Goal: Information Seeking & Learning: Check status

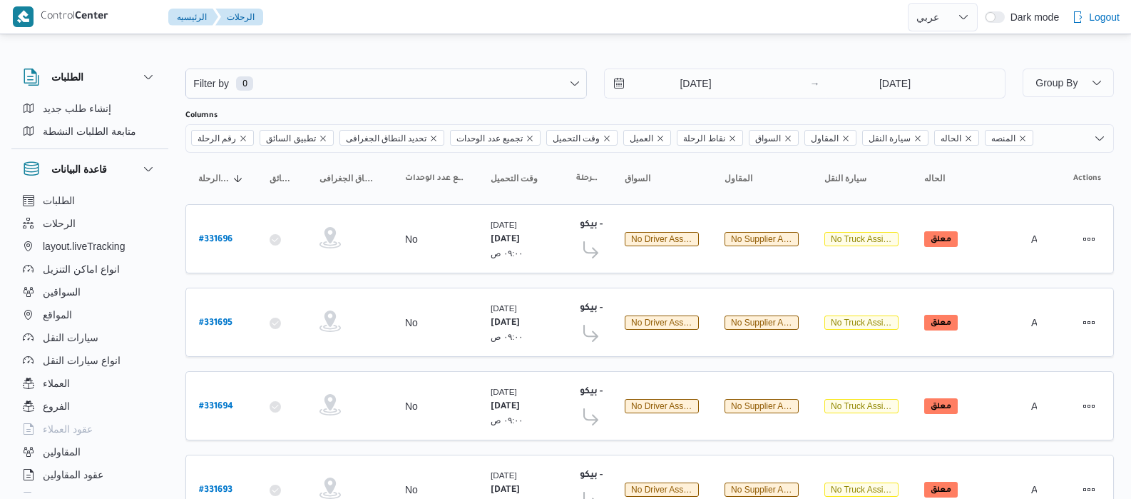
select select "ar"
click at [674, 79] on input "11/8/2025" at bounding box center [686, 83] width 162 height 29
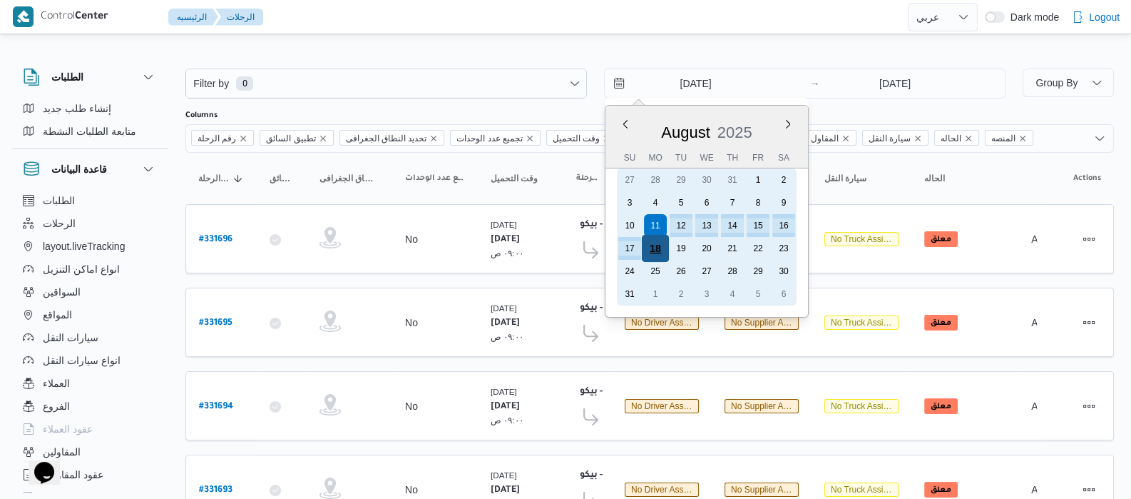
click at [653, 245] on div "18" at bounding box center [655, 248] width 27 height 27
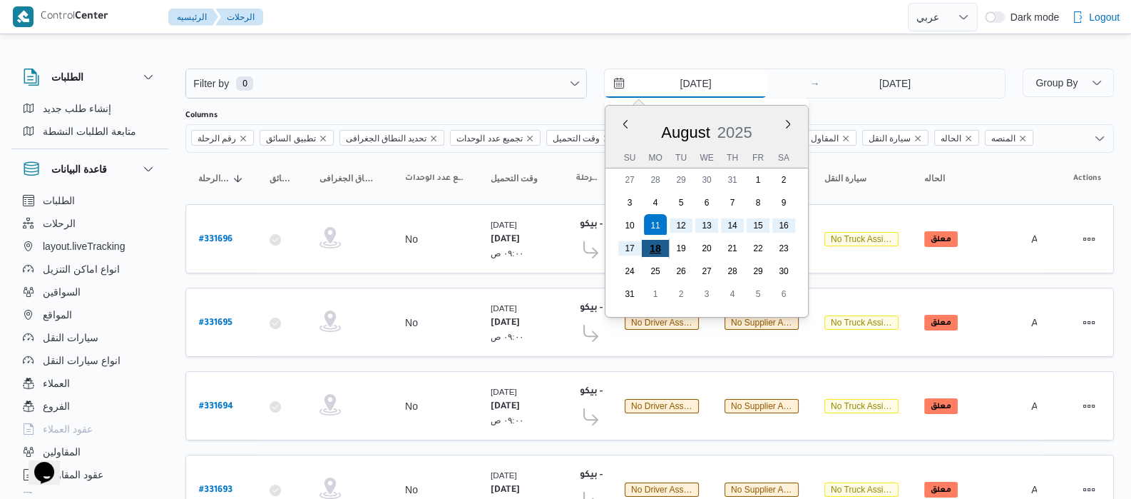
type input "18/8/2025"
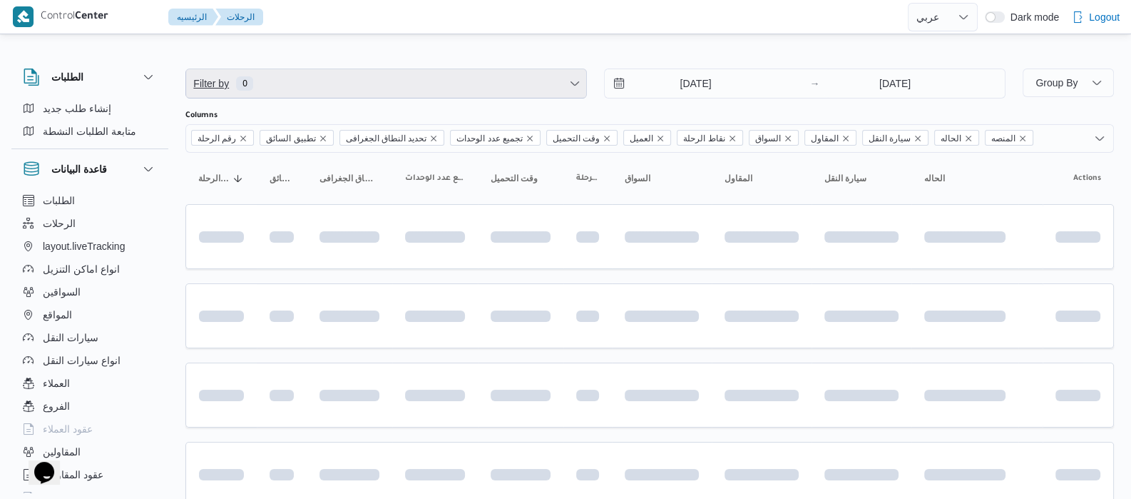
click at [394, 91] on span "Filter by 0" at bounding box center [386, 83] width 400 height 29
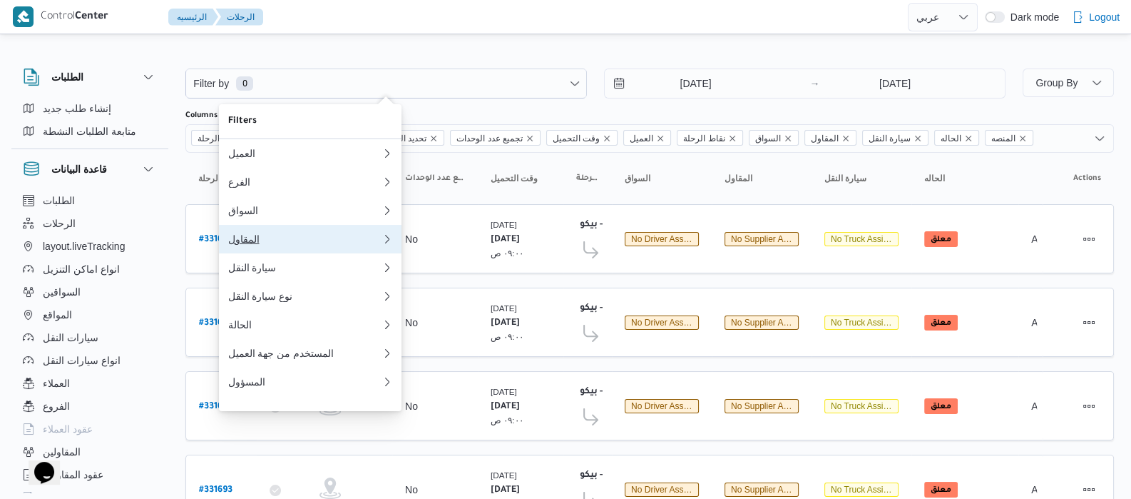
click at [262, 244] on div "المقاول" at bounding box center [305, 238] width 154 height 11
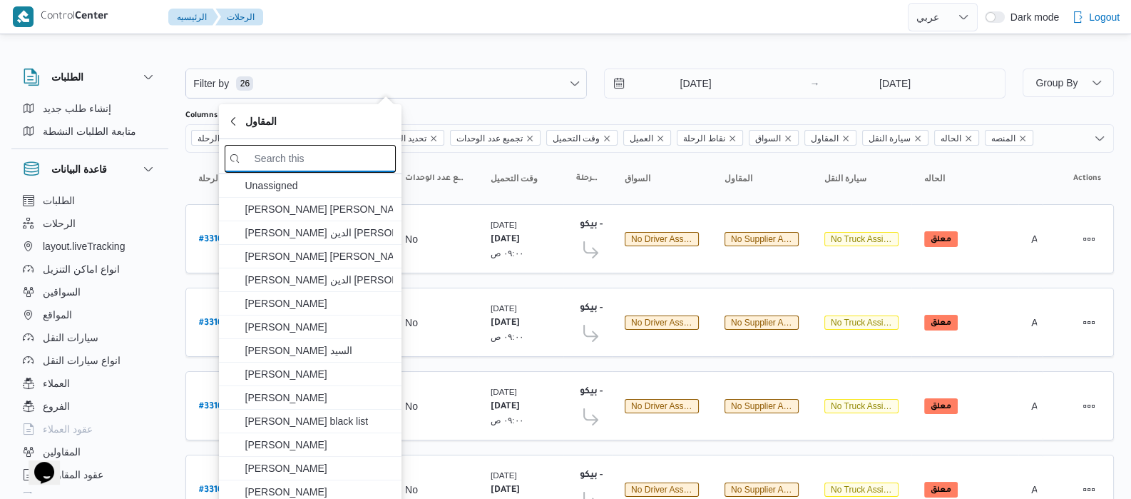
click at [307, 169] on input "search filters" at bounding box center [310, 159] width 171 height 28
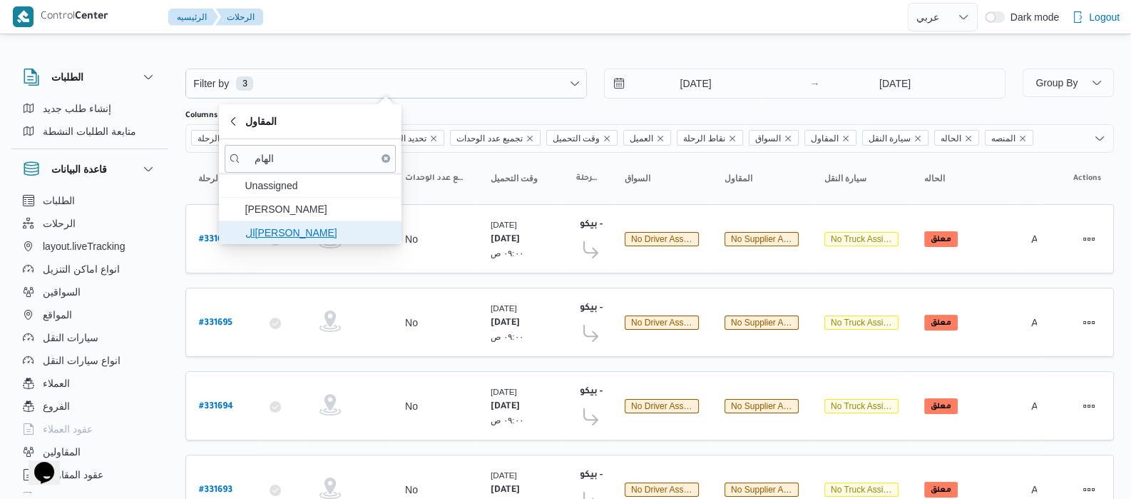
click at [301, 224] on span "الهامي محمد خالد علي" at bounding box center [319, 232] width 148 height 17
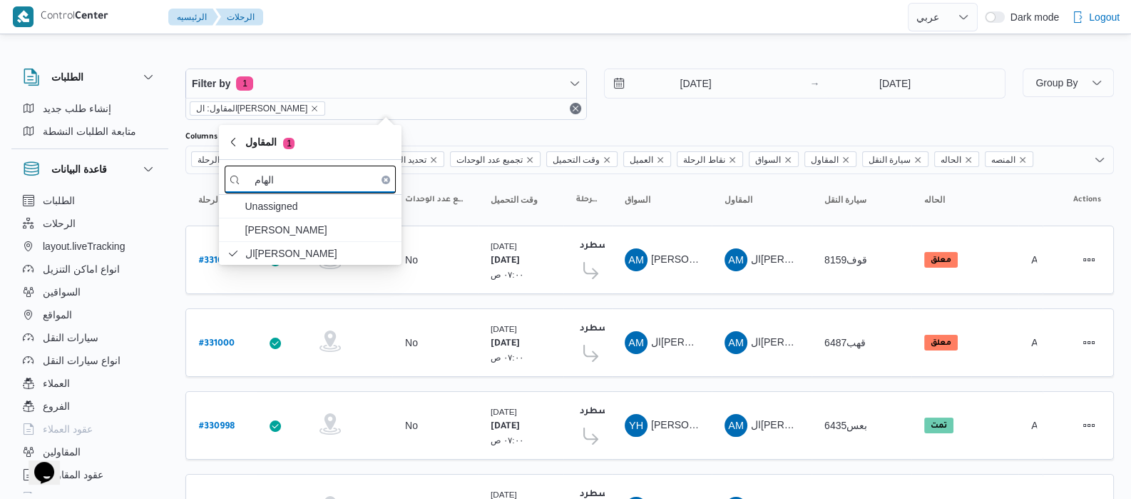
click at [289, 185] on input "الهام" at bounding box center [310, 179] width 171 height 28
type input "ا"
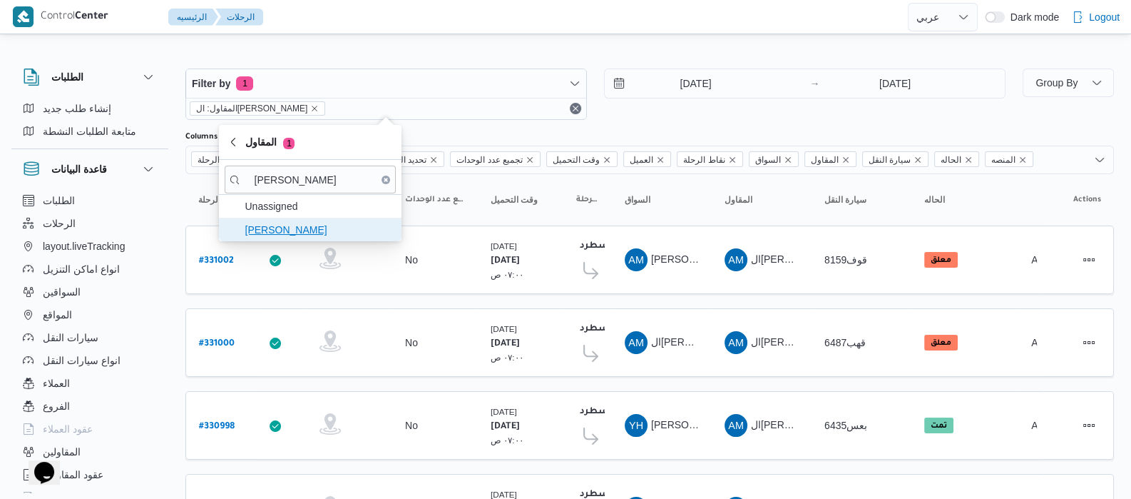
click at [299, 237] on span "جمال صبحي سيد احمد" at bounding box center [319, 229] width 148 height 17
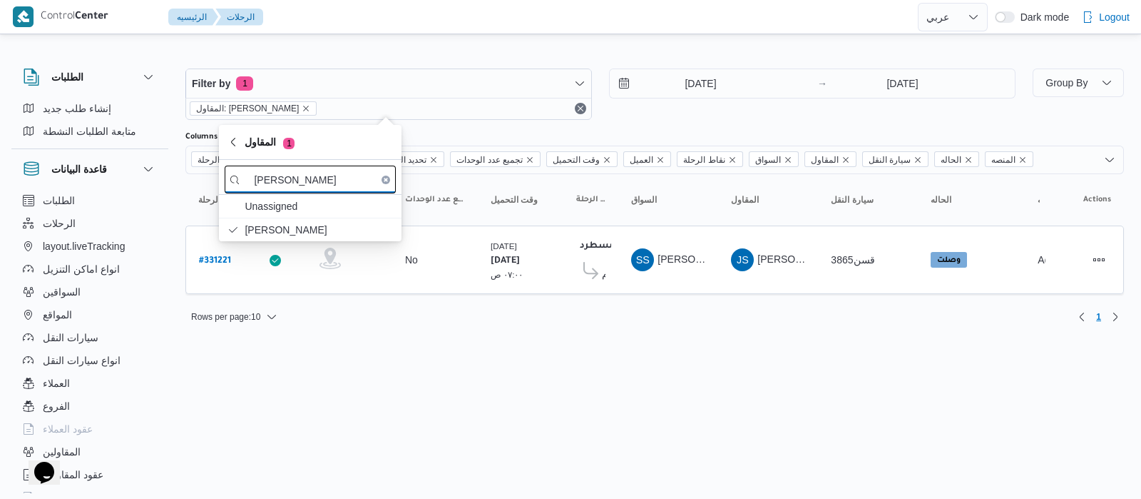
click at [314, 188] on input "جمال صبح" at bounding box center [310, 179] width 171 height 28
type input "ج"
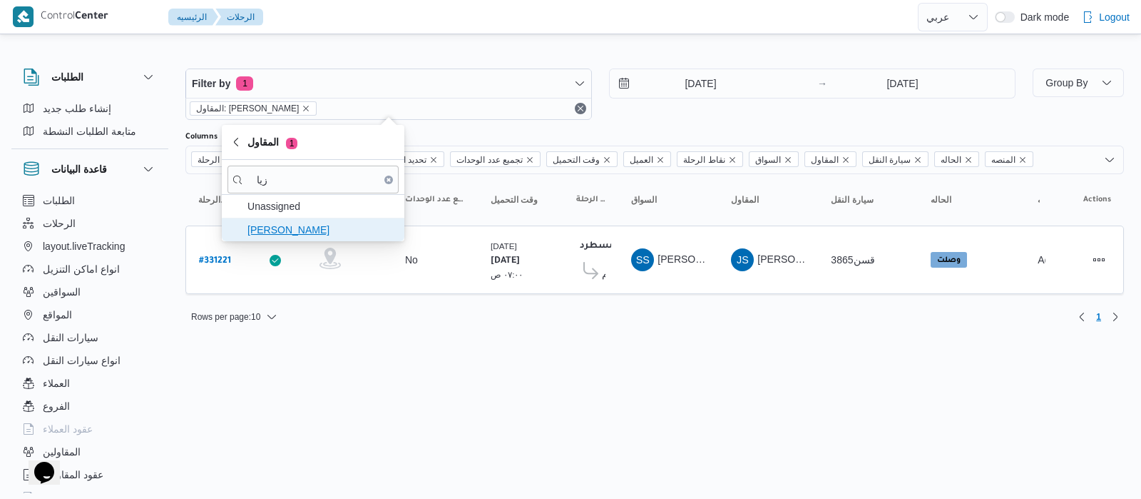
click at [296, 231] on span "زياد محمد سيد عتريس" at bounding box center [322, 229] width 148 height 17
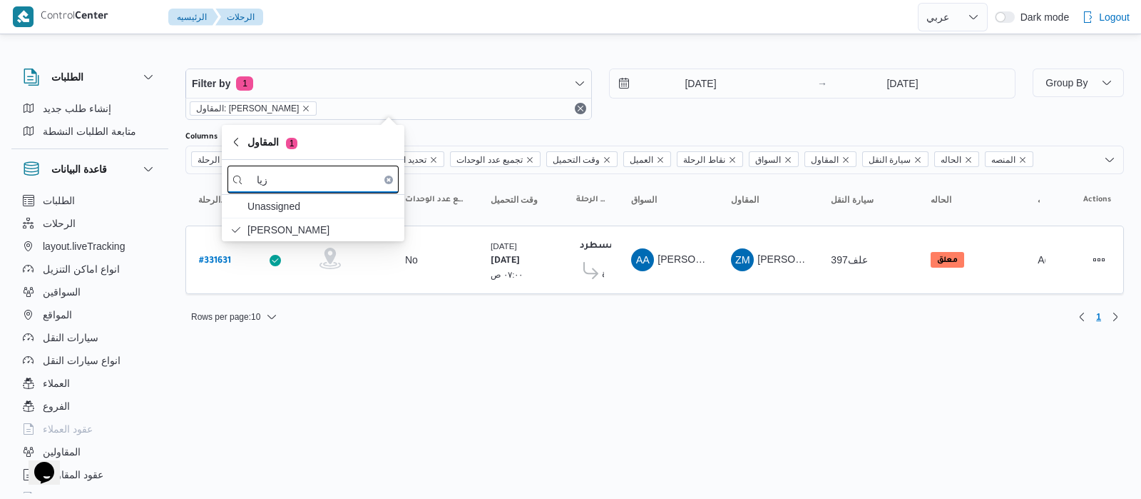
click at [321, 183] on input "زيا" at bounding box center [313, 179] width 171 height 28
type input "ز"
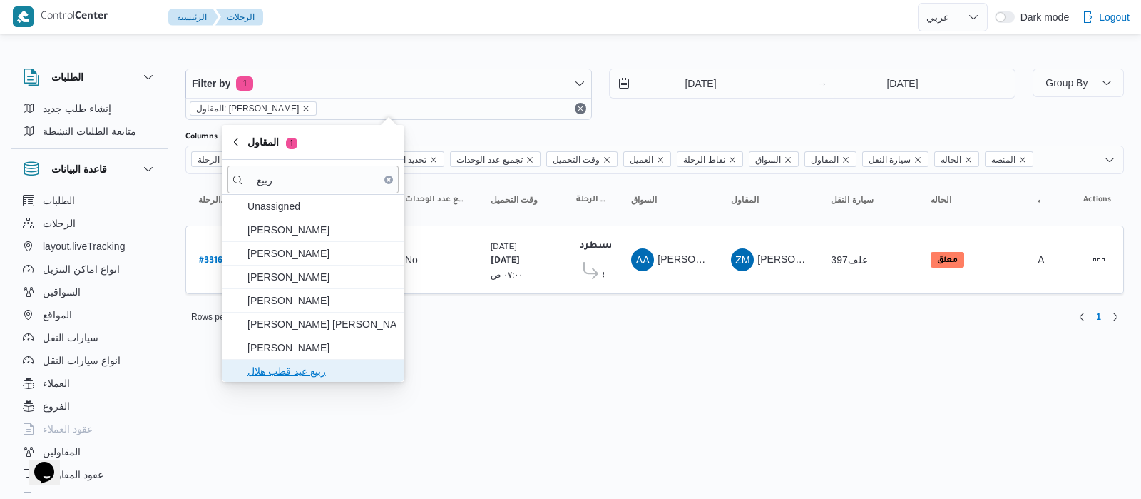
click at [322, 374] on span "ربيع عيد قطب هلال" at bounding box center [322, 370] width 148 height 17
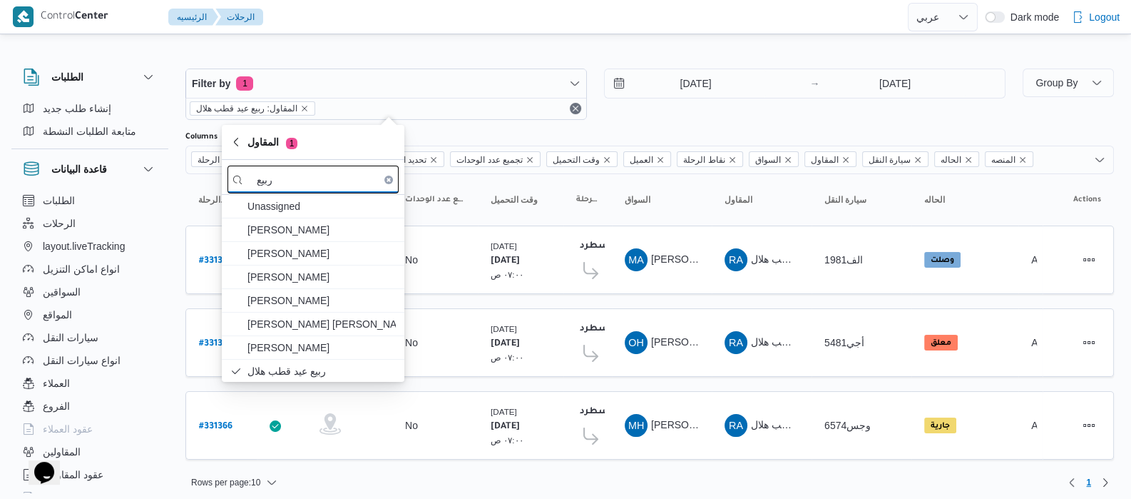
click at [308, 176] on input "ربيع" at bounding box center [313, 179] width 171 height 28
type input "ر"
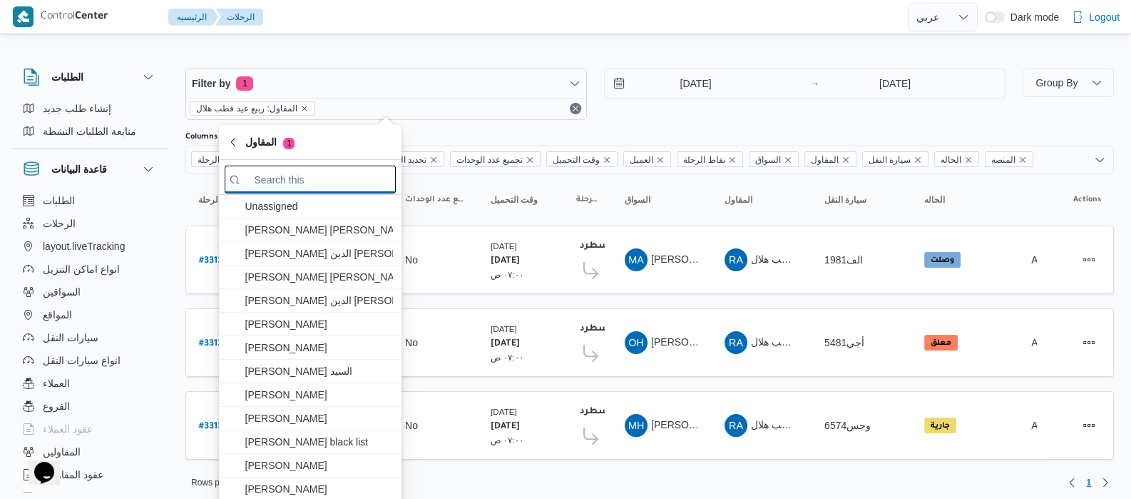
click at [360, 176] on input "search filters" at bounding box center [310, 179] width 171 height 28
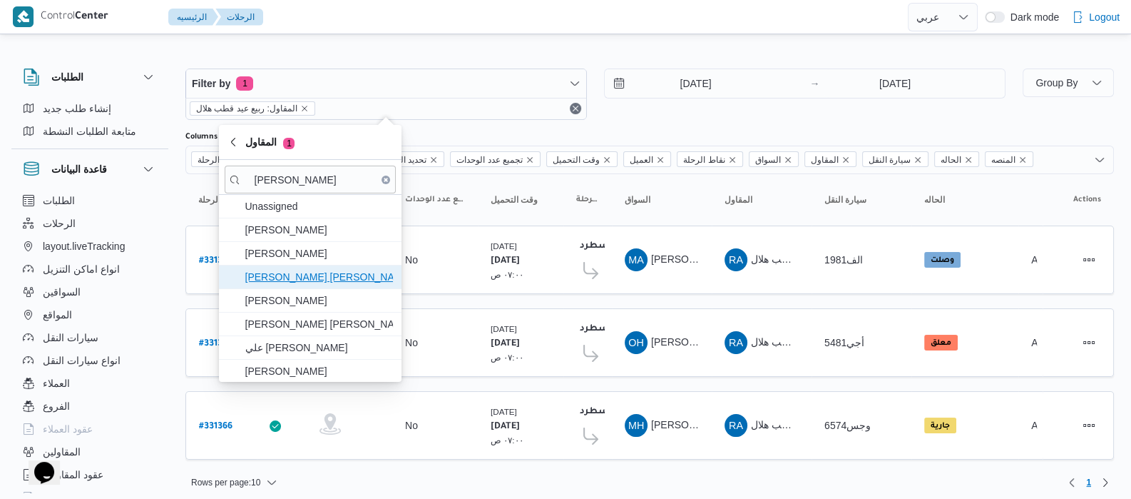
click at [342, 277] on span "عبدالله عيد عبدالسلام عبدالحافظ" at bounding box center [319, 276] width 148 height 17
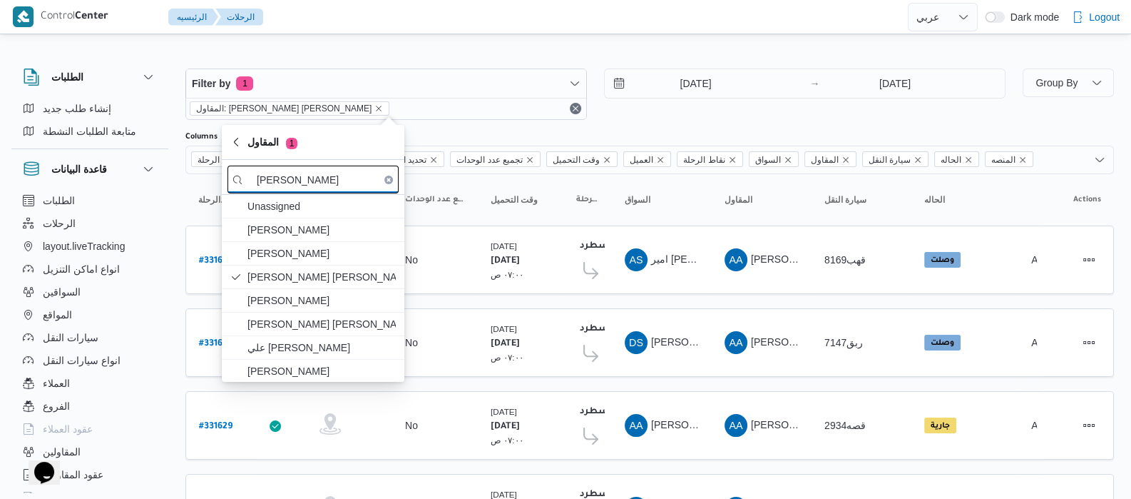
click at [350, 180] on input "عبدالله ع" at bounding box center [313, 179] width 171 height 28
type input "ع"
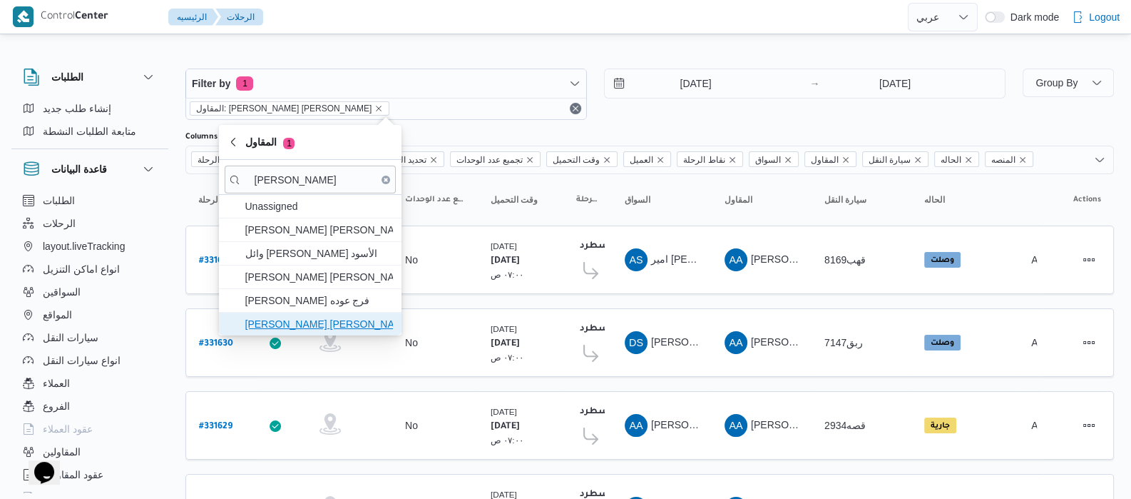
click at [364, 325] on span "محمد عيد عبدالسلام عبدالحافظ" at bounding box center [319, 323] width 148 height 17
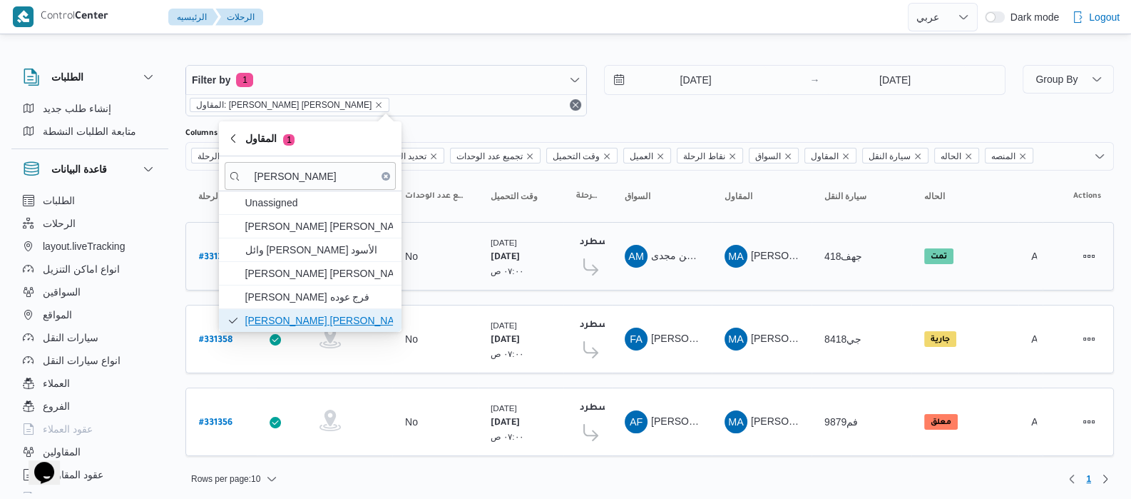
scroll to position [4, 0]
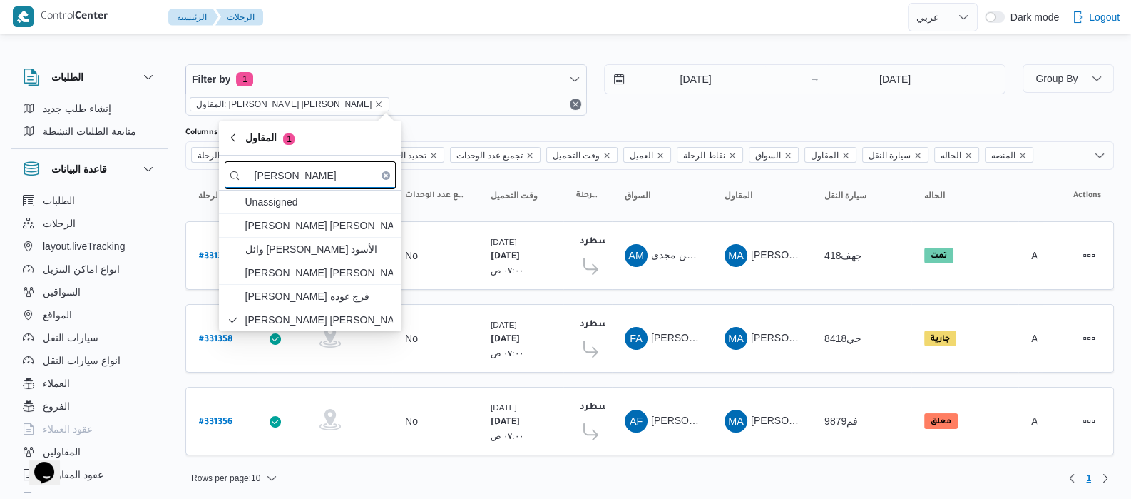
click at [319, 169] on input "محمد عيد" at bounding box center [310, 175] width 171 height 28
type input "م"
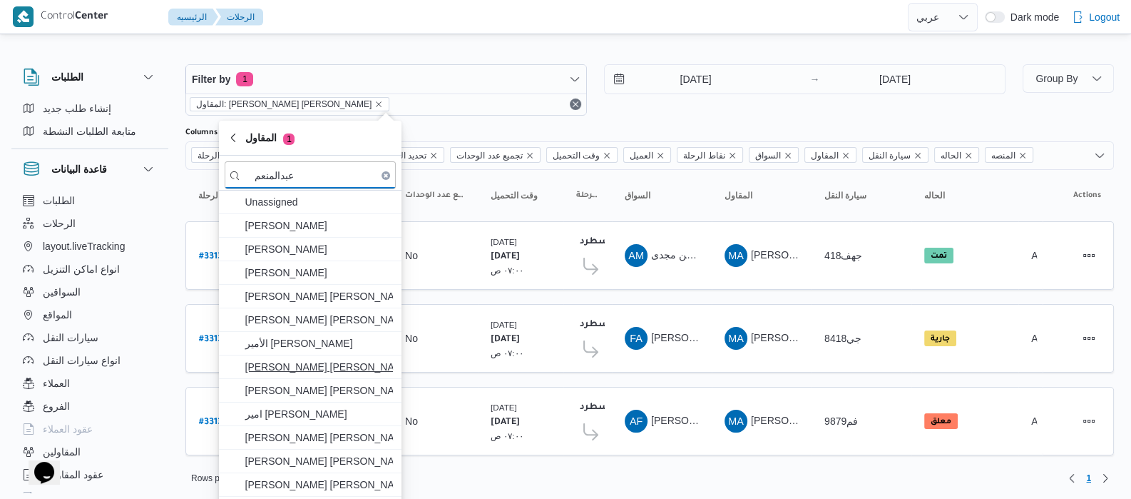
scroll to position [32, 0]
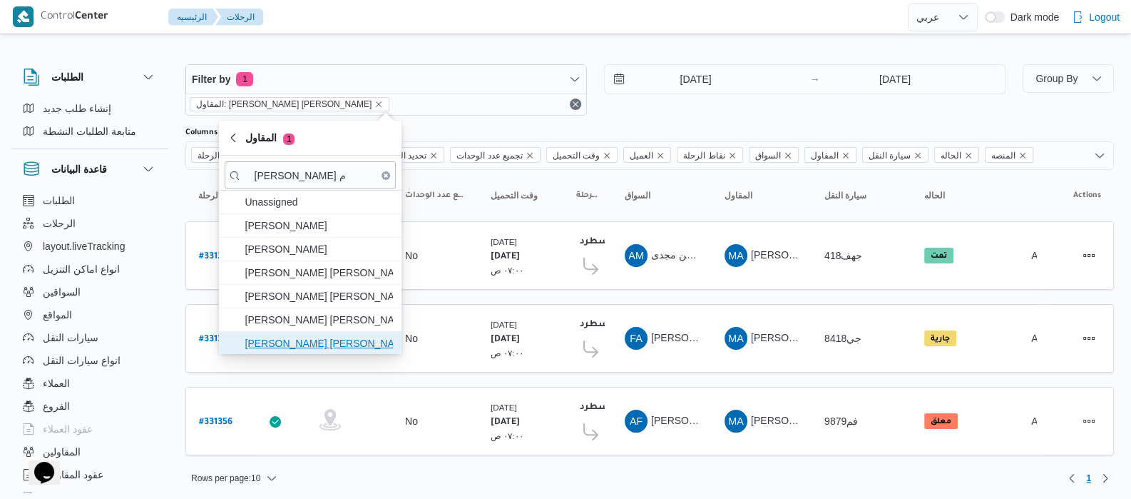
click at [296, 350] on span "عبدالمنعم مجدي السيد عواد" at bounding box center [310, 343] width 171 height 23
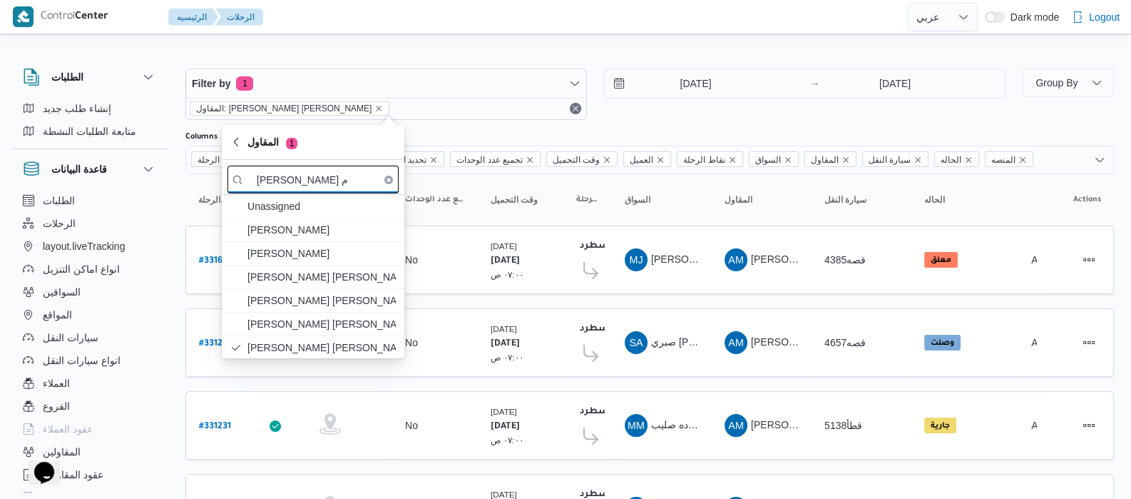
click at [325, 167] on input "عبدالمنعم م" at bounding box center [313, 179] width 171 height 28
type input "ع"
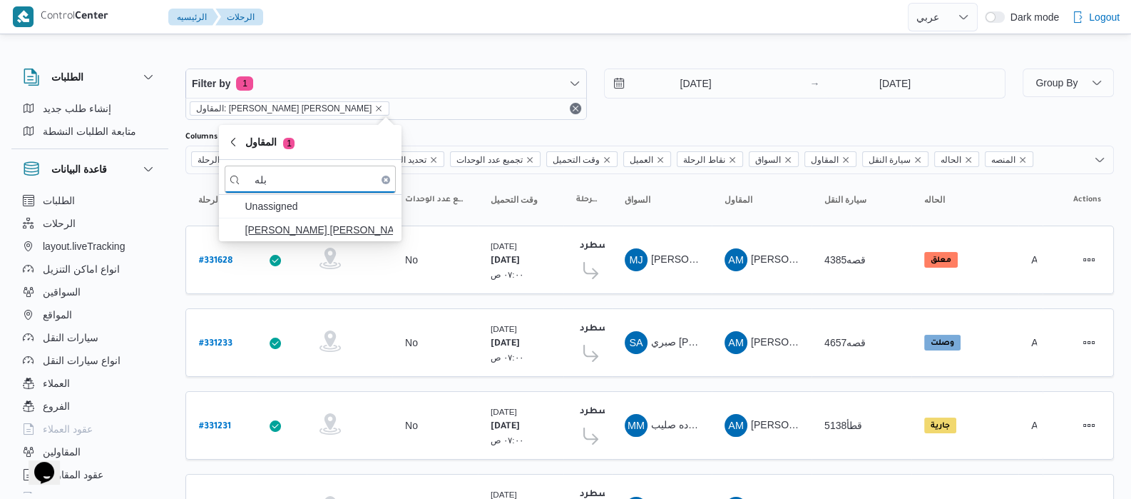
type input "بله"
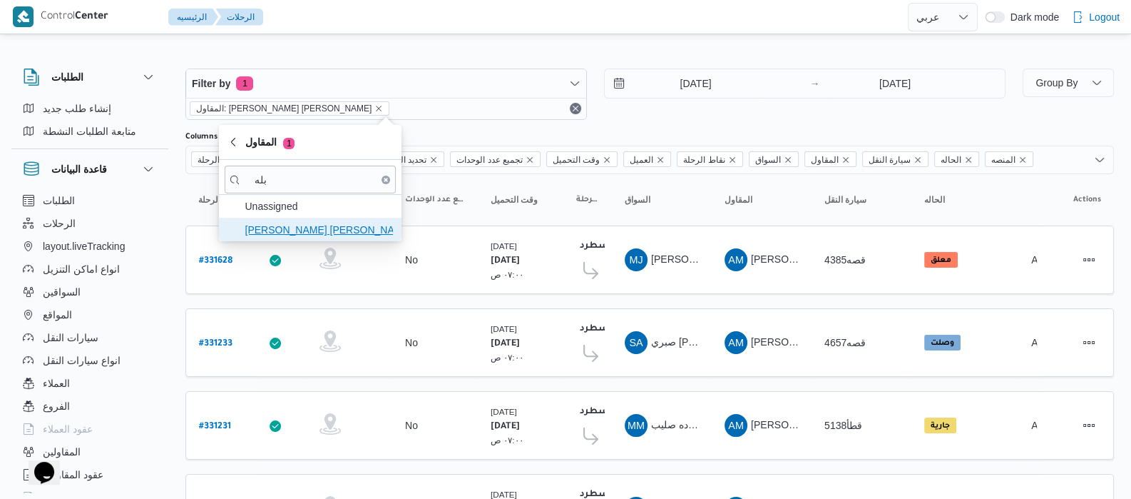
click at [315, 223] on span "شعبان عاشور محمد بله" at bounding box center [319, 229] width 148 height 17
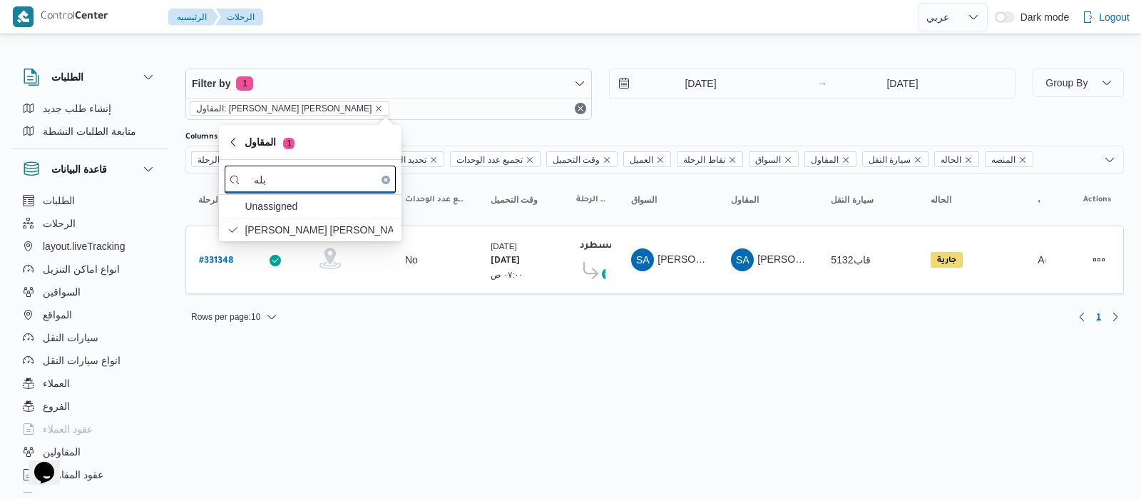
click at [338, 182] on input "بله" at bounding box center [310, 179] width 171 height 28
type input "ب"
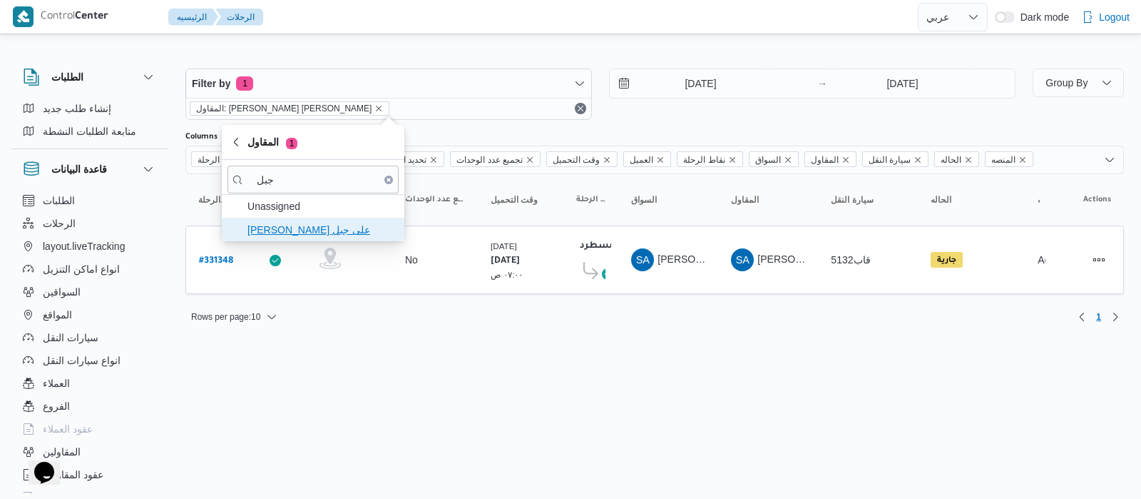
click at [309, 228] on span "طارق عبدالنبى على جبل" at bounding box center [322, 229] width 148 height 17
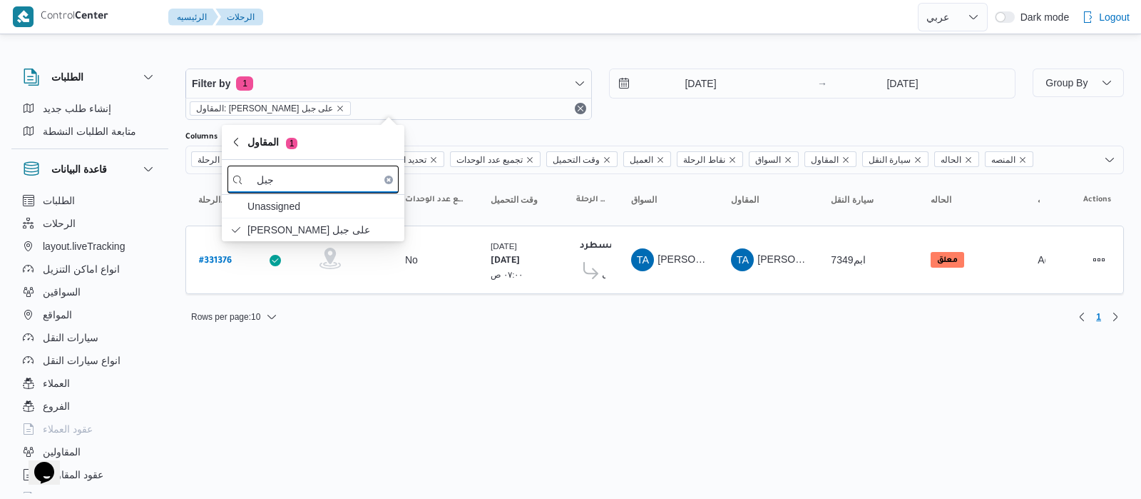
click at [328, 180] on input "جبل" at bounding box center [313, 179] width 171 height 28
type input "ج"
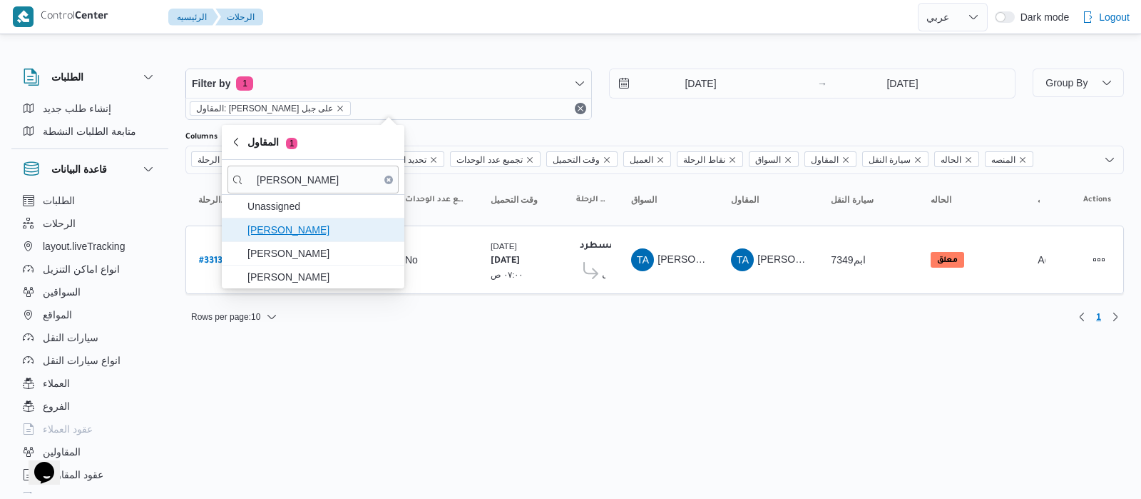
click at [335, 235] on span "علي عبدالناصر علي بخيت علي" at bounding box center [322, 229] width 148 height 17
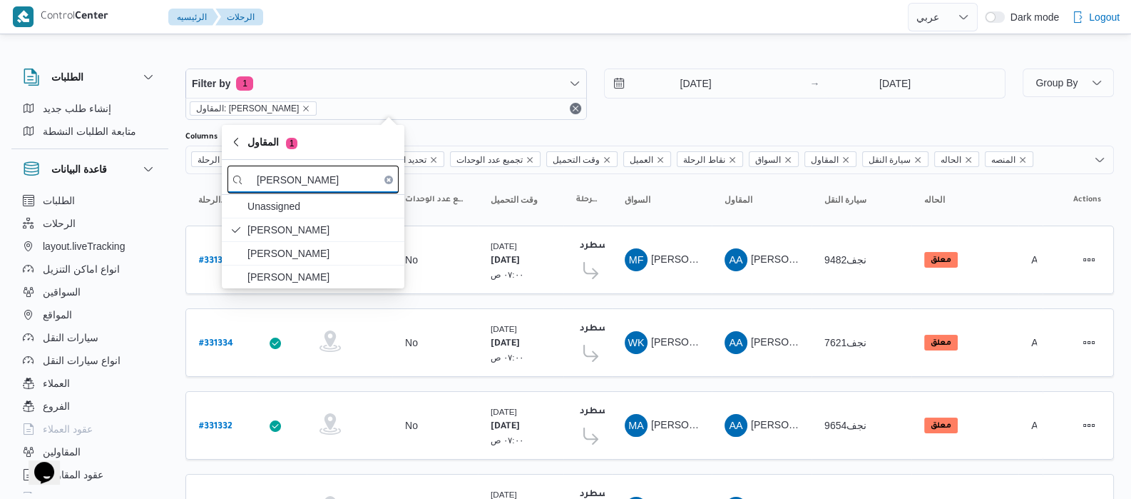
click at [359, 183] on input "عبدالناصر" at bounding box center [313, 179] width 171 height 28
type input "ع"
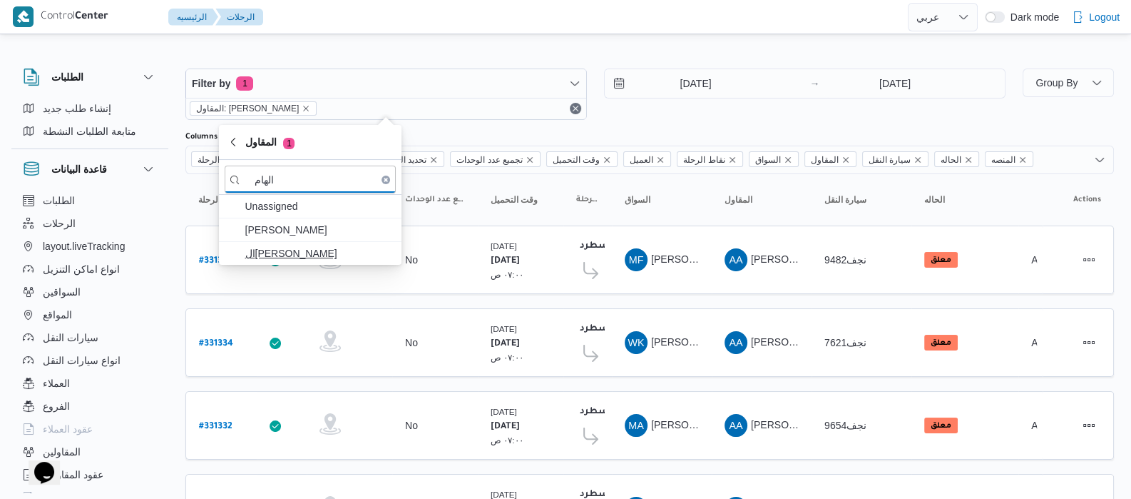
type input "الهام"
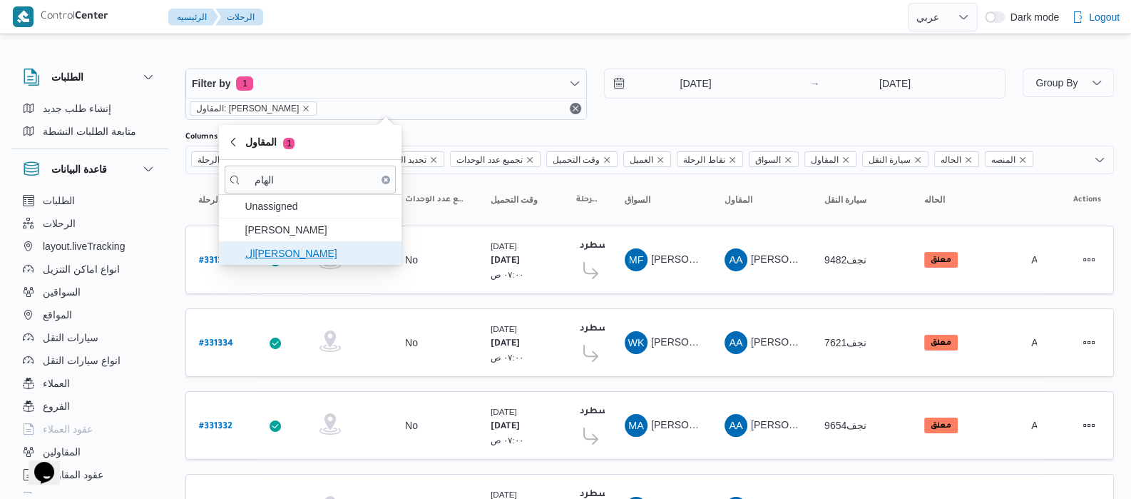
click at [322, 256] on span "الهامي محمد خالد علي" at bounding box center [319, 253] width 148 height 17
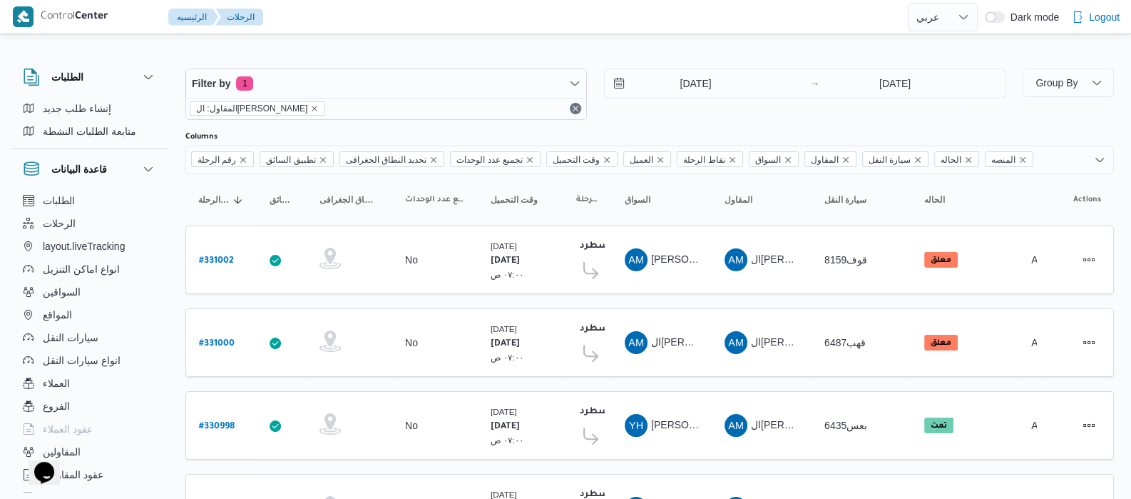
click at [168, 173] on div "قاعدة البيانات" at bounding box center [89, 169] width 157 height 40
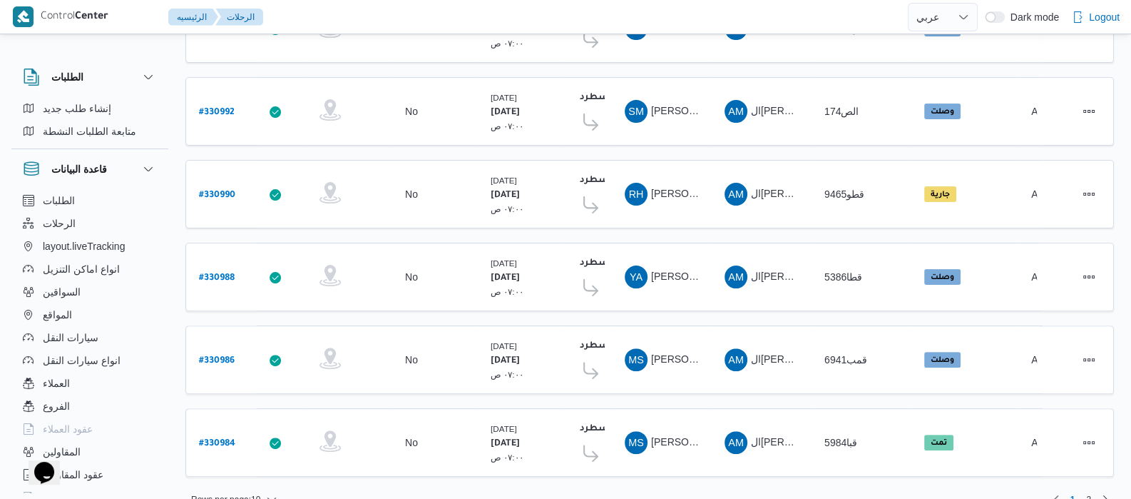
scroll to position [573, 0]
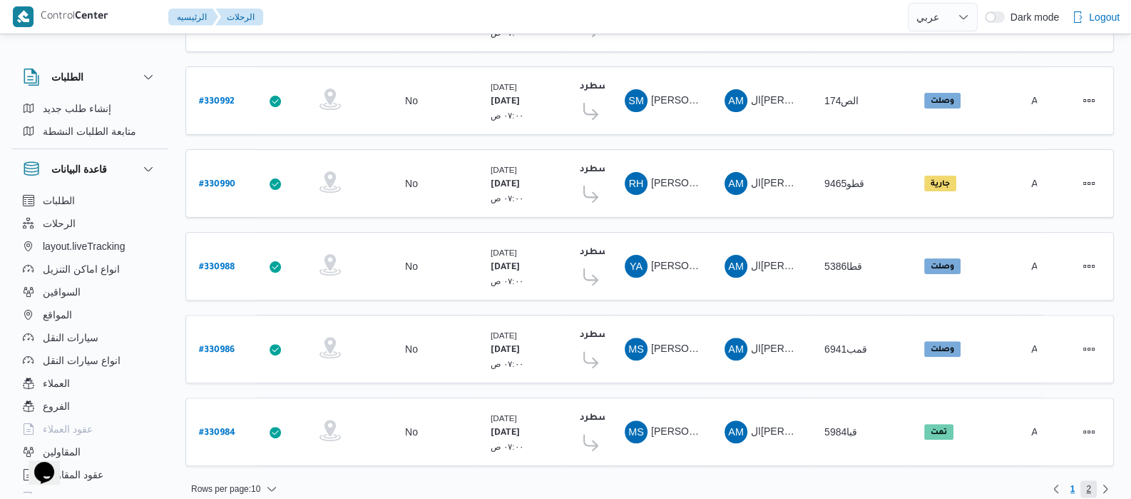
click at [1089, 480] on span "2" at bounding box center [1088, 488] width 5 height 17
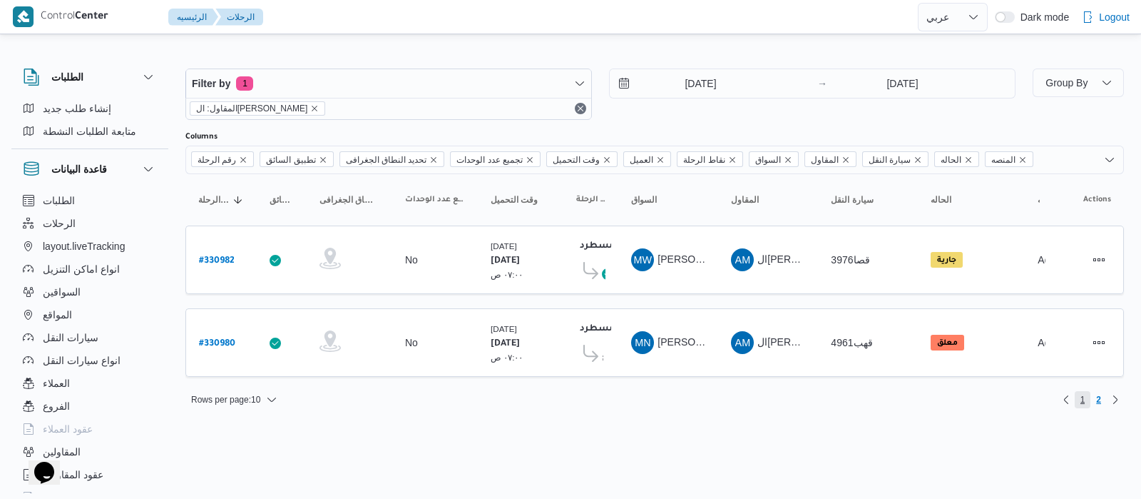
click at [1079, 401] on span "1" at bounding box center [1083, 399] width 16 height 17
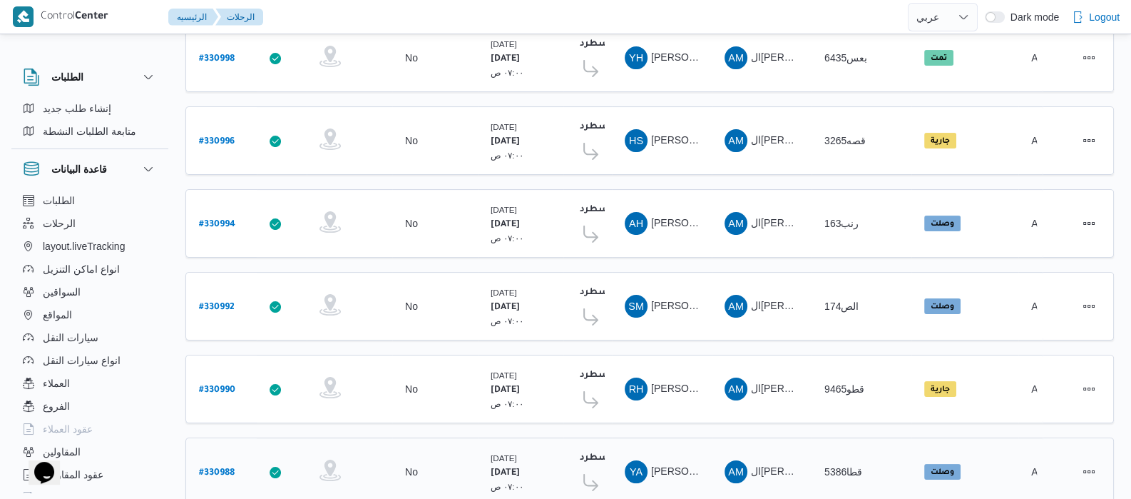
scroll to position [573, 0]
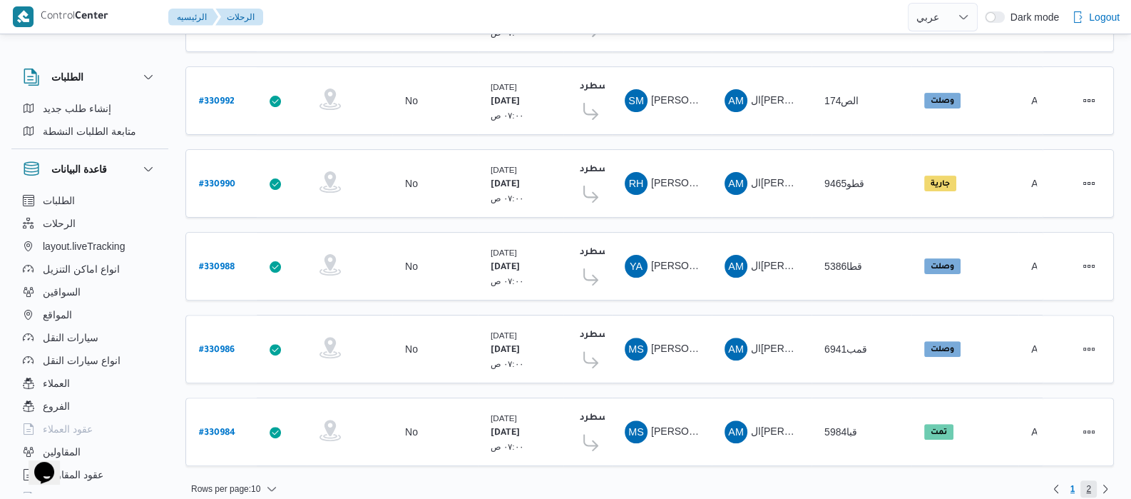
click at [1087, 480] on span "2" at bounding box center [1088, 488] width 5 height 17
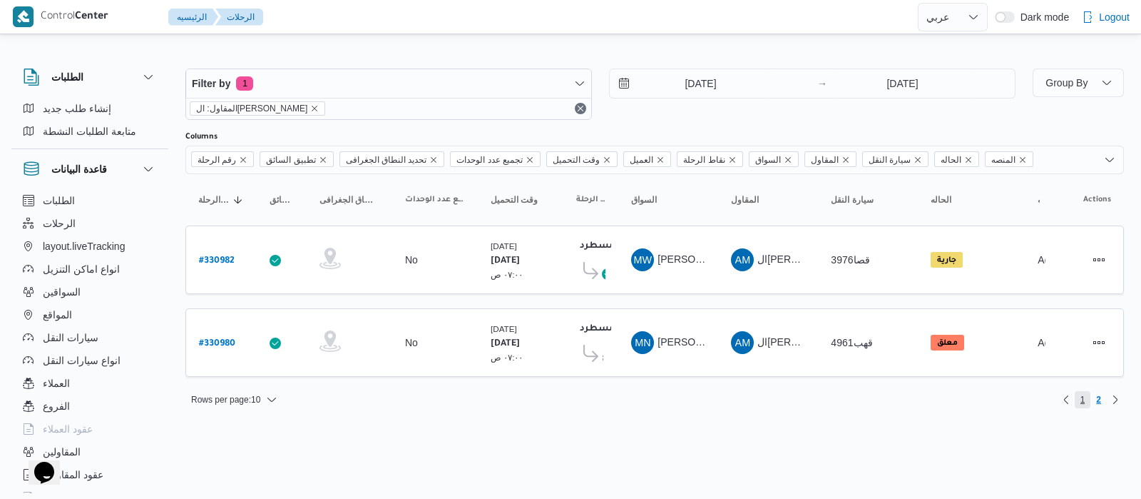
click at [1088, 397] on span "1" at bounding box center [1083, 399] width 16 height 17
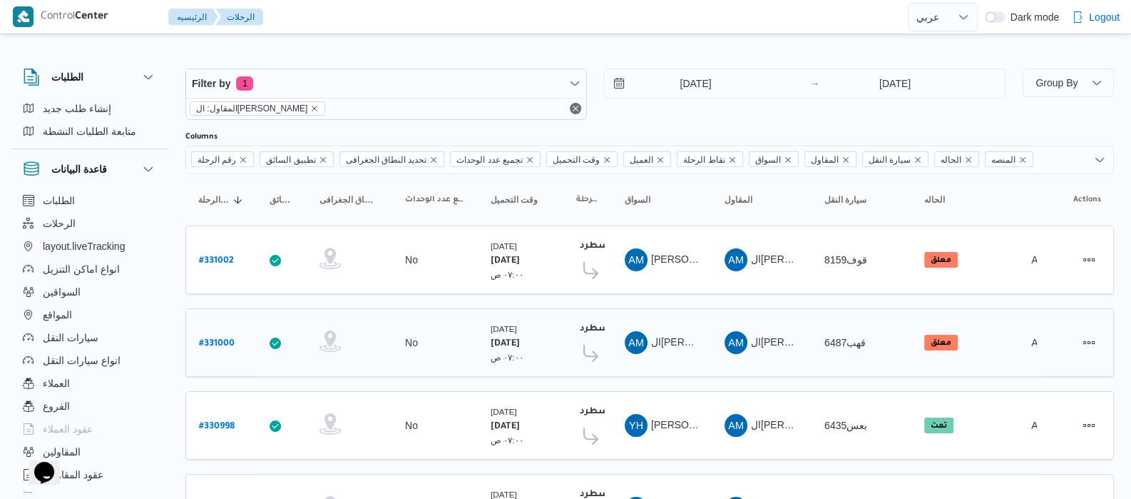
click at [214, 340] on b "# 331000" at bounding box center [217, 344] width 36 height 10
select select "ar"
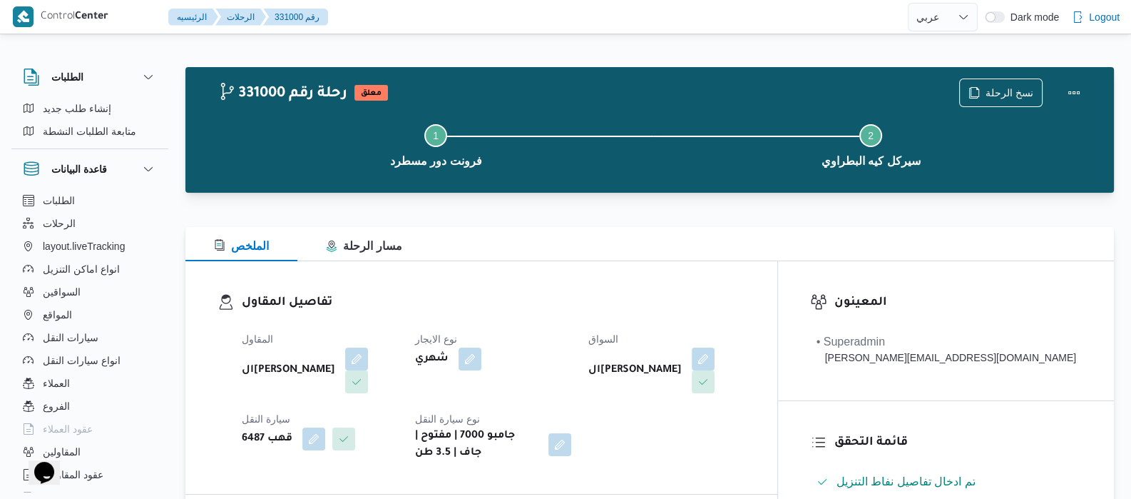
select select "ar"
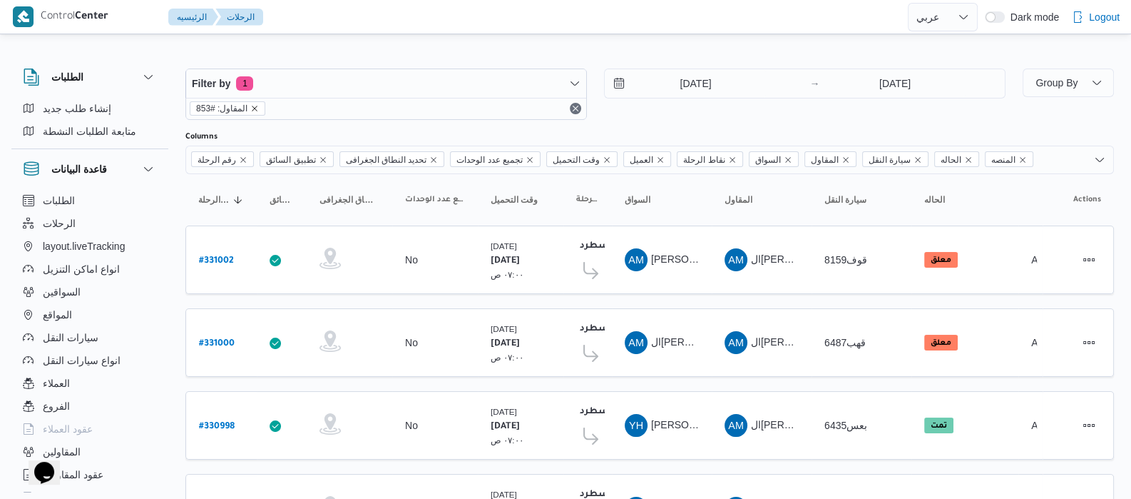
click at [253, 109] on icon "remove selected entity" at bounding box center [254, 108] width 9 height 9
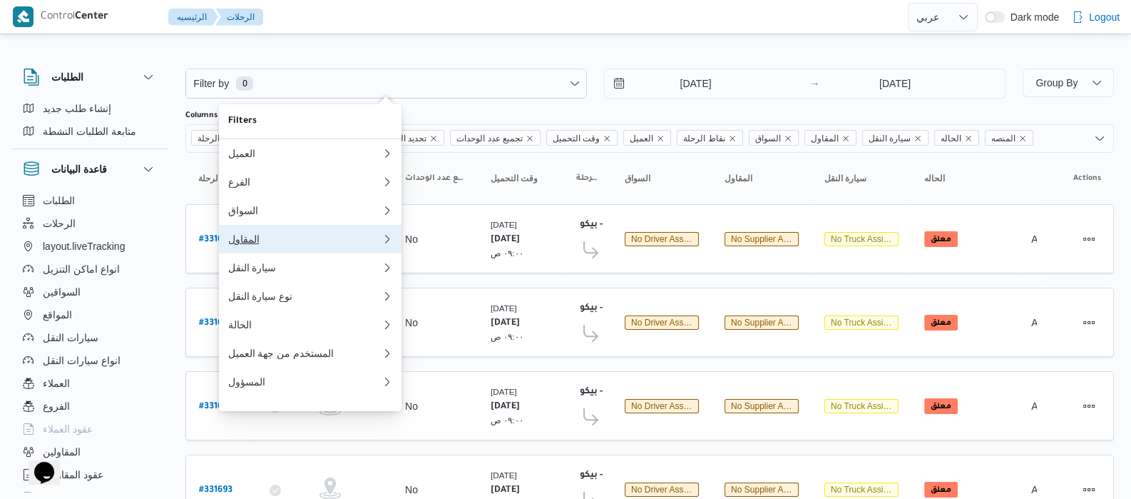
click at [250, 245] on div "المقاول" at bounding box center [302, 238] width 148 height 11
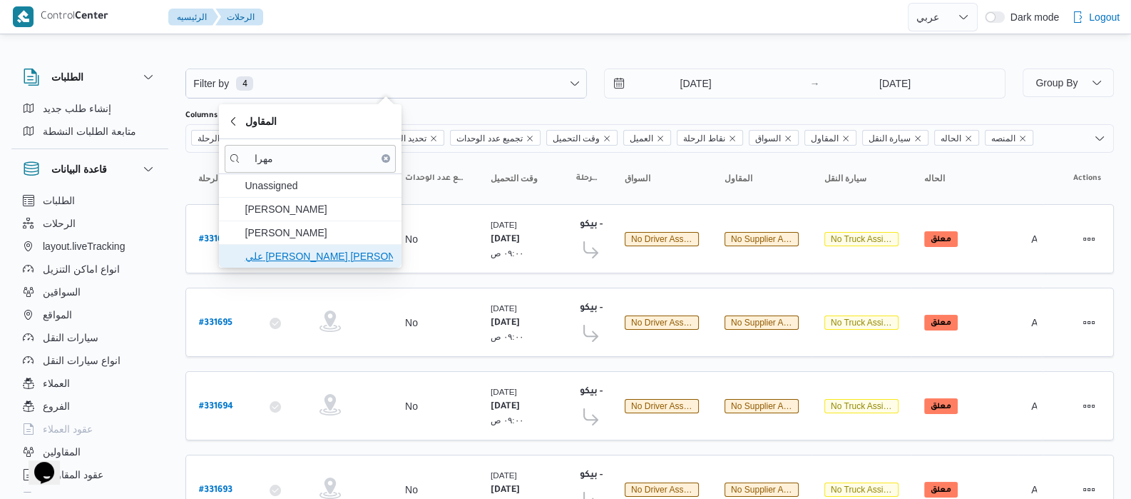
click at [300, 255] on span "علي يحيي علي مهران حسنين" at bounding box center [319, 256] width 148 height 17
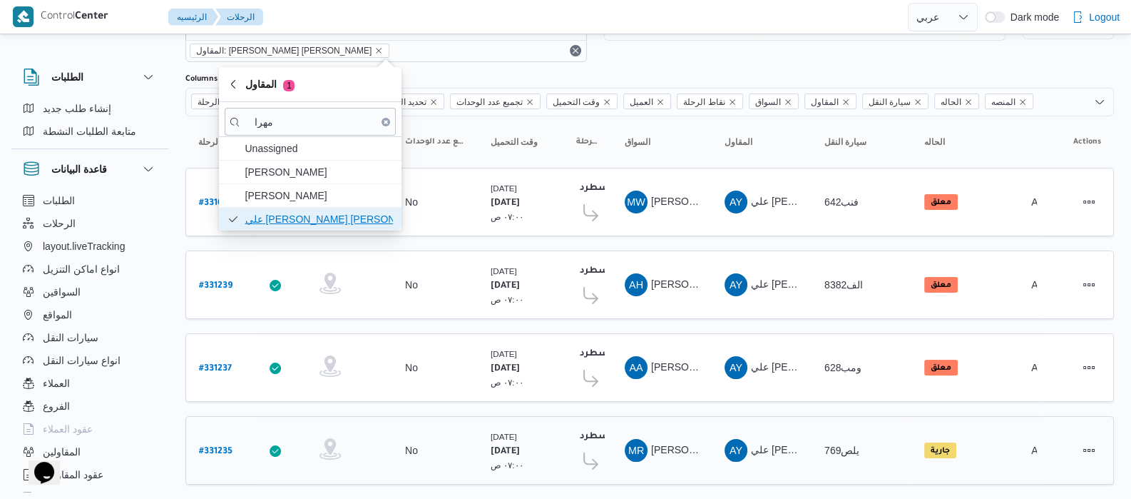
scroll to position [85, 0]
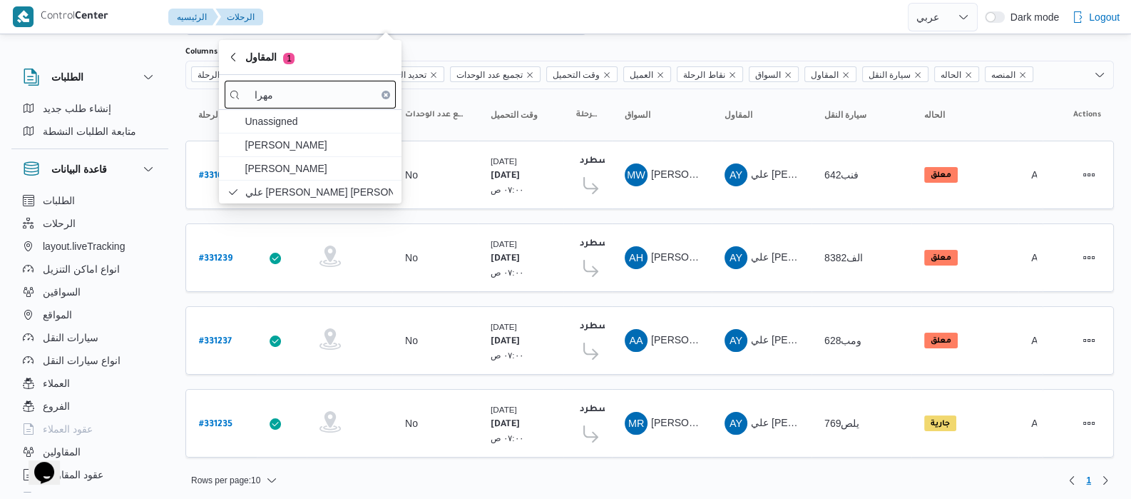
click at [342, 79] on div "مهرا" at bounding box center [310, 92] width 183 height 35
click at [342, 101] on input "مهرا" at bounding box center [310, 95] width 171 height 28
type input "م"
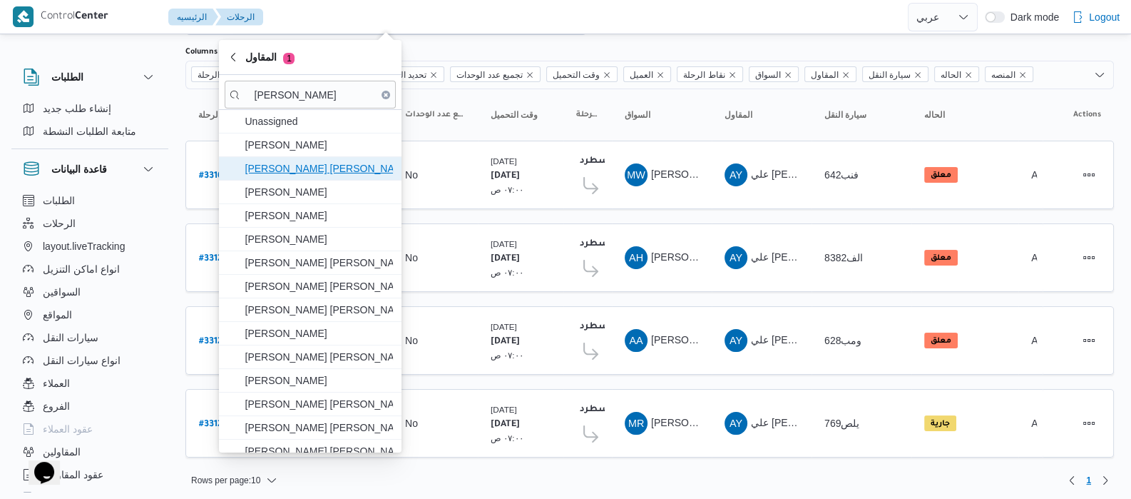
click at [300, 169] on span "[PERSON_NAME] [PERSON_NAME]" at bounding box center [319, 168] width 148 height 17
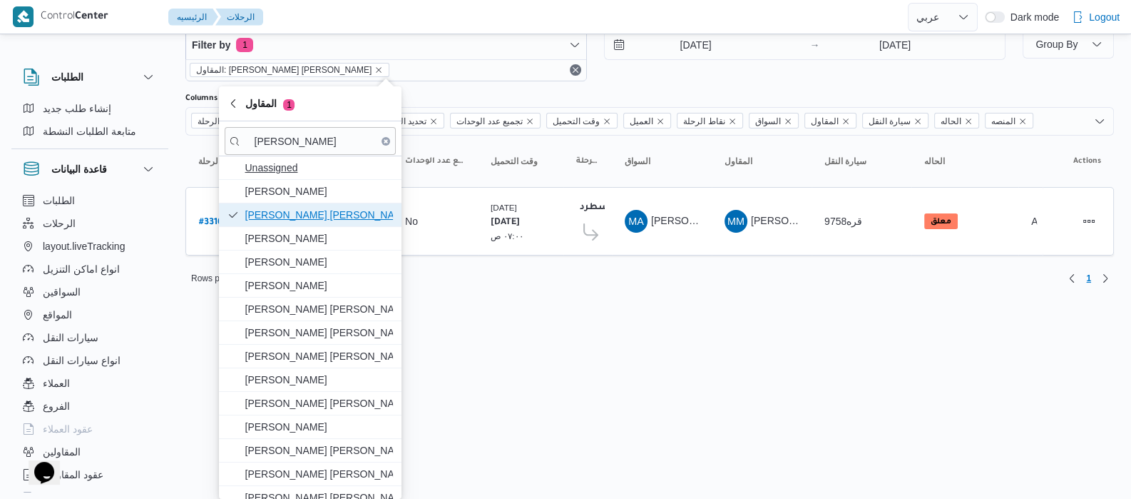
scroll to position [39, 0]
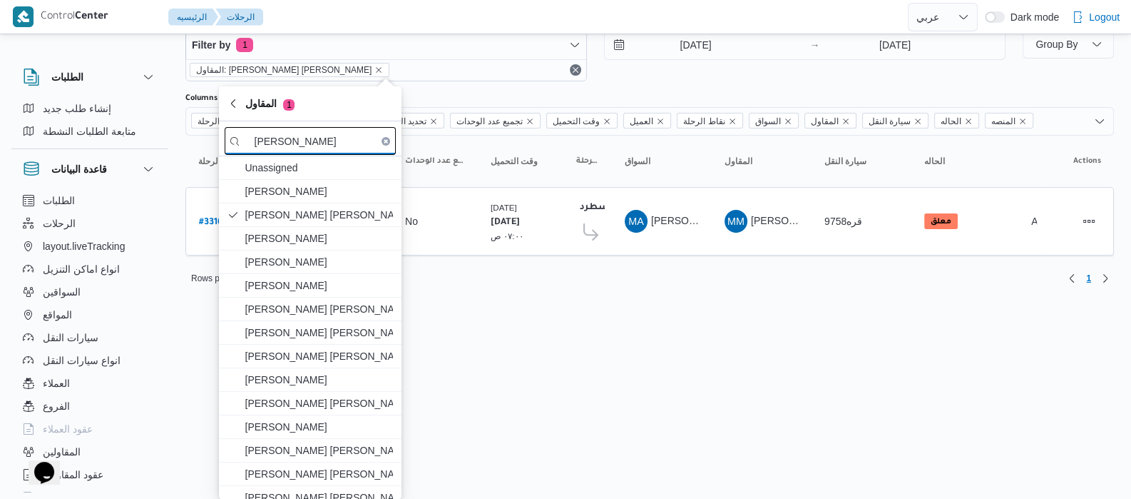
click at [320, 144] on input "محمد محمود" at bounding box center [310, 141] width 171 height 28
type input "م"
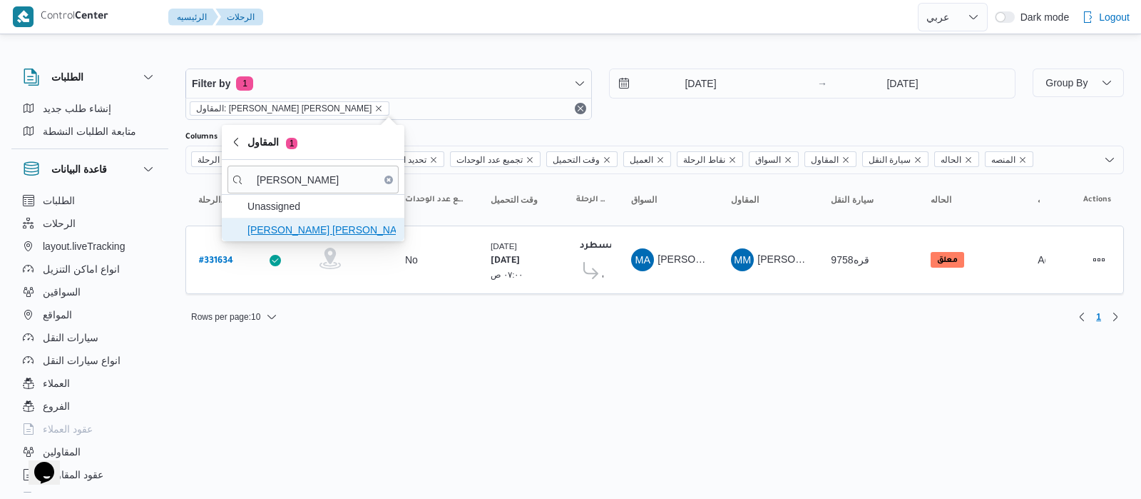
click at [310, 228] on span "عبدالله عيد عبدالسلام عبدالحافظ" at bounding box center [322, 229] width 148 height 17
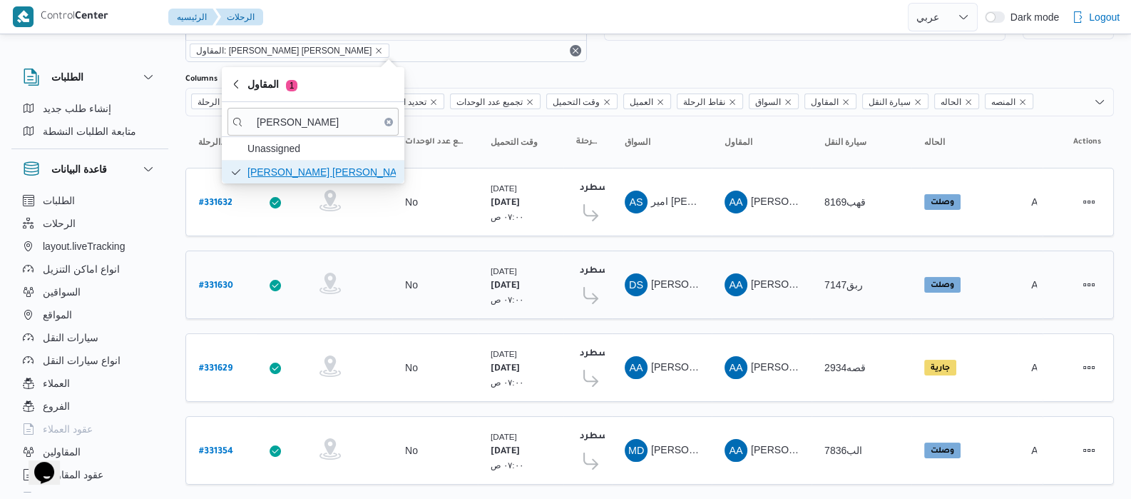
scroll to position [85, 0]
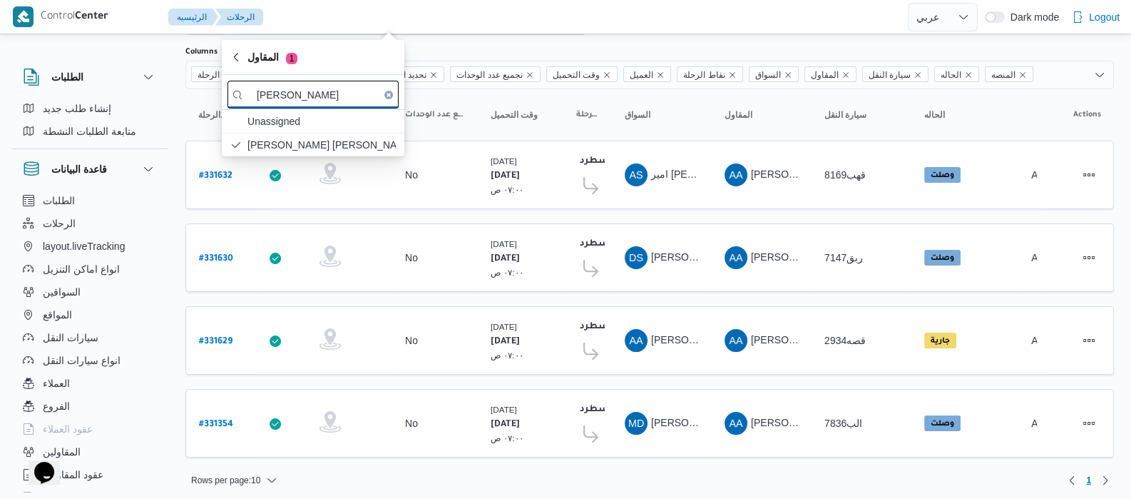
click at [313, 101] on input "عبدالله عيد" at bounding box center [313, 95] width 171 height 28
type input "ع"
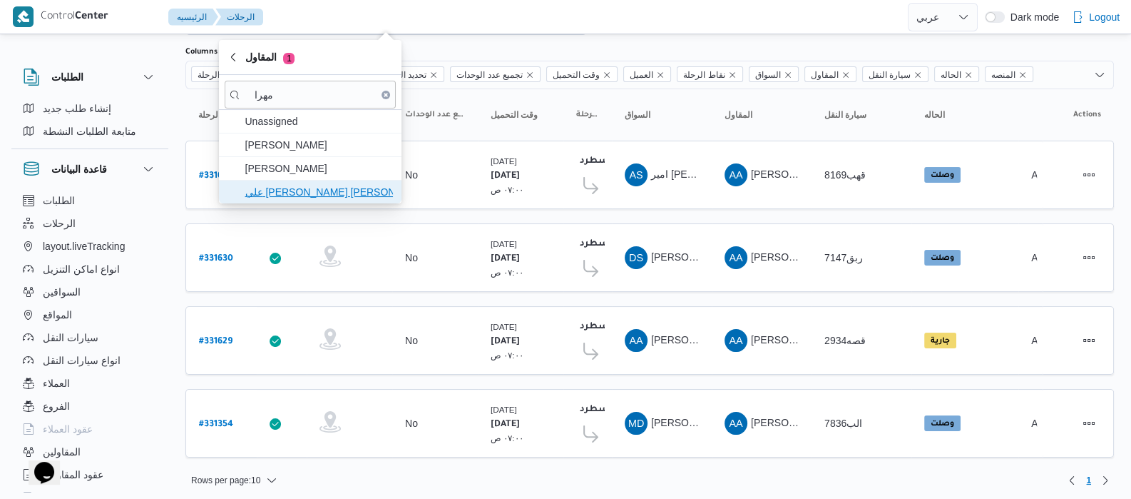
click at [310, 194] on span "علي يحيي علي مهران حسنين" at bounding box center [319, 191] width 148 height 17
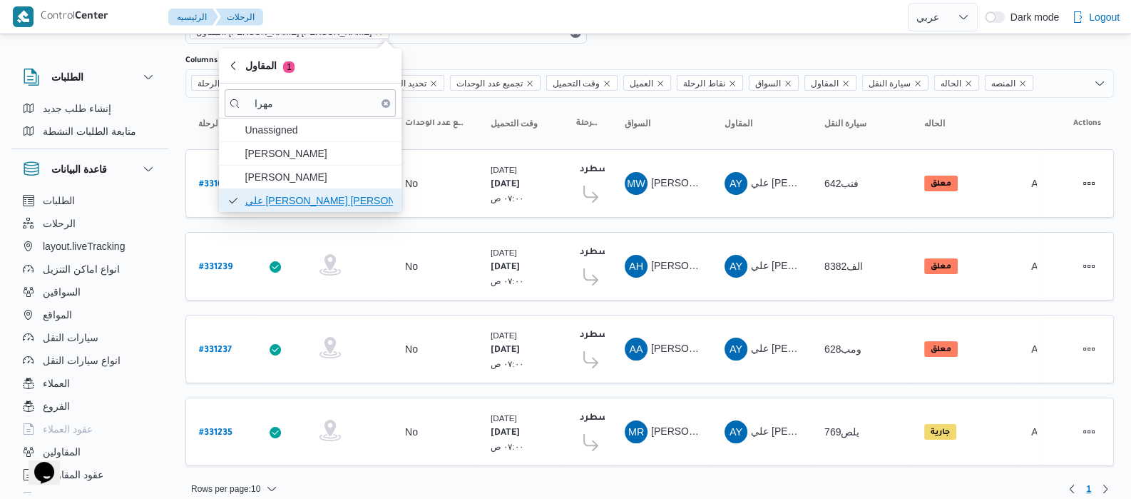
scroll to position [85, 0]
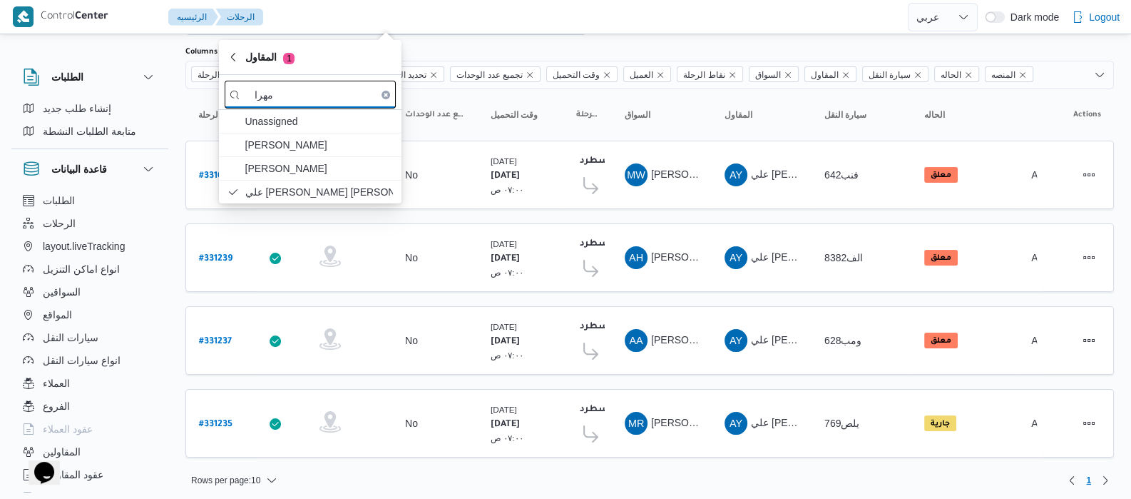
click at [342, 103] on input "مهرا" at bounding box center [310, 95] width 171 height 28
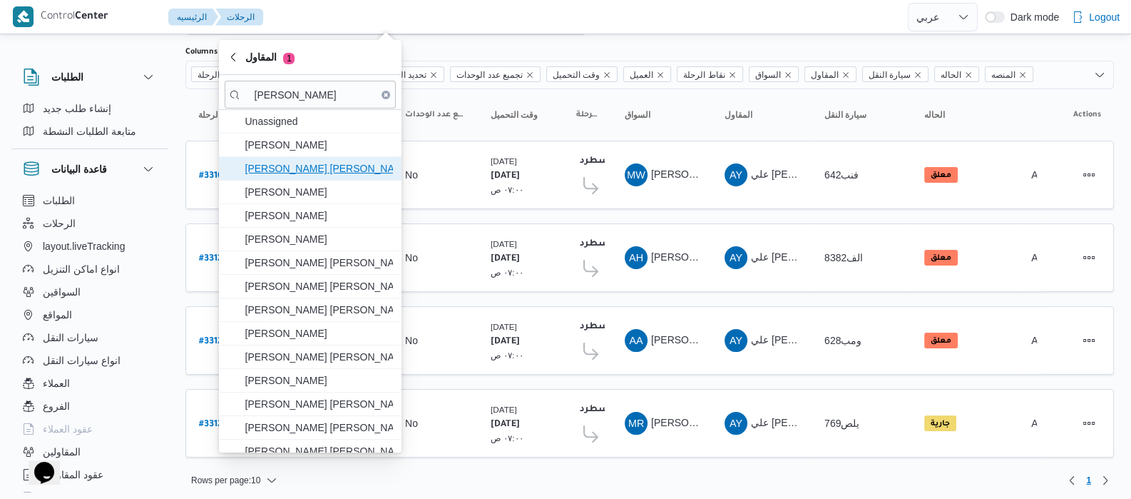
click at [304, 165] on span "[PERSON_NAME] [PERSON_NAME]" at bounding box center [319, 168] width 148 height 17
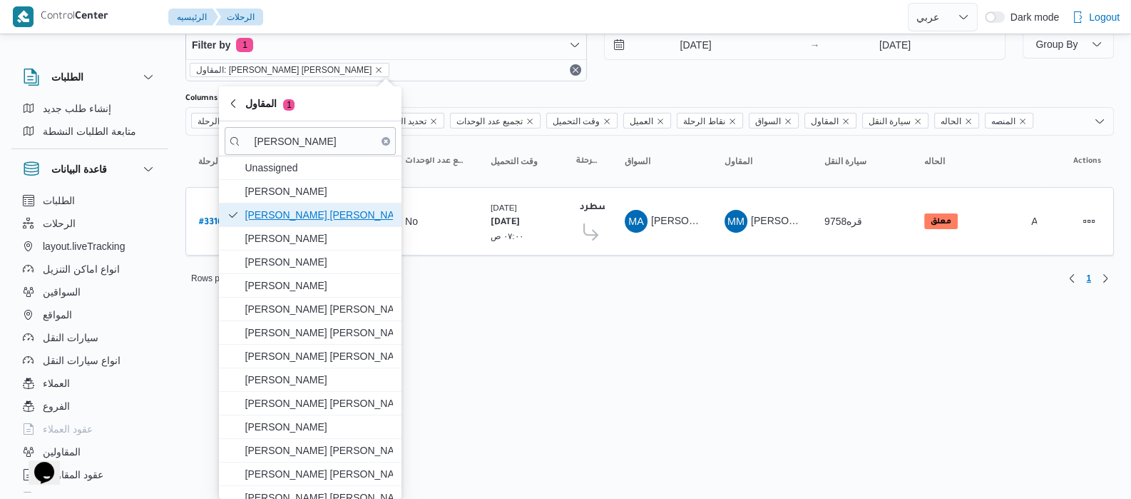
scroll to position [39, 0]
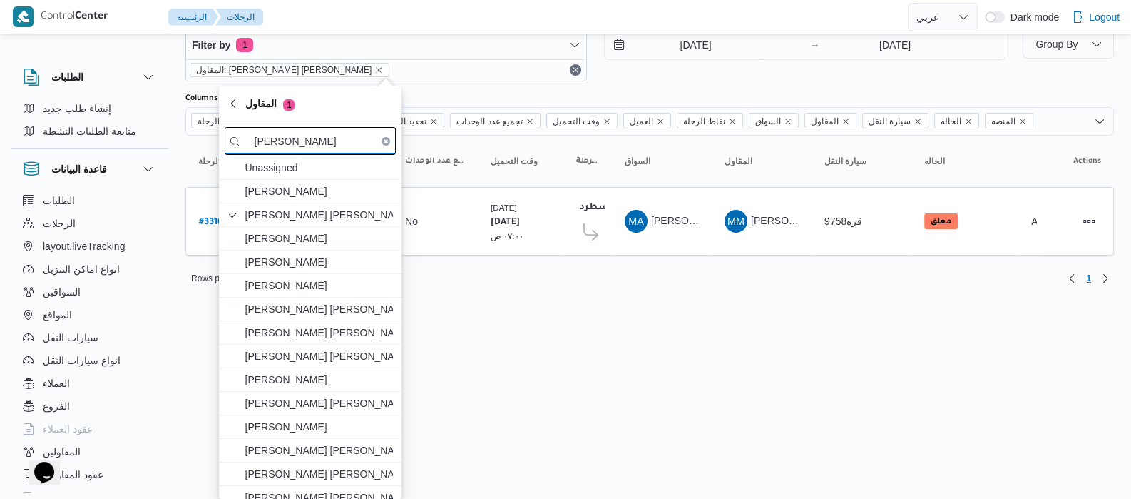
click at [338, 144] on input "محمد محمود" at bounding box center [310, 141] width 171 height 28
type input "م"
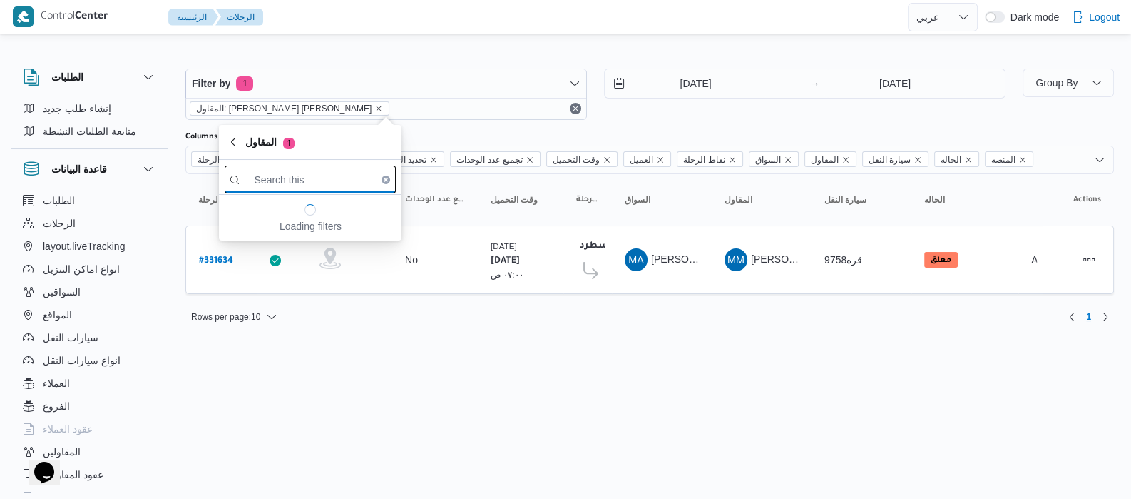
scroll to position [0, 0]
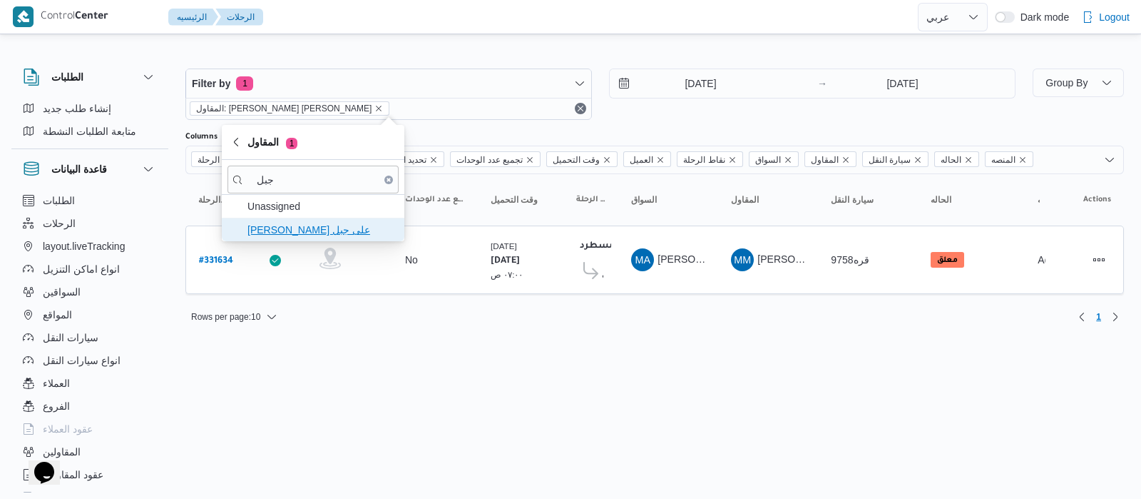
click at [321, 235] on span "طارق عبدالنبى على جبل" at bounding box center [322, 229] width 148 height 17
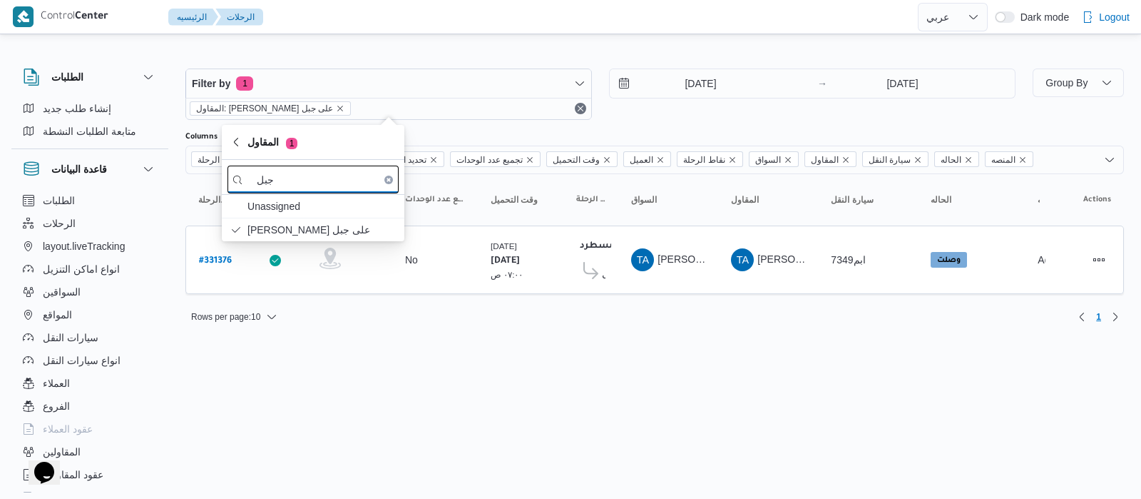
click at [312, 182] on input "جبل" at bounding box center [313, 179] width 171 height 28
type input "ج"
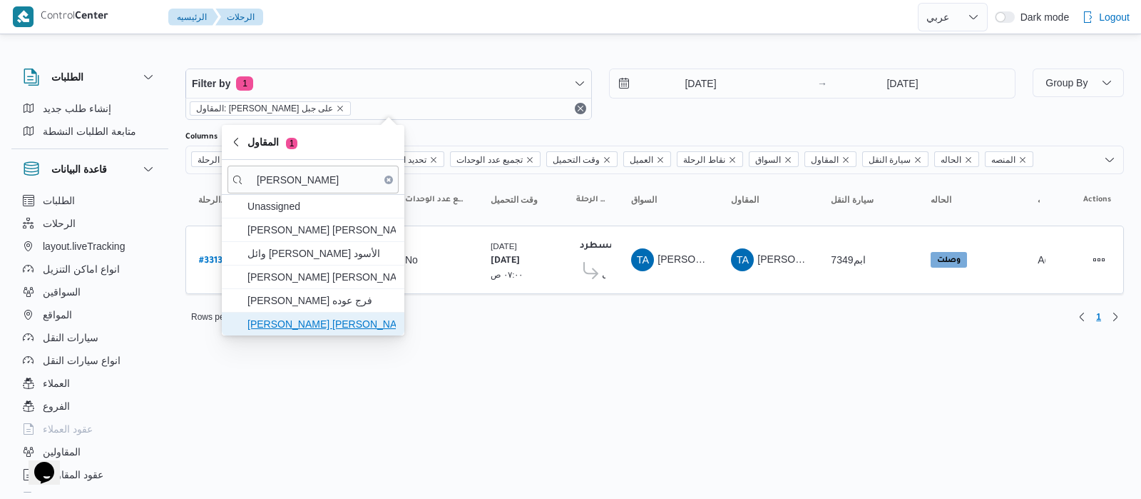
click at [338, 320] on span "محمد عيد عبدالسلام عبدالحافظ" at bounding box center [322, 323] width 148 height 17
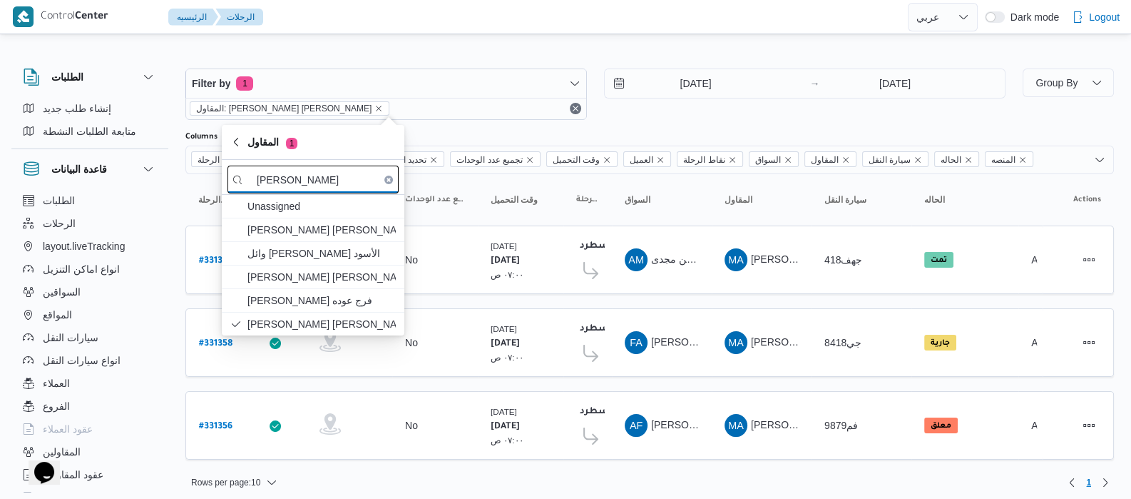
click at [327, 188] on input "محمد عيد" at bounding box center [313, 179] width 171 height 28
type input "م"
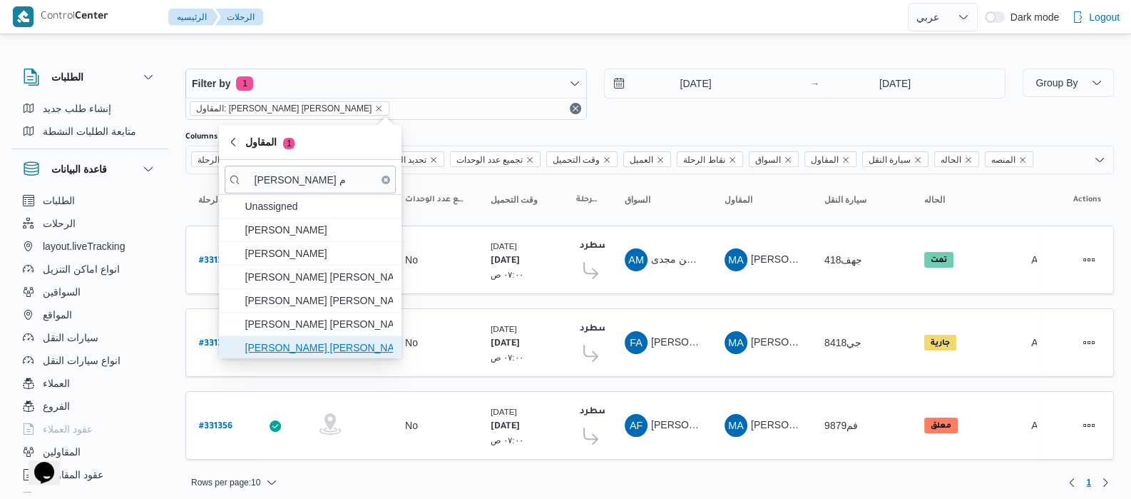
click at [340, 343] on span "عبدالمنعم مجدي السيد عواد" at bounding box center [319, 347] width 148 height 17
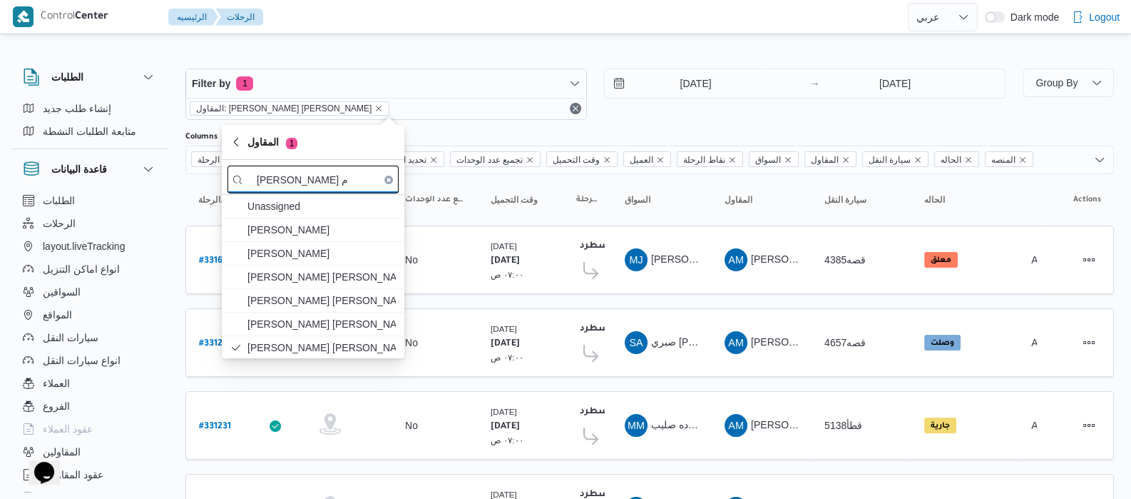
click at [327, 187] on input "عبدالمنعم م" at bounding box center [313, 179] width 171 height 28
type input "ع"
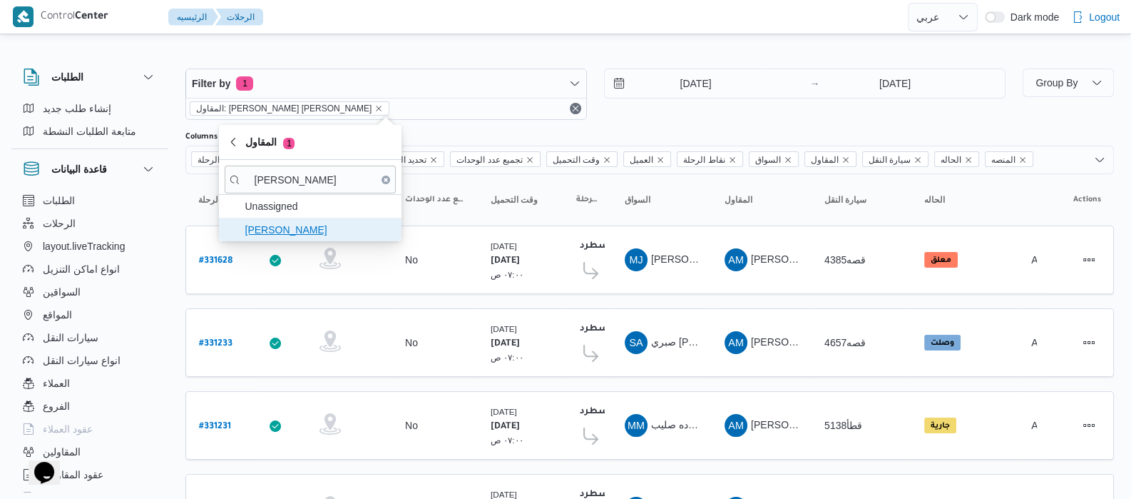
click at [292, 225] on span "جمال صبحي سيد احمد" at bounding box center [319, 229] width 148 height 17
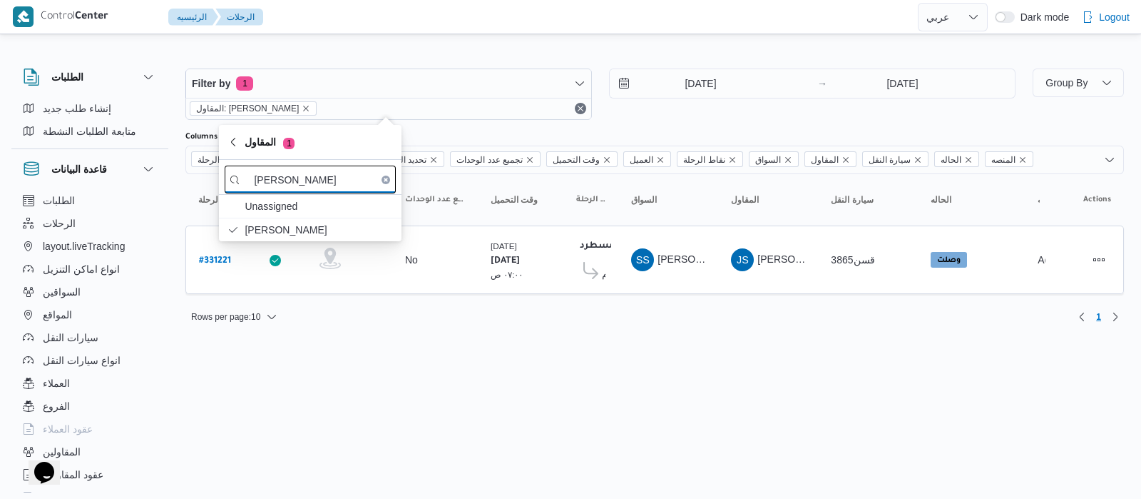
click at [316, 187] on input "جمال صب" at bounding box center [310, 179] width 171 height 28
type input "ج"
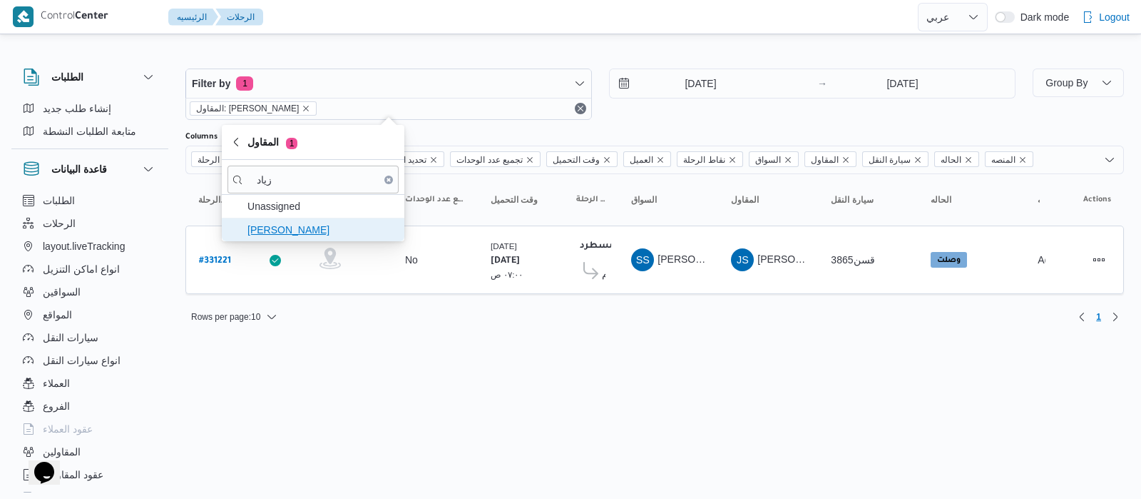
click at [307, 224] on span "زياد محمد سيد عتريس" at bounding box center [322, 229] width 148 height 17
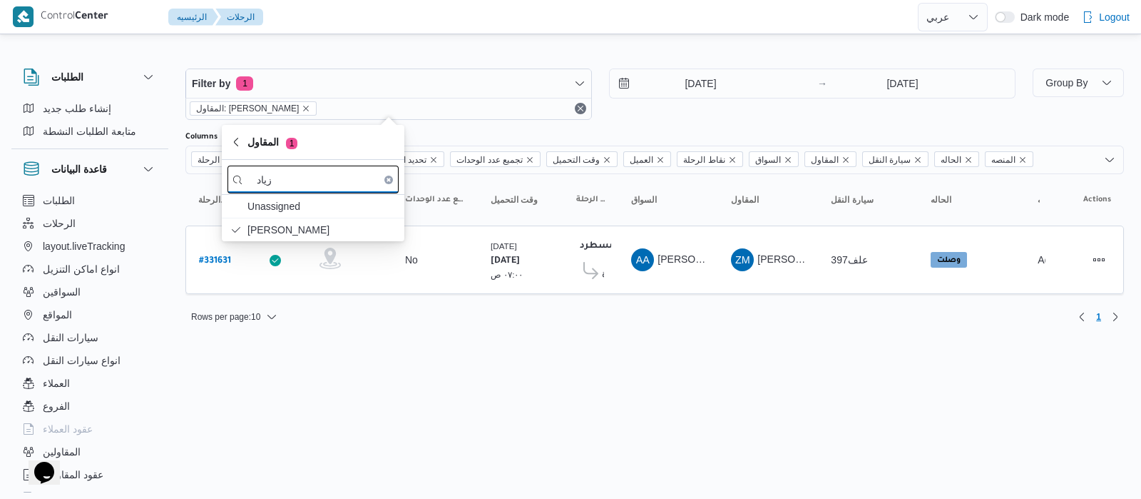
click at [319, 178] on input "زياد" at bounding box center [313, 179] width 171 height 28
type input "ز"
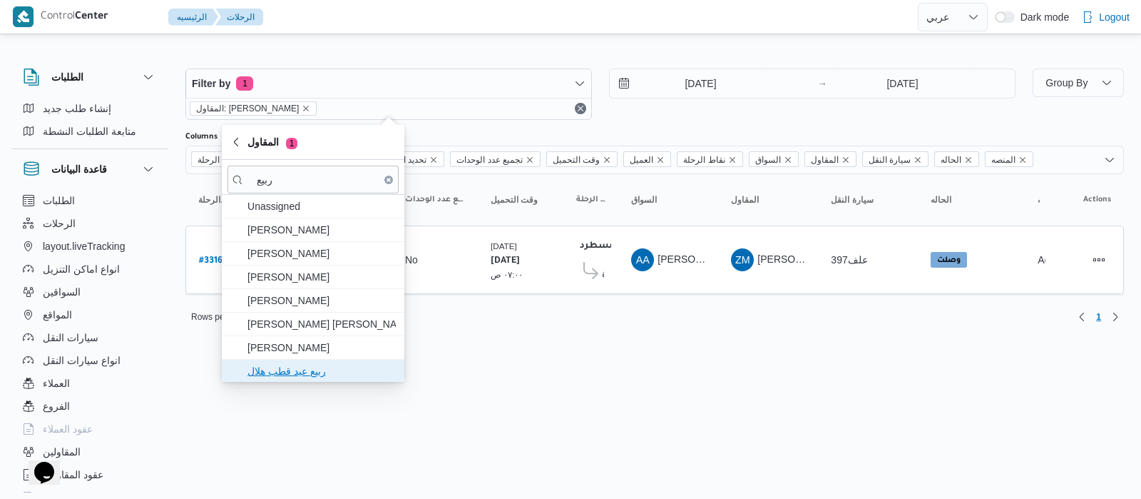
click at [293, 372] on span "ربيع عيد قطب هلال" at bounding box center [322, 370] width 148 height 17
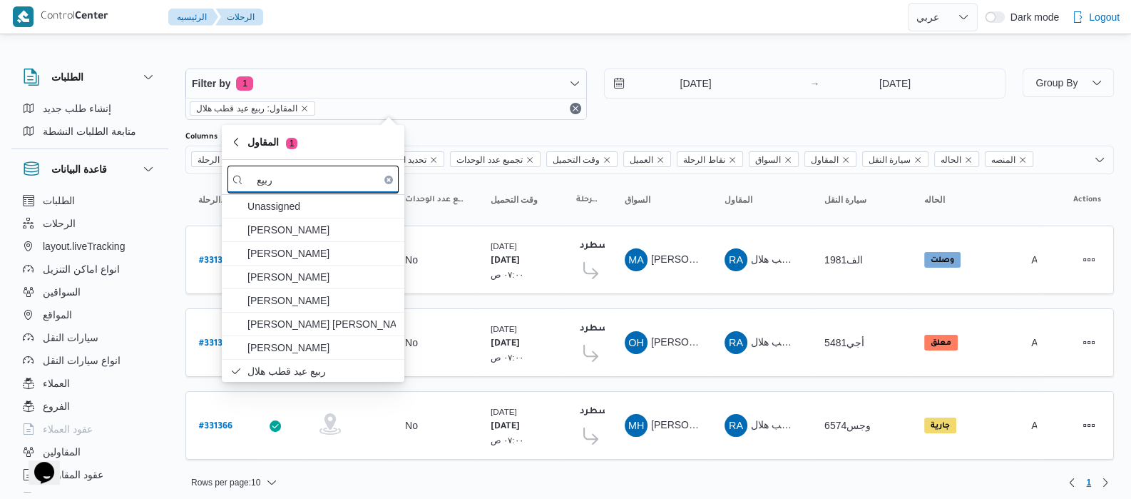
click at [337, 184] on input "ربيع" at bounding box center [313, 179] width 171 height 28
type input "ر"
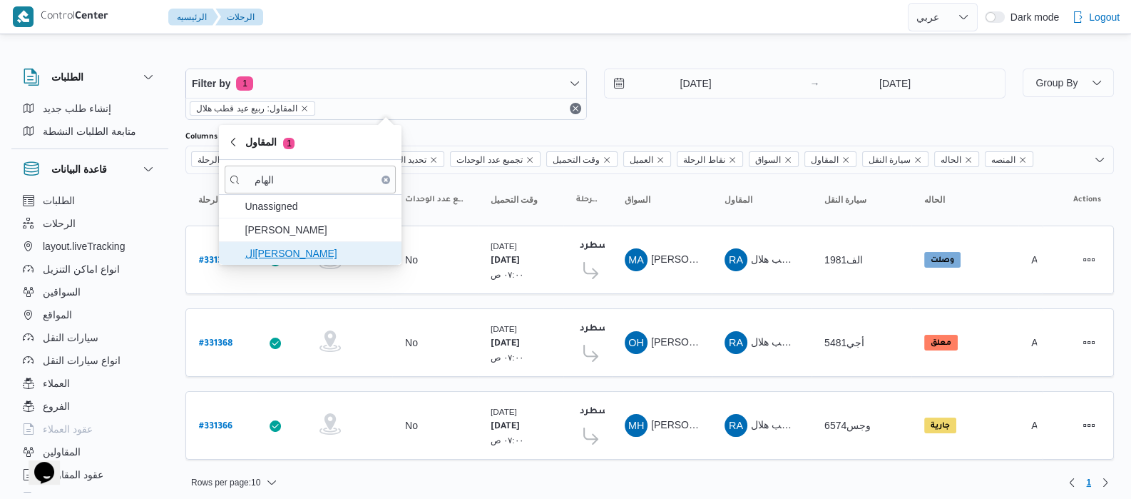
click at [360, 249] on span "الهامي محمد خالد علي" at bounding box center [319, 253] width 148 height 17
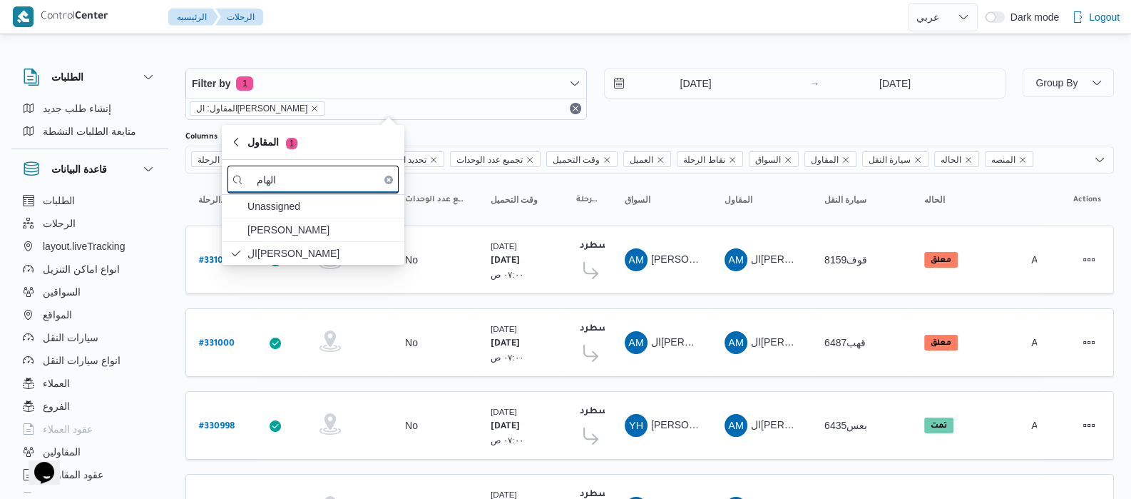
click at [316, 172] on input "الهام" at bounding box center [313, 179] width 171 height 28
type input "ا"
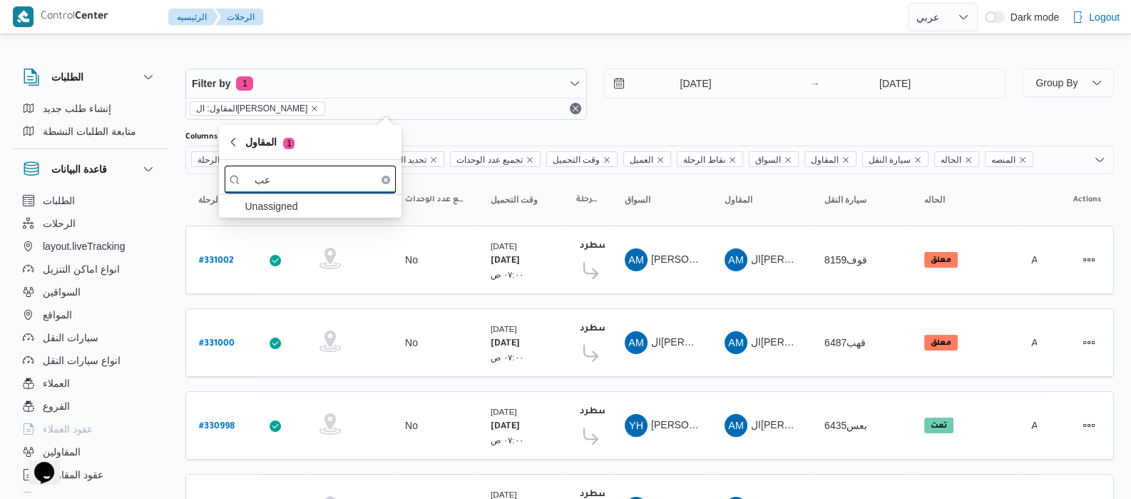
type input "ع"
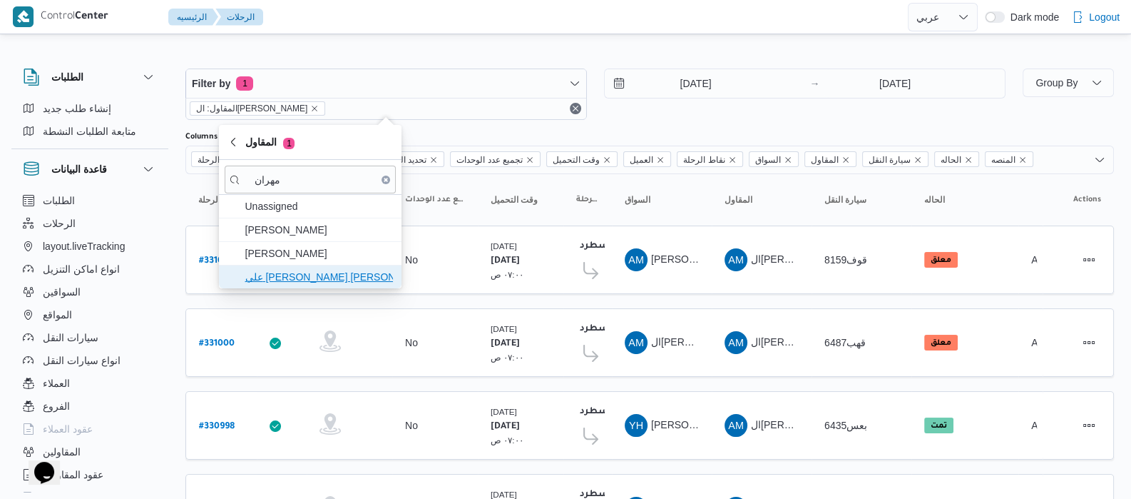
click at [288, 276] on span "علي يحيي علي مهران حسنين" at bounding box center [319, 276] width 148 height 17
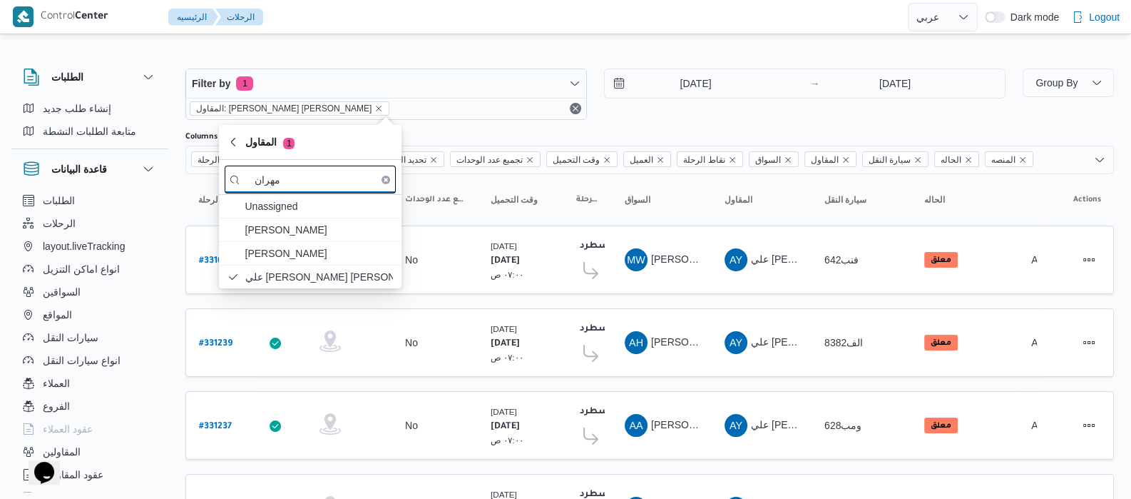
click at [320, 188] on input "مهران" at bounding box center [310, 179] width 171 height 28
type input "م"
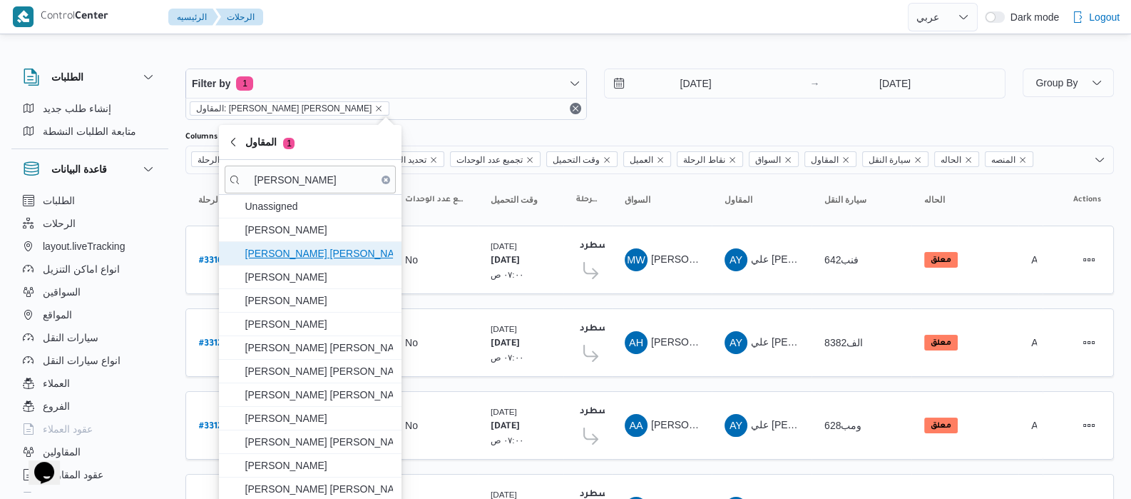
click at [307, 250] on span "[PERSON_NAME] [PERSON_NAME]" at bounding box center [319, 253] width 148 height 17
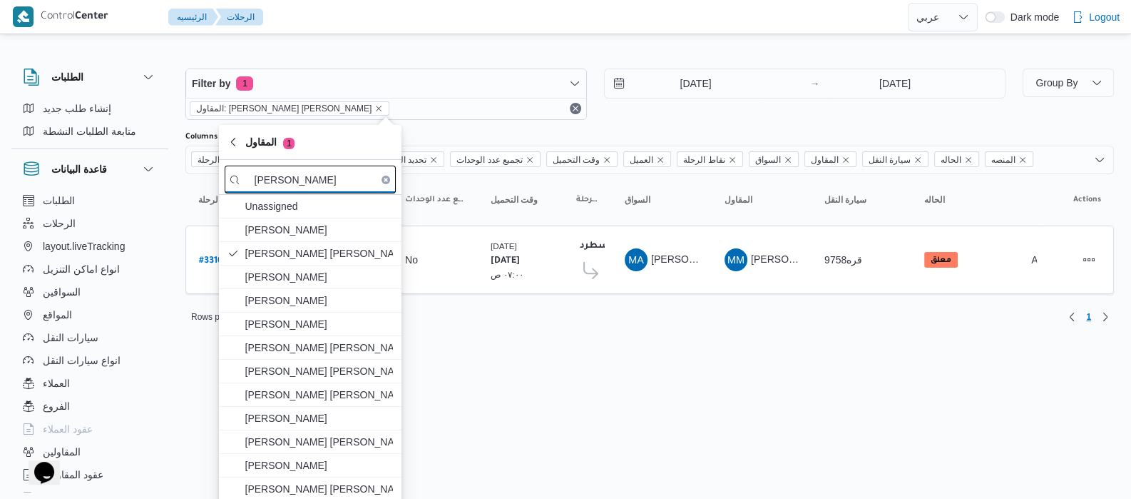
click at [312, 184] on input "محمد محمود" at bounding box center [310, 179] width 171 height 28
type input "م"
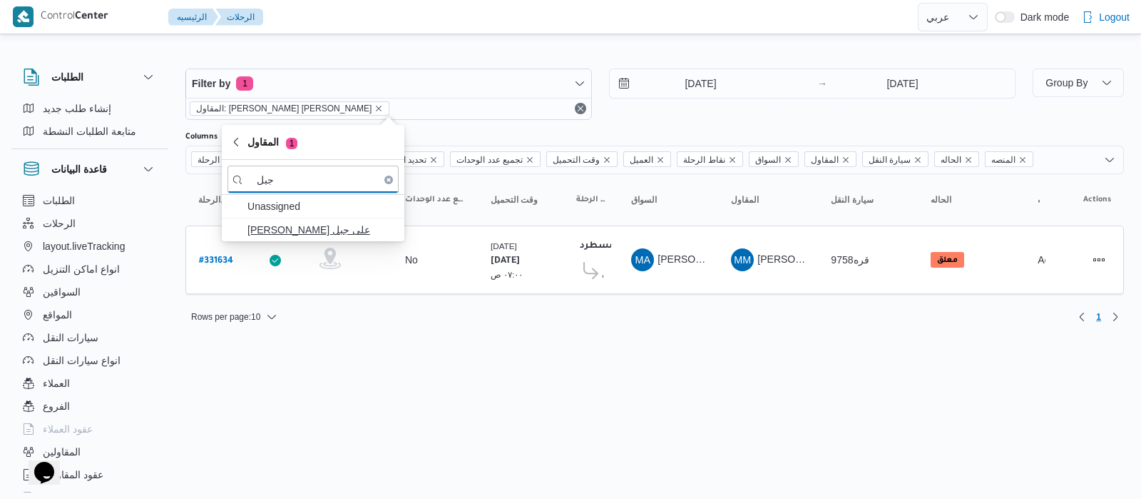
type input "جبل"
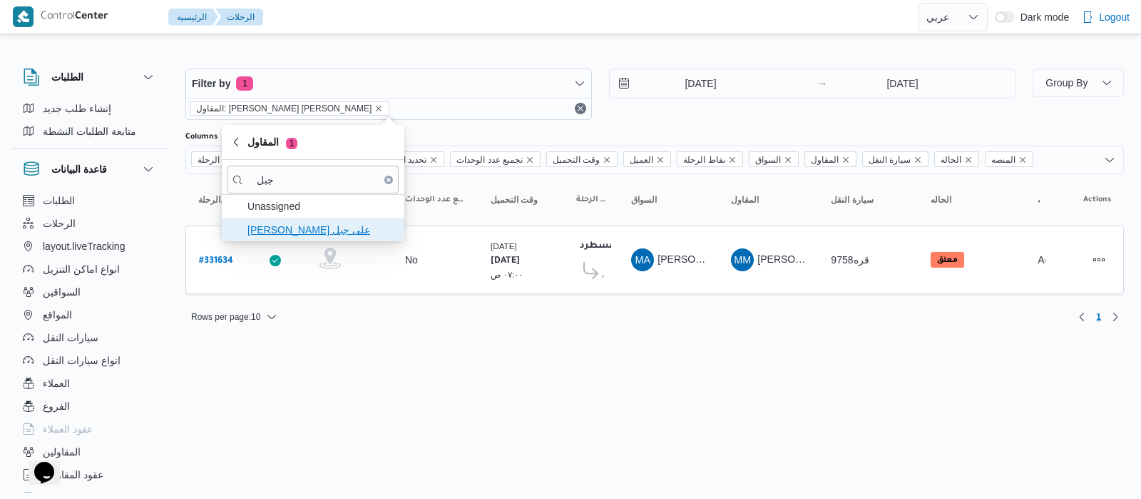
click at [346, 230] on span "طارق عبدالنبى على جبل" at bounding box center [322, 229] width 148 height 17
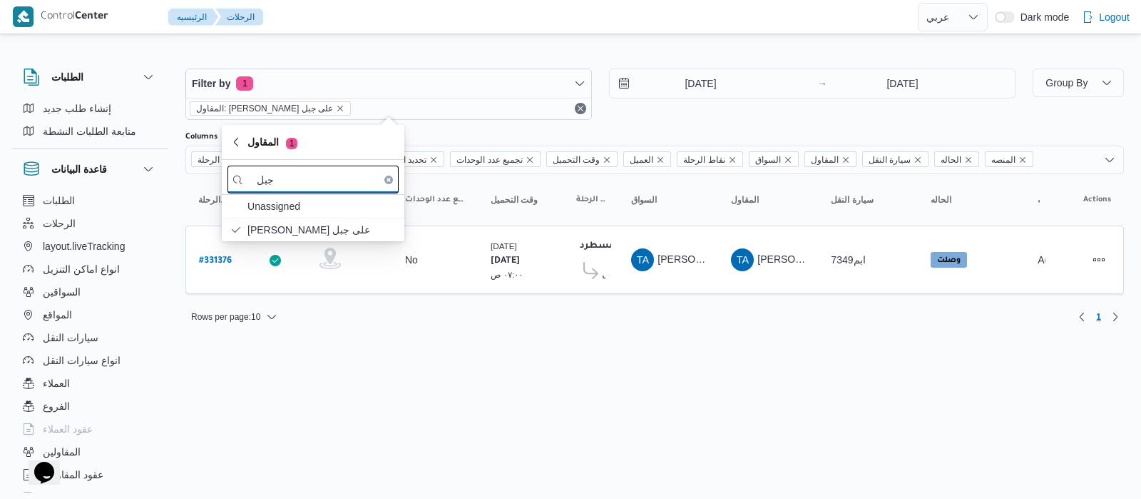
click at [315, 185] on input "جبل" at bounding box center [313, 179] width 171 height 28
type input "ج"
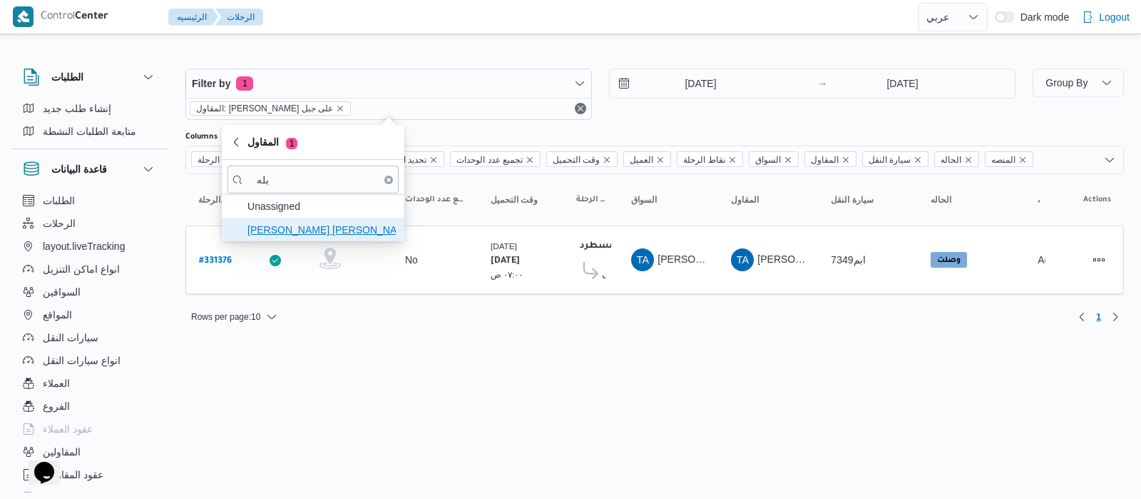
click at [315, 235] on span "شعبان عاشور محمد بله" at bounding box center [322, 229] width 148 height 17
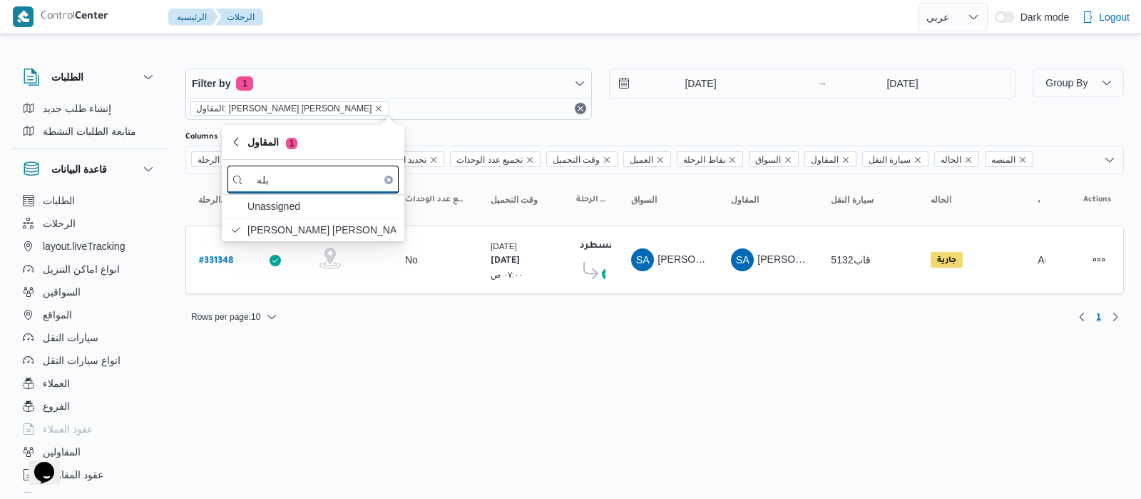
click at [305, 180] on input "بله" at bounding box center [313, 179] width 171 height 28
type input "ب"
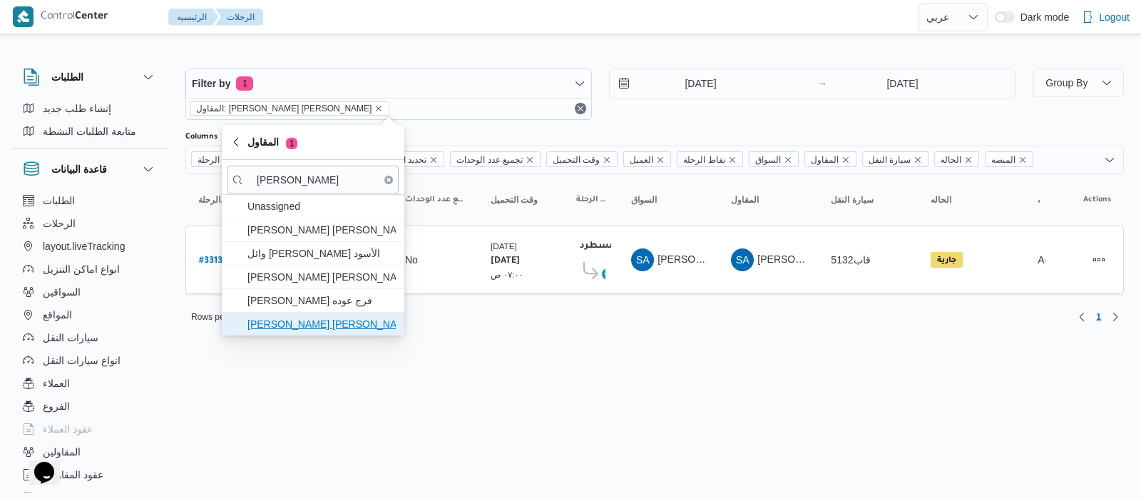
click at [300, 317] on span "محمد عيد عبدالسلام عبدالحافظ" at bounding box center [322, 323] width 148 height 17
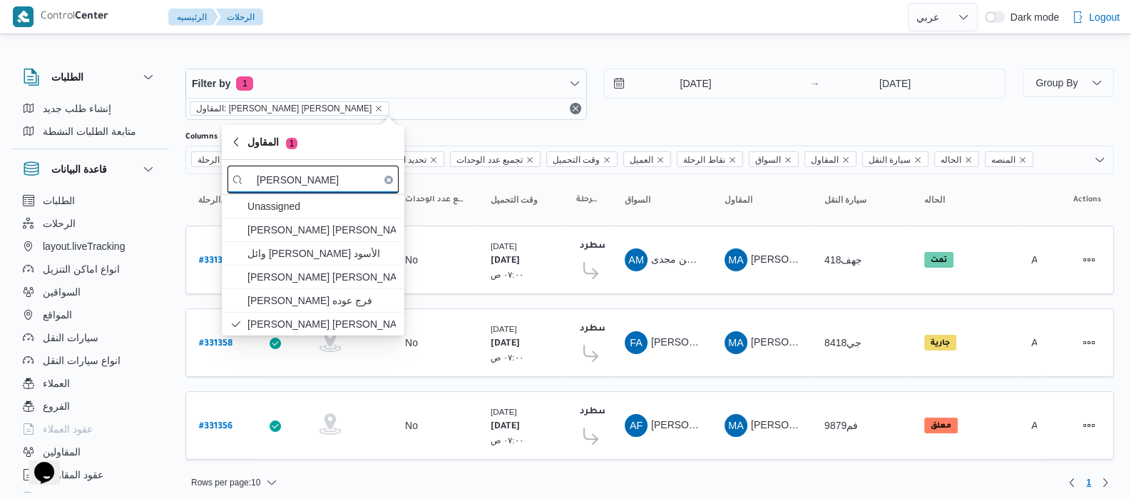
click at [352, 184] on input "محمد عيد" at bounding box center [313, 179] width 171 height 28
type input "م"
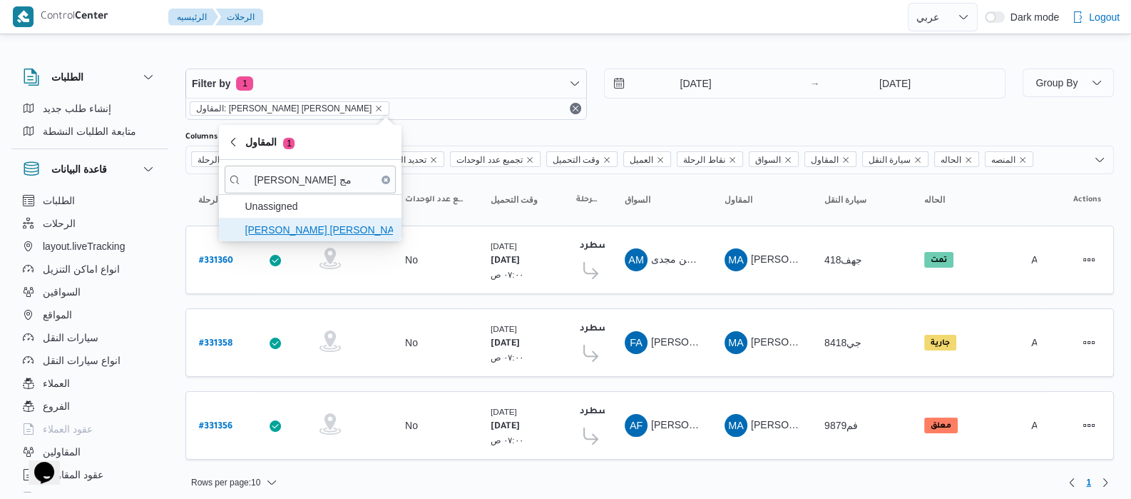
click at [283, 226] on span "عبدالمنعم مجدي السيد عواد" at bounding box center [319, 229] width 148 height 17
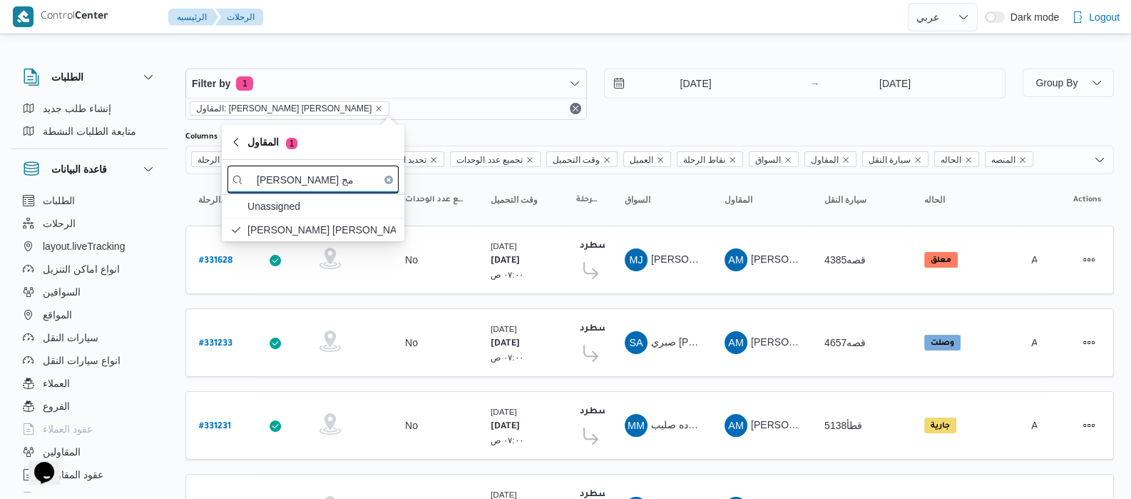
click at [360, 176] on input "عبدالمنعم مج" at bounding box center [313, 179] width 171 height 28
type input "ع"
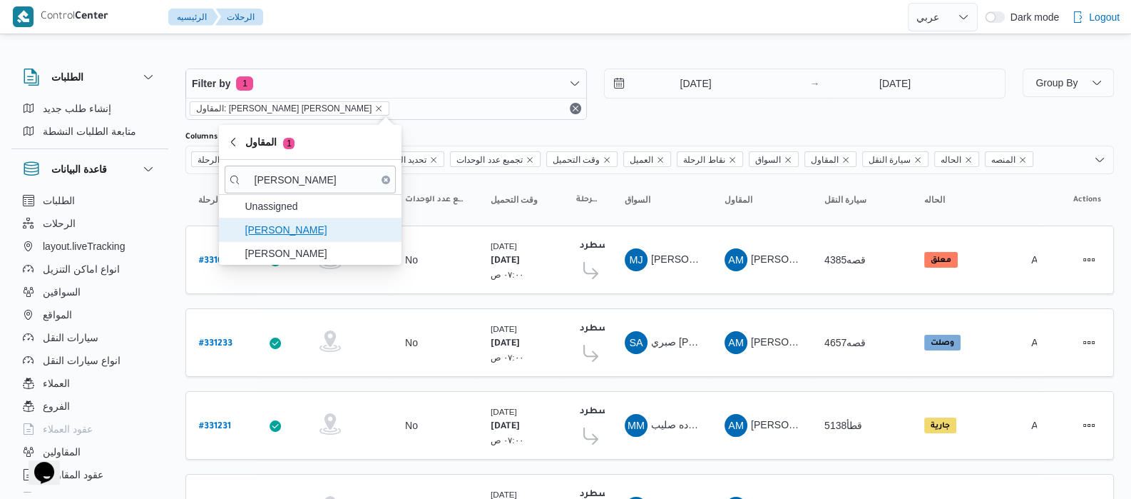
click at [289, 223] on span "علي عبدالناصر علي بخيت علي" at bounding box center [319, 229] width 148 height 17
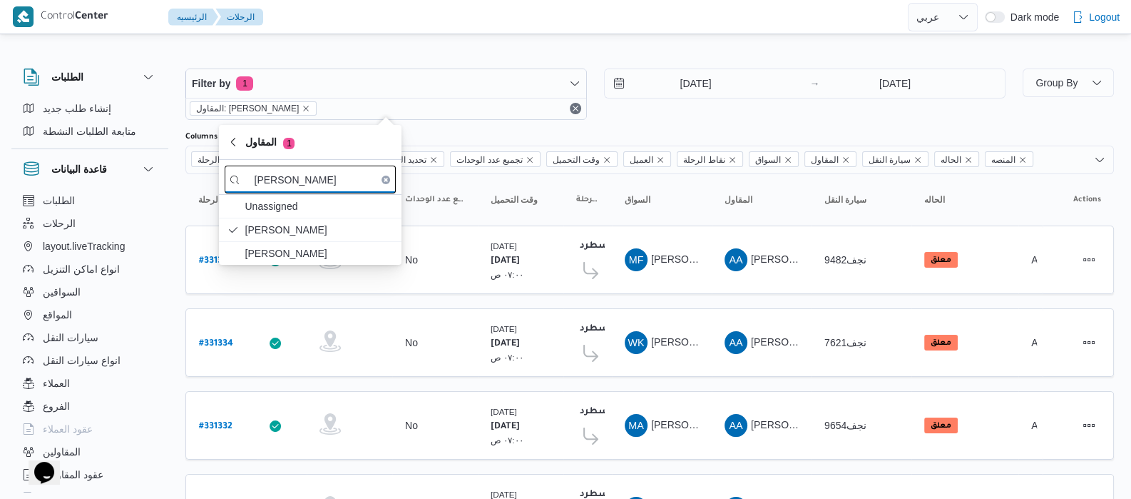
click at [328, 180] on input "علي عبدالن" at bounding box center [310, 179] width 171 height 28
type input "ع"
type input "الهام"
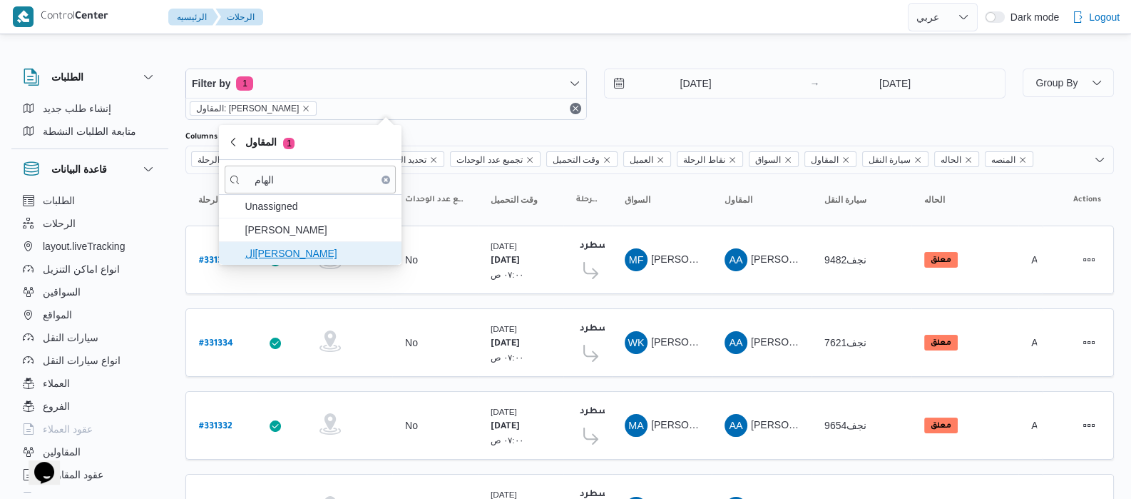
click at [310, 252] on span "الهامي محمد خالد علي" at bounding box center [319, 253] width 148 height 17
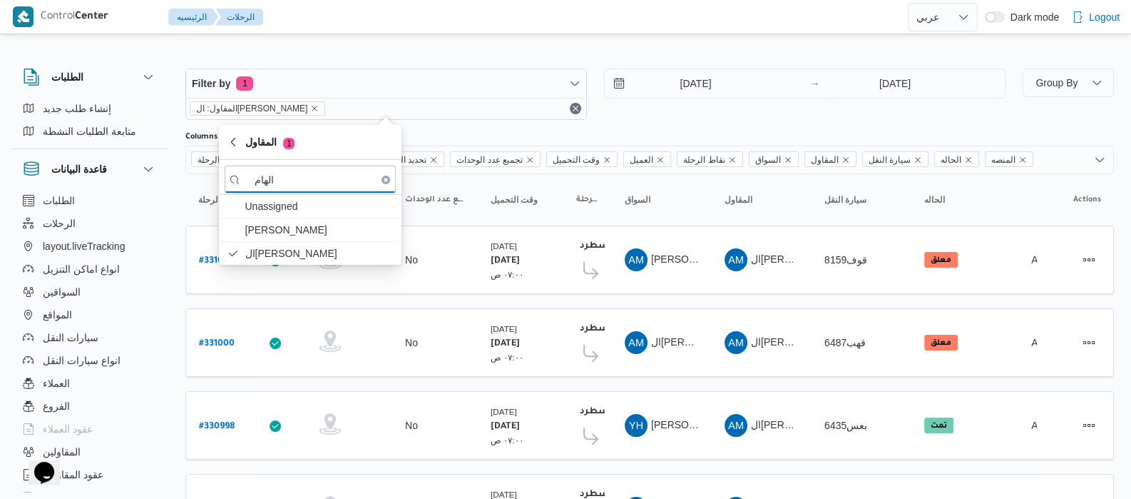
click at [178, 200] on div "الطلبات إنشاء طلب جديد متابعة الطلبات النشطة قاعدة البيانات الطلبات الرحلات lay…" at bounding box center [96, 277] width 171 height 441
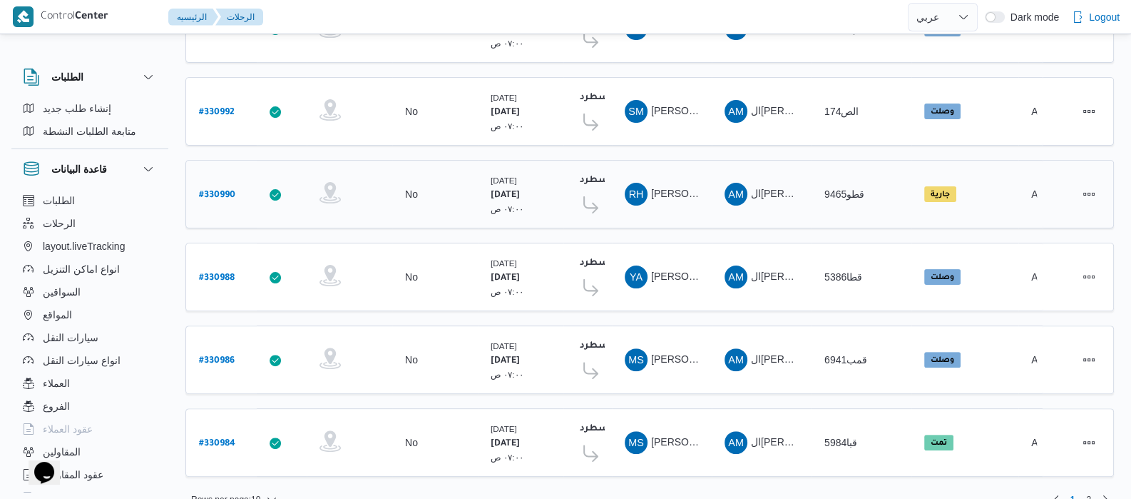
scroll to position [573, 0]
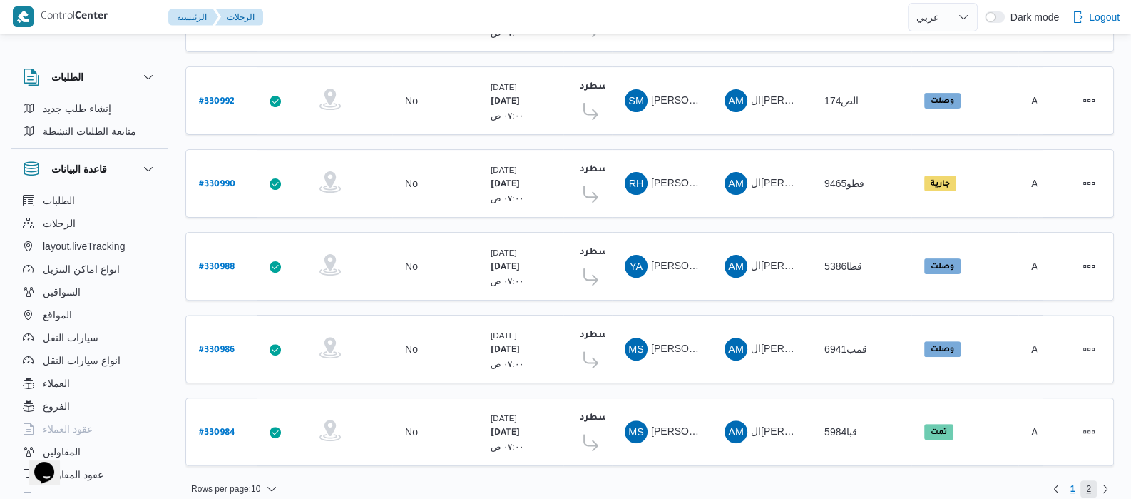
click at [1091, 480] on span "2" at bounding box center [1089, 488] width 16 height 17
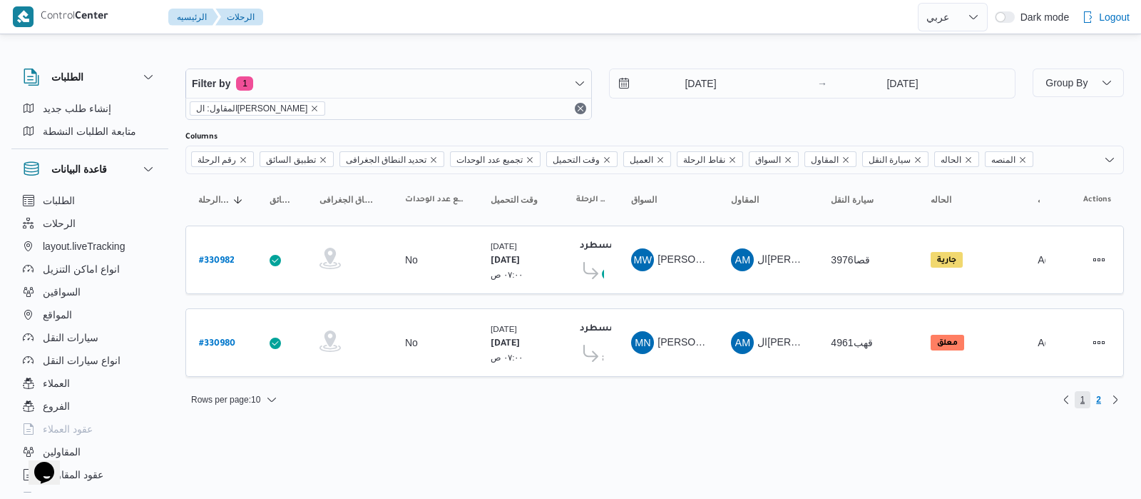
click at [1082, 400] on span "1" at bounding box center [1083, 399] width 5 height 17
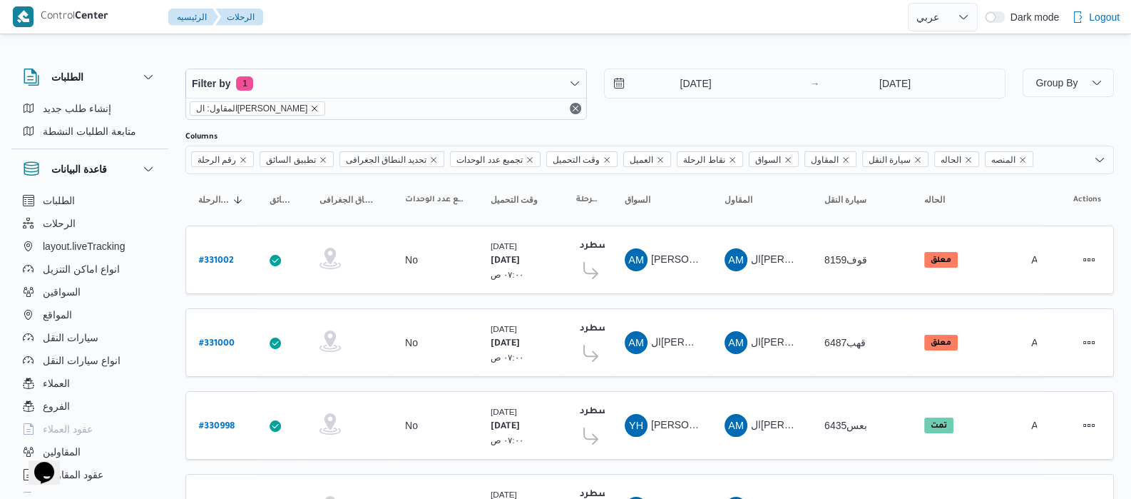
click at [310, 108] on icon "remove selected entity" at bounding box center [314, 108] width 9 height 9
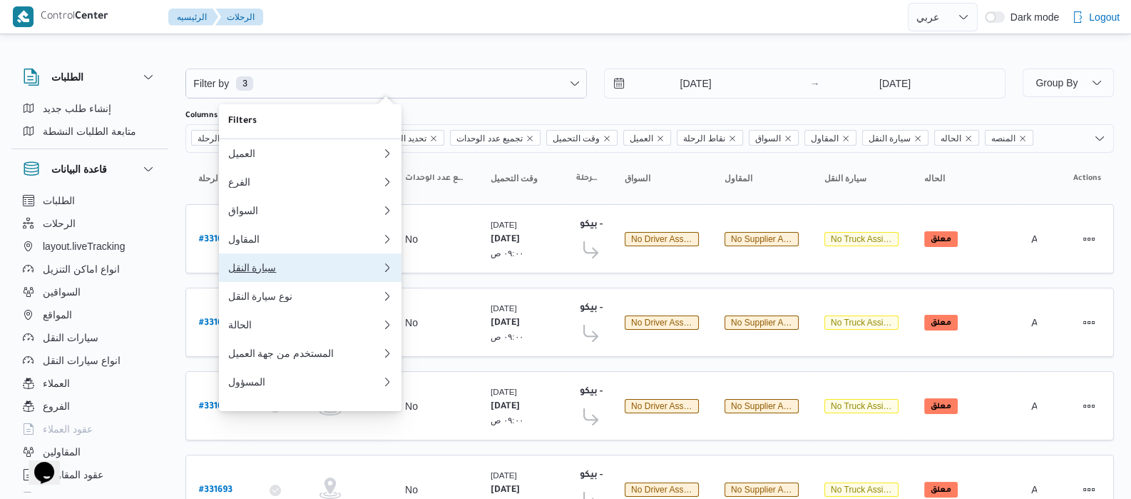
click at [260, 270] on div "سيارة النقل" at bounding box center [305, 267] width 154 height 11
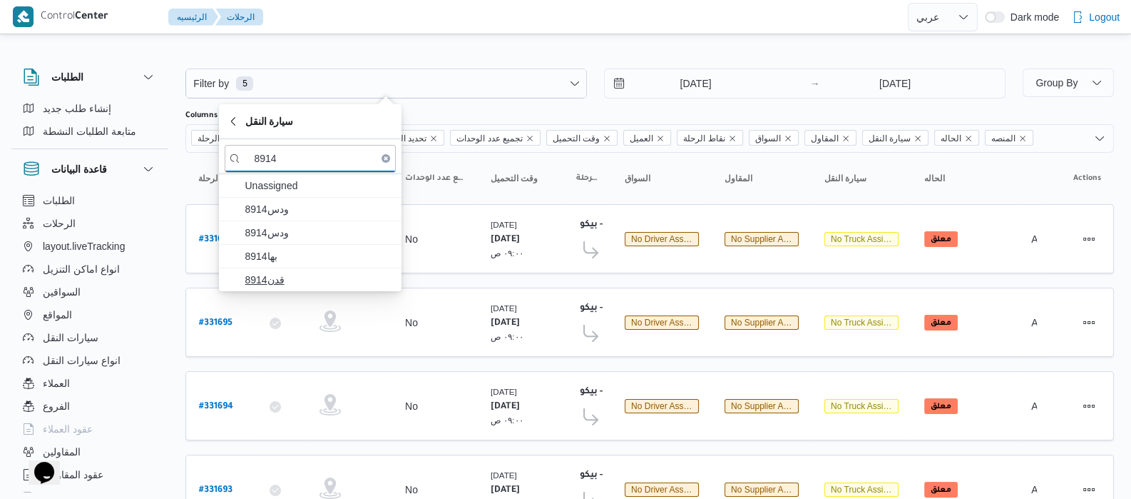
type input "8914"
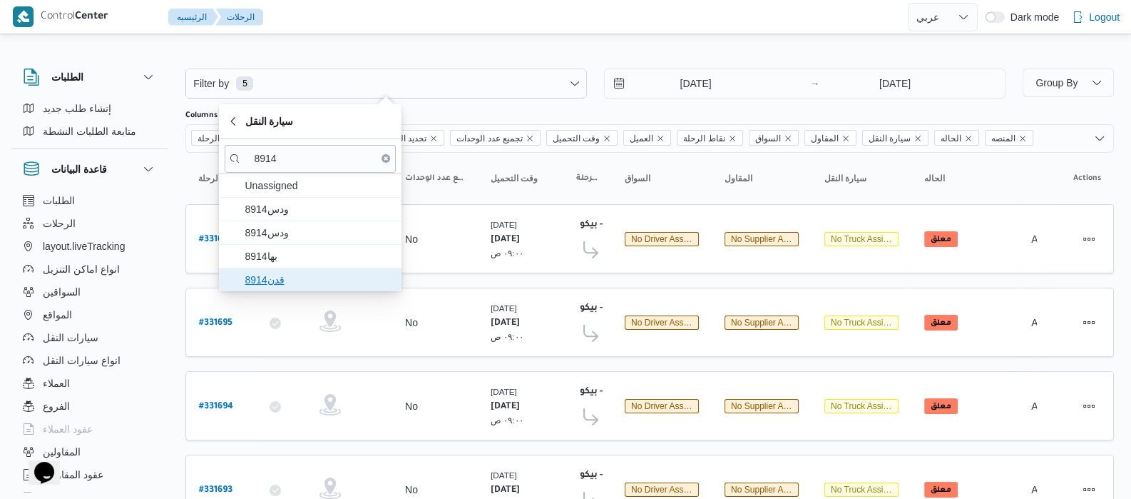
click at [277, 287] on span "قدن8914" at bounding box center [319, 279] width 148 height 17
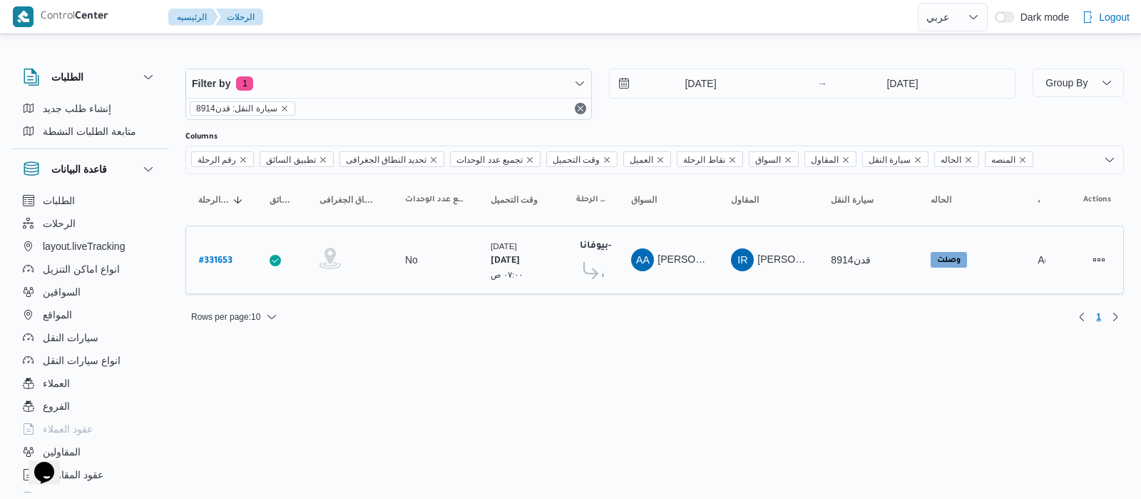
click at [210, 262] on b "# 331653" at bounding box center [216, 261] width 34 height 10
select select "ar"
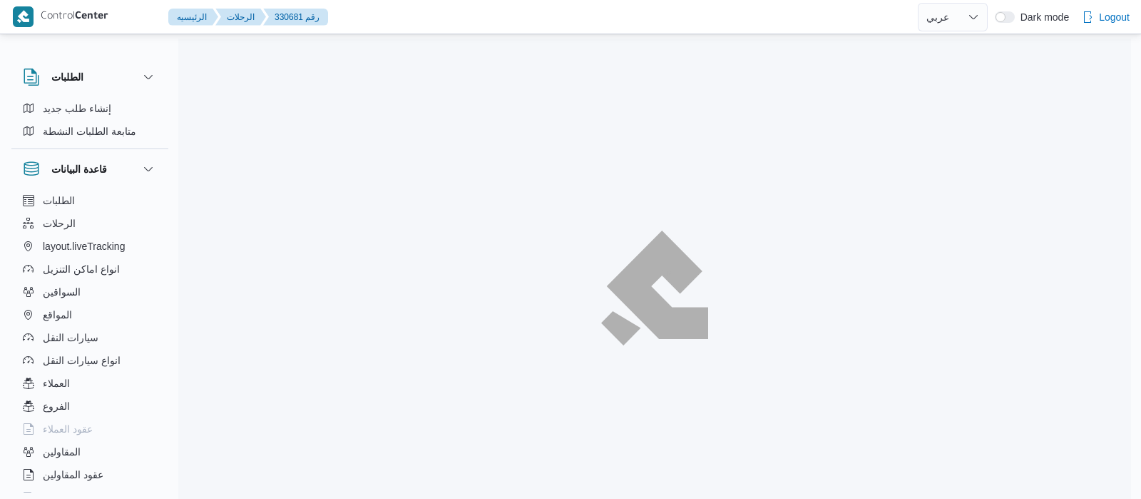
select select "ar"
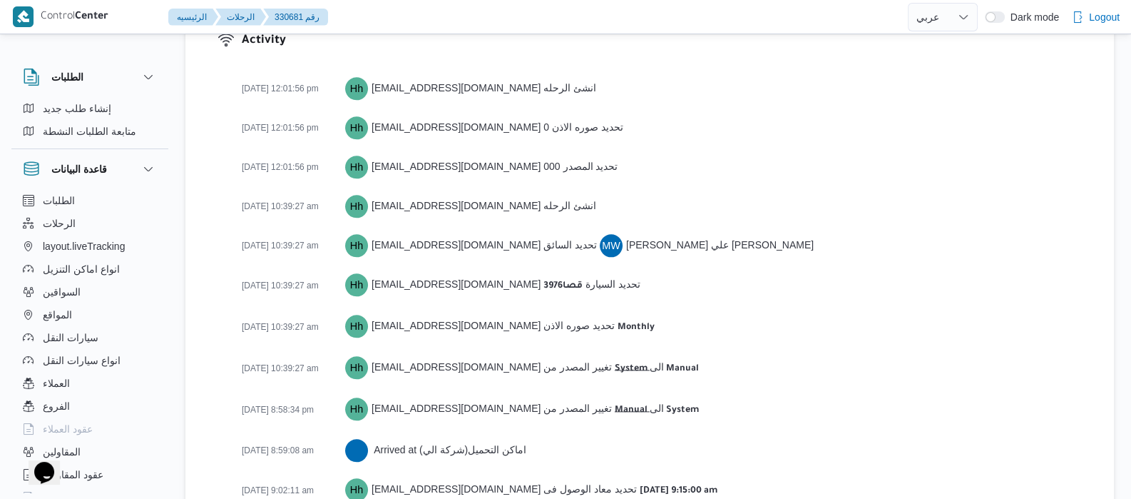
scroll to position [2581, 0]
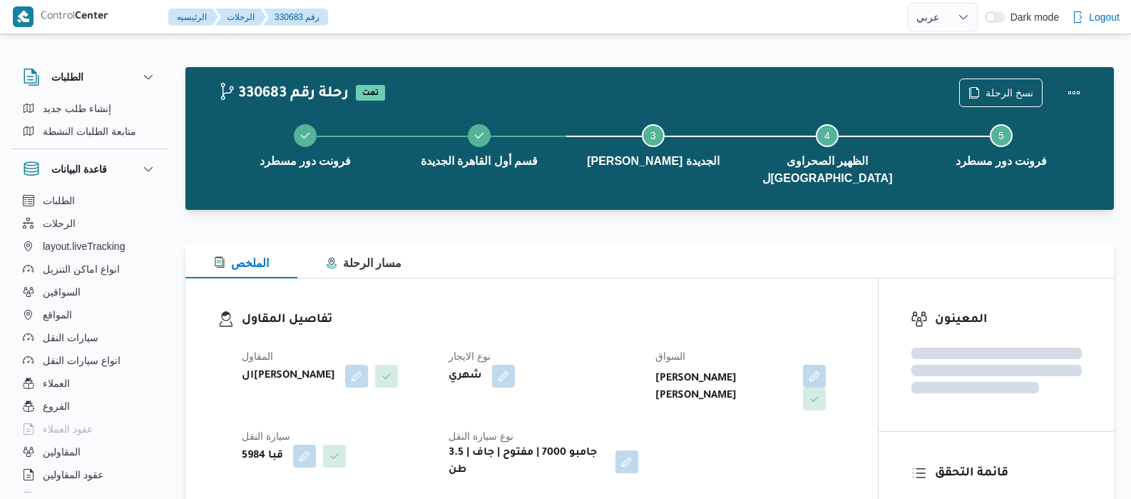
select select "ar"
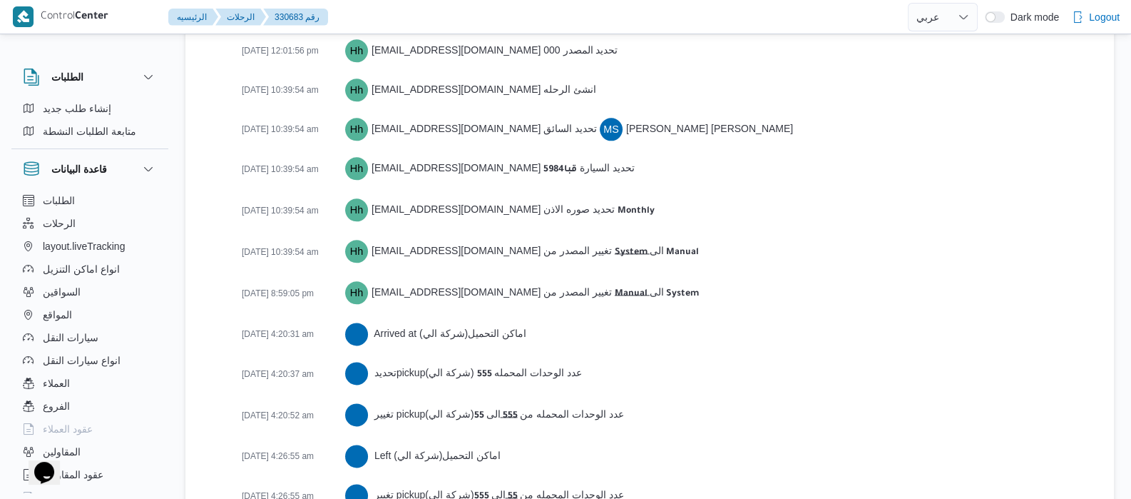
scroll to position [2211, 0]
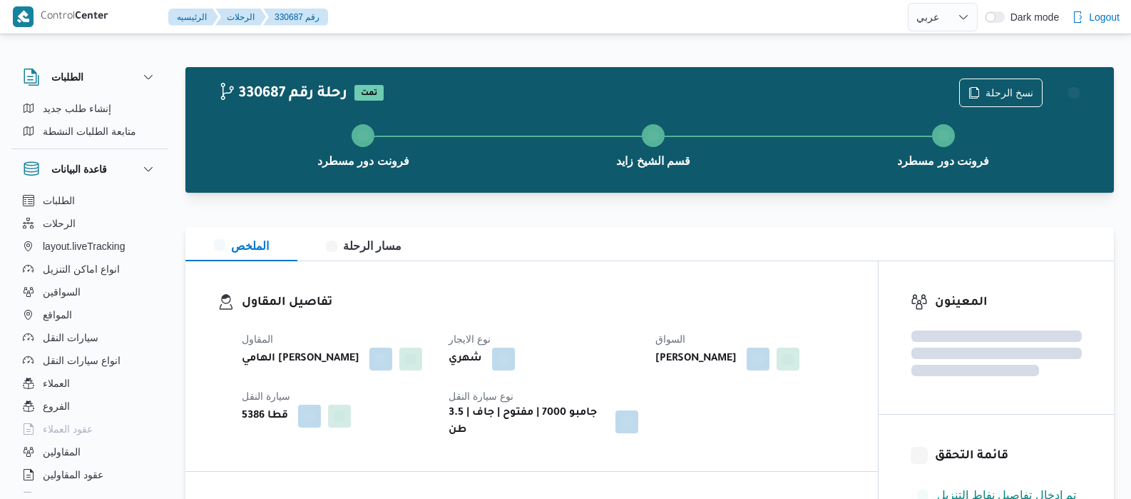
select select "ar"
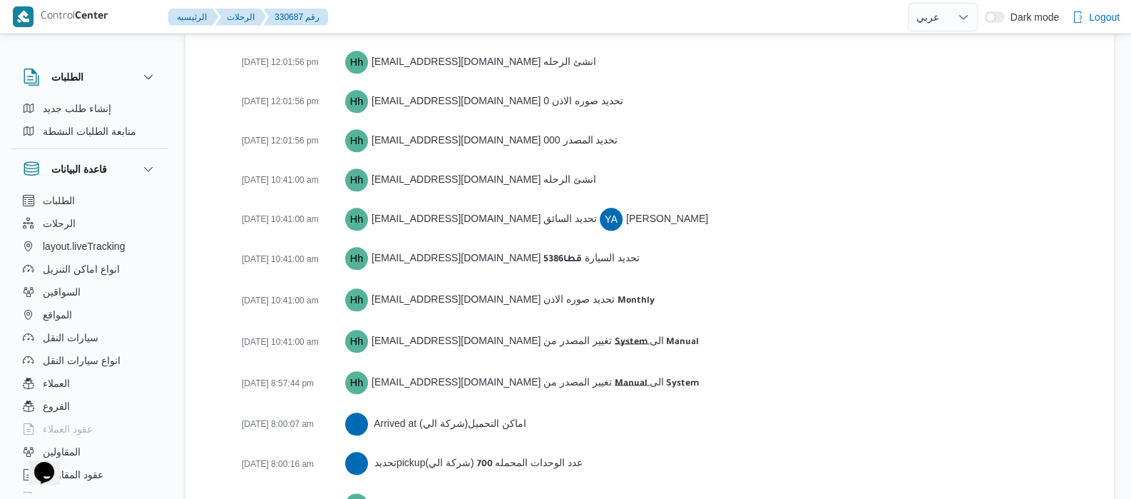
scroll to position [2521, 0]
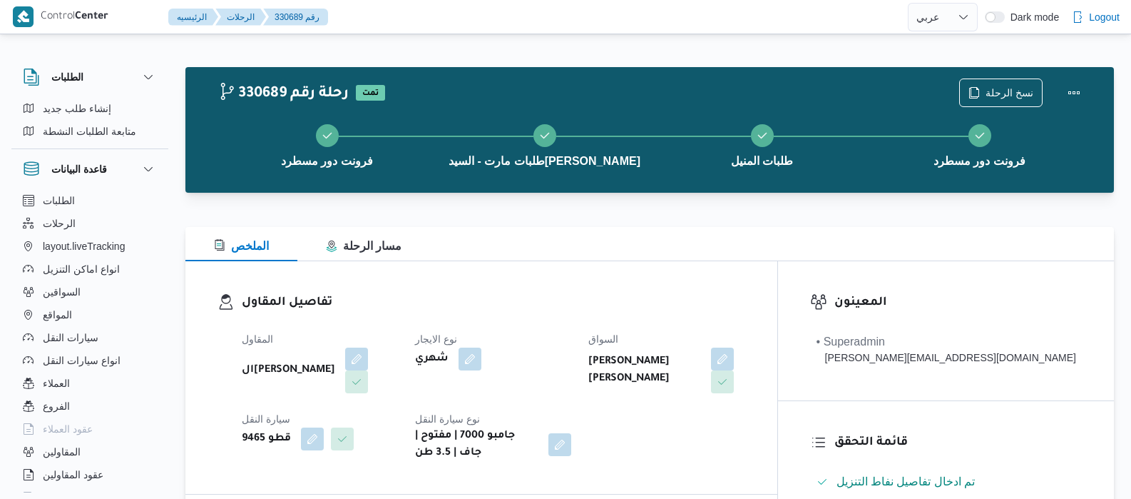
select select "ar"
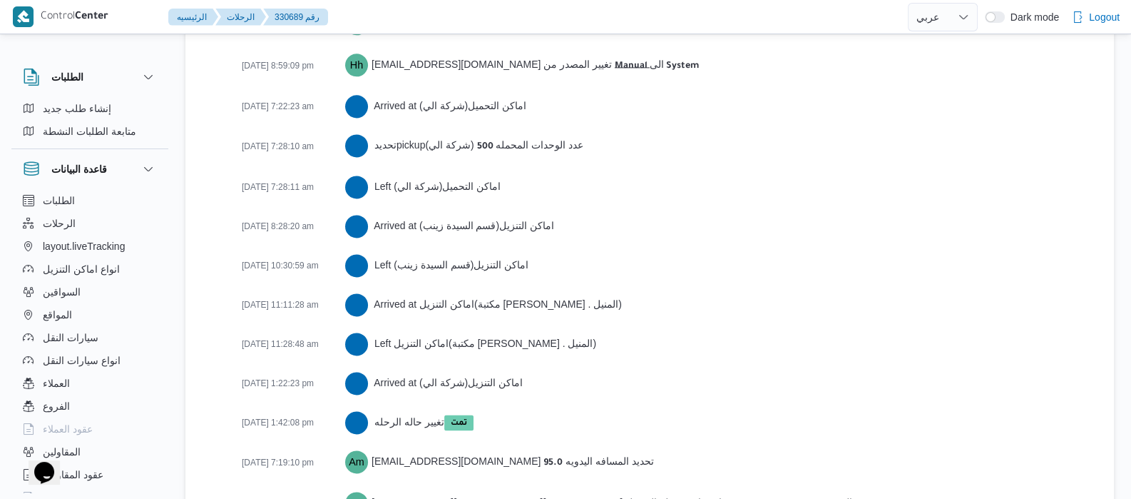
scroll to position [2557, 0]
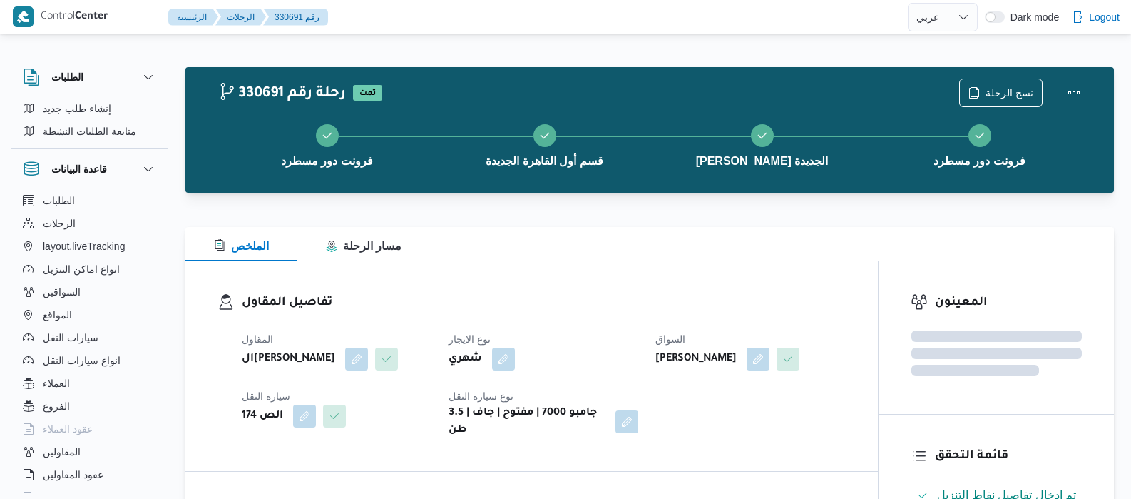
select select "ar"
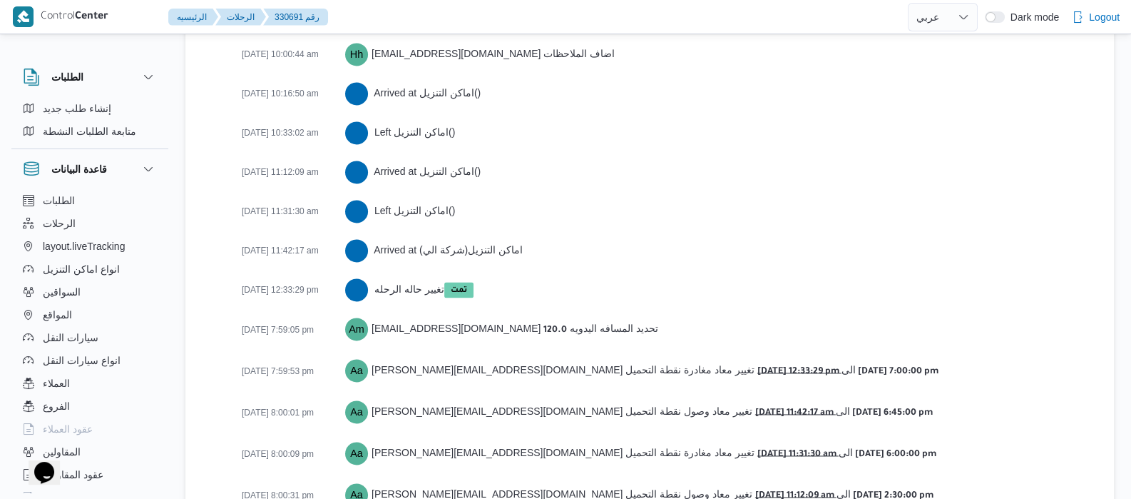
scroll to position [2676, 0]
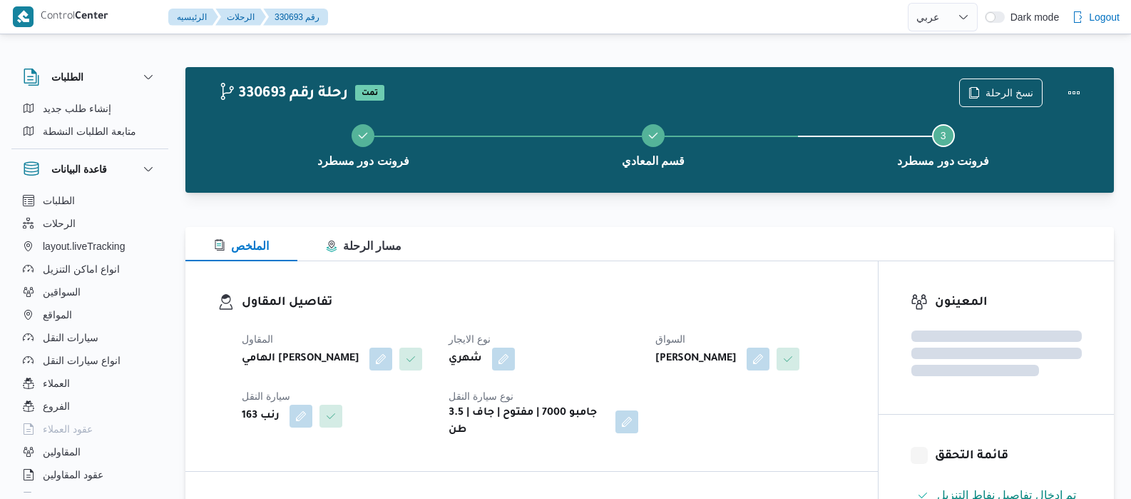
select select "ar"
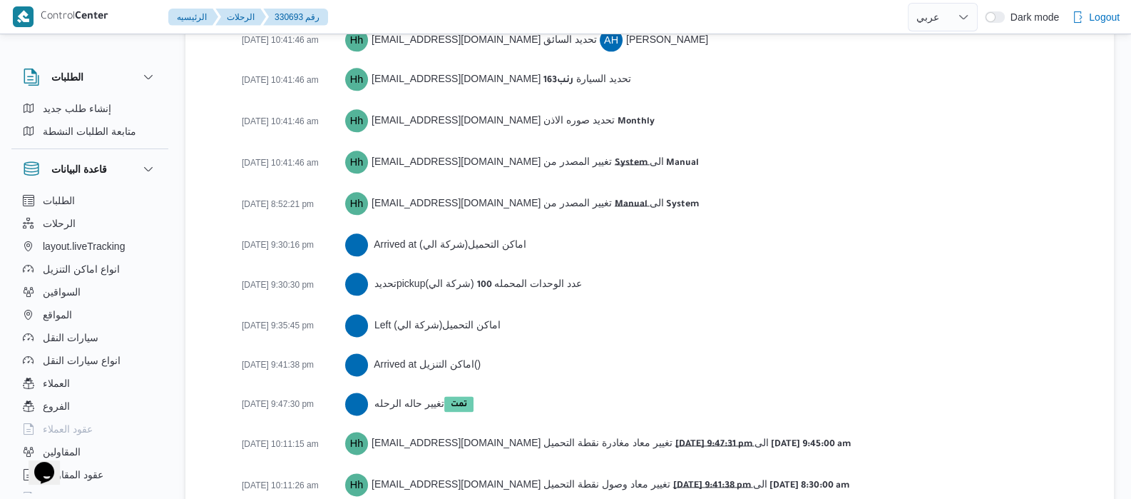
scroll to position [2505, 0]
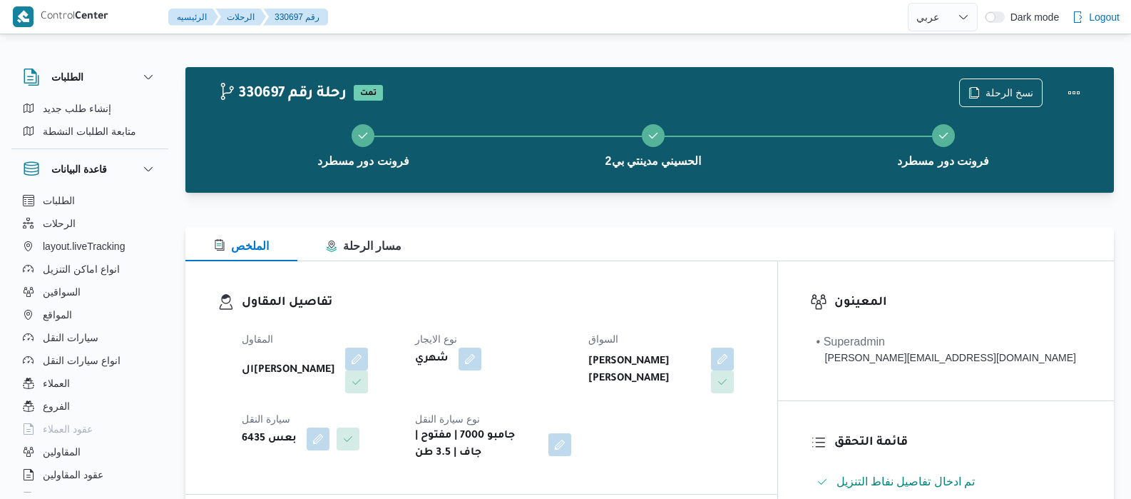
select select "ar"
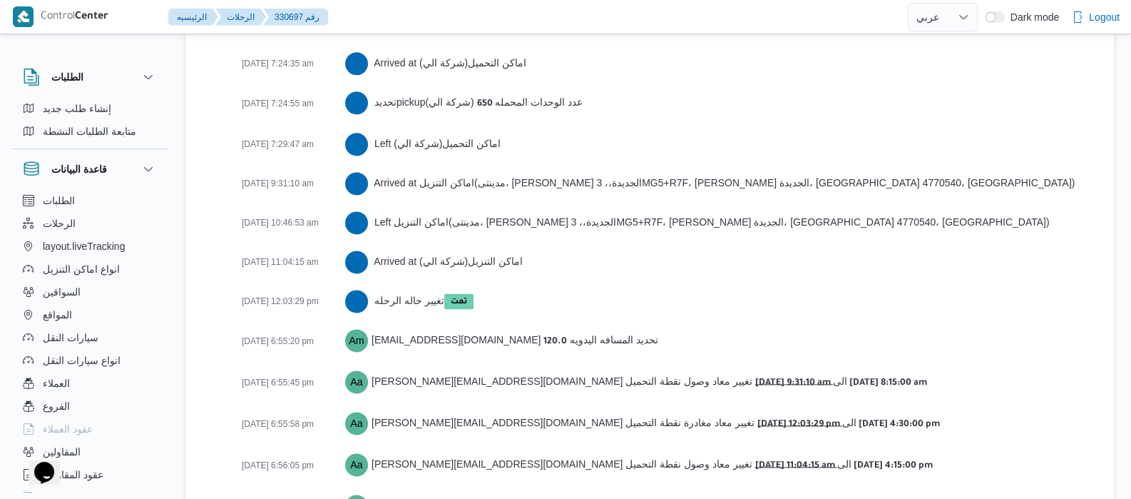
scroll to position [2464, 0]
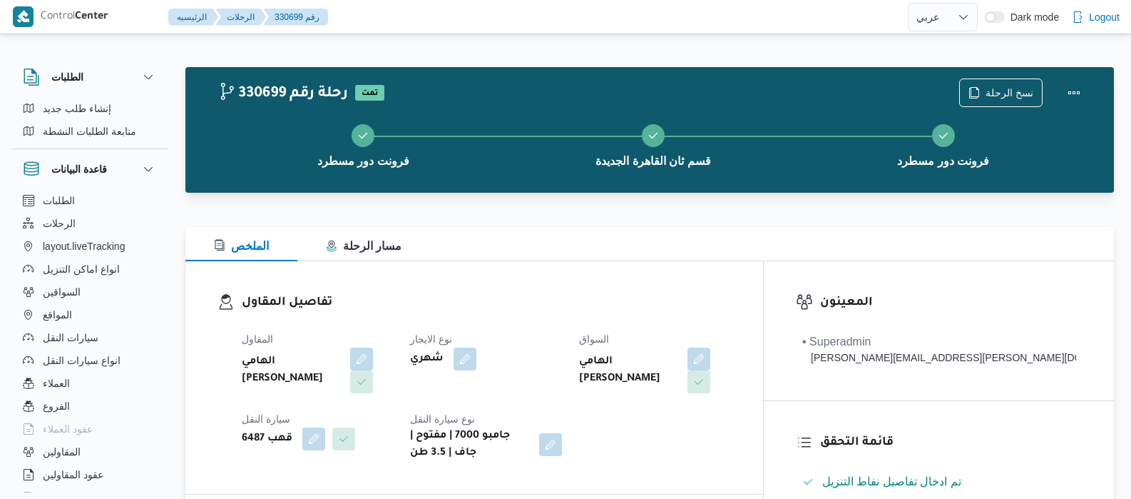
select select "ar"
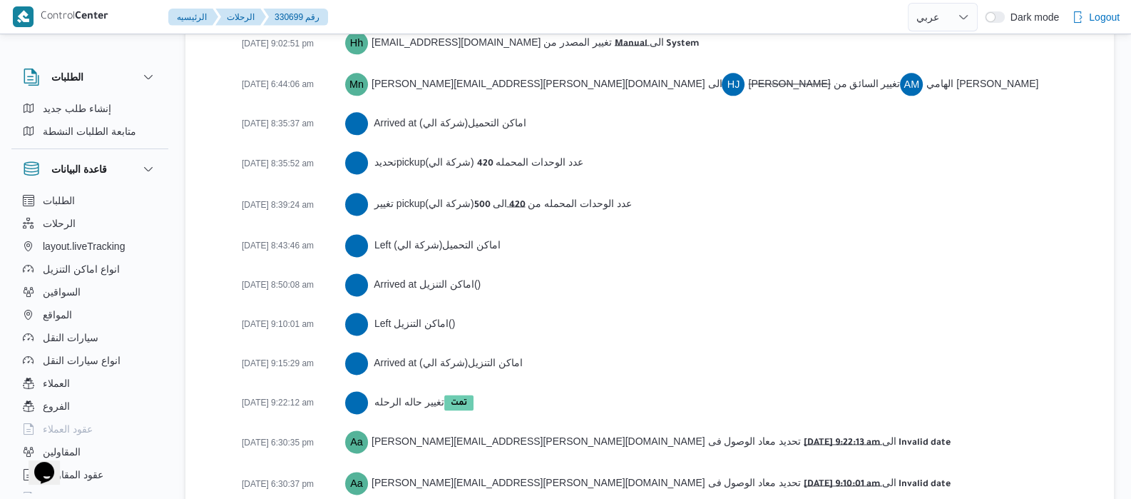
scroll to position [2374, 0]
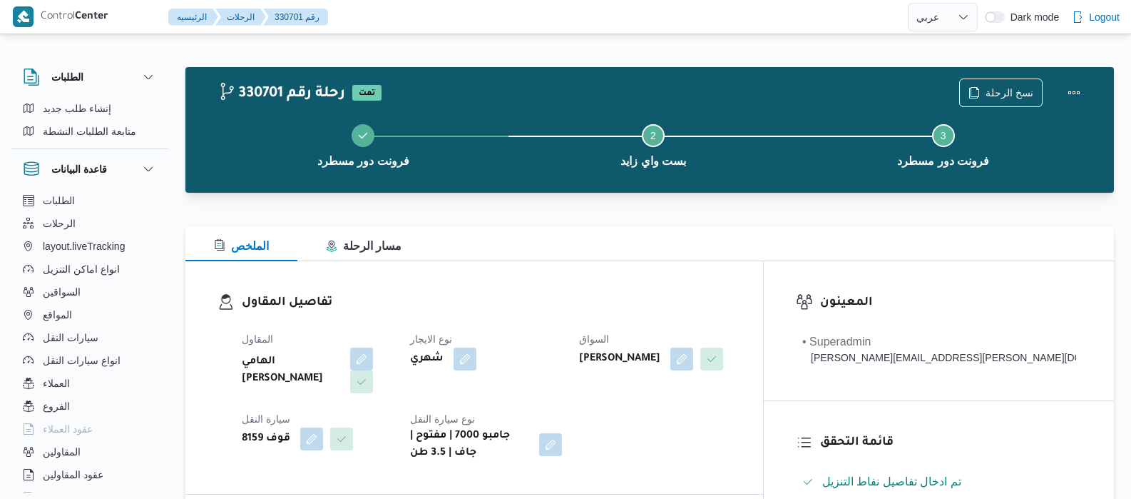
select select "ar"
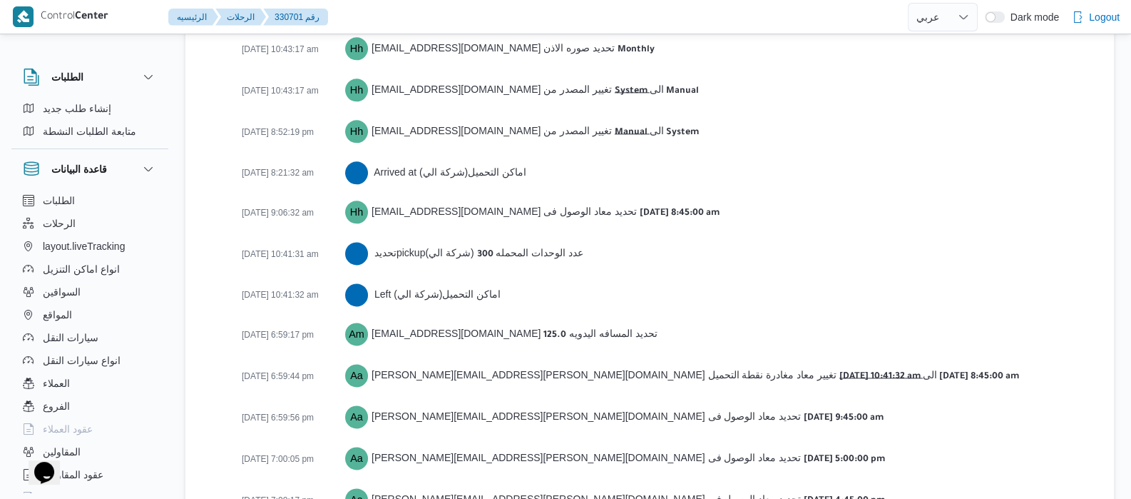
scroll to position [2225, 0]
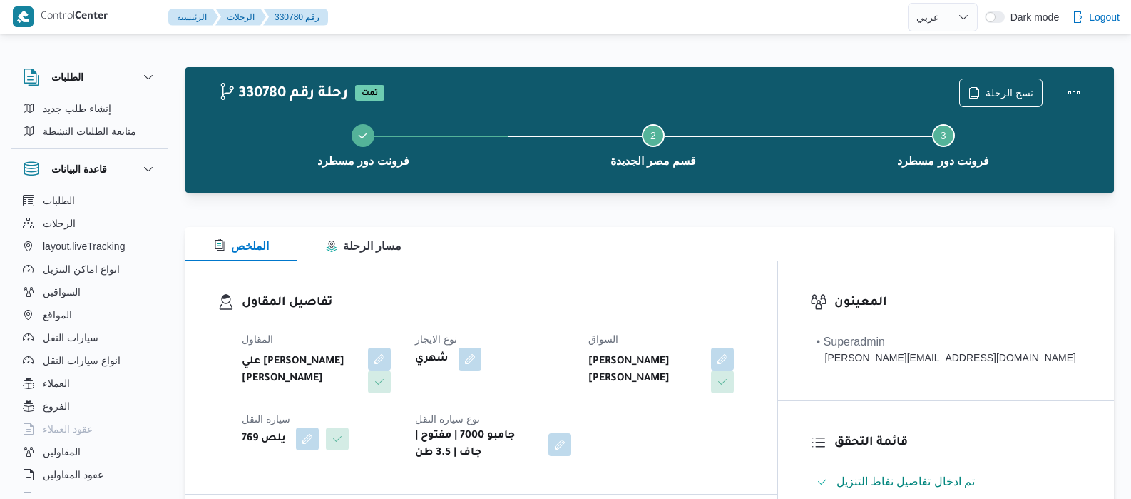
select select "ar"
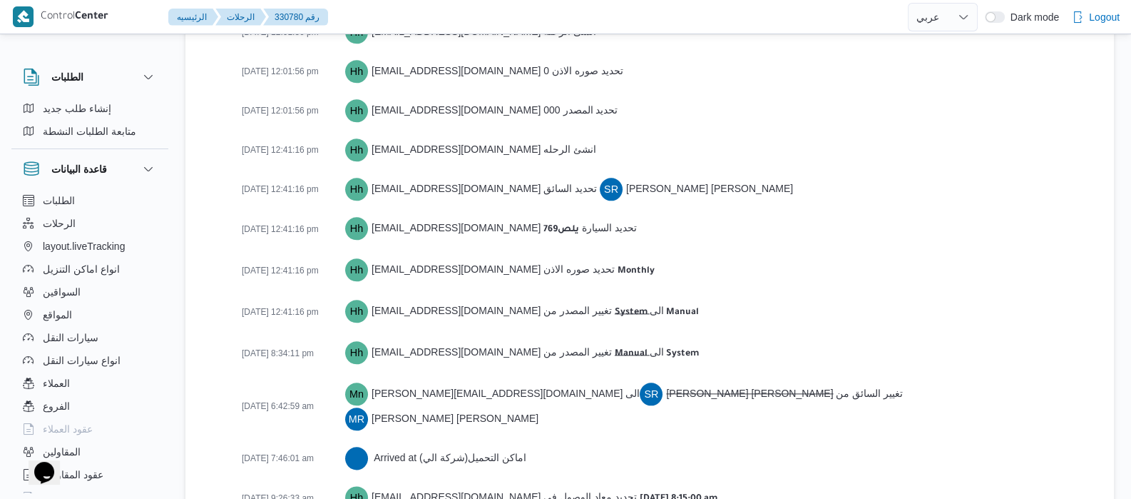
scroll to position [2079, 0]
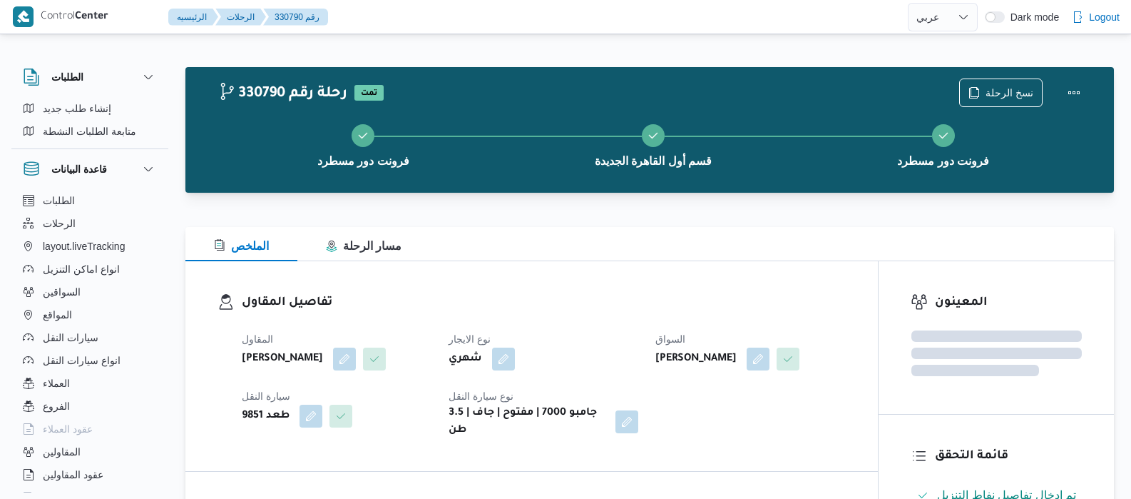
select select "ar"
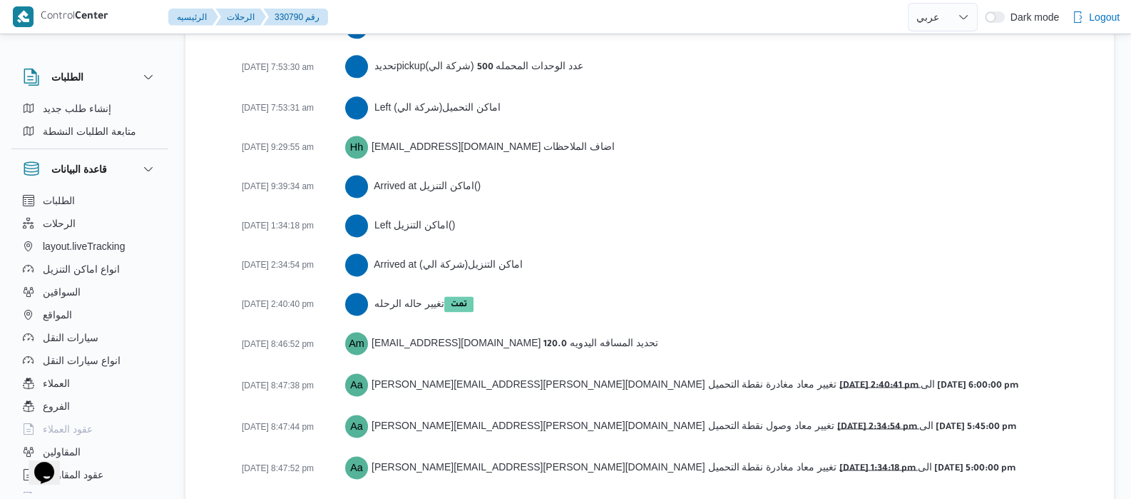
scroll to position [2464, 0]
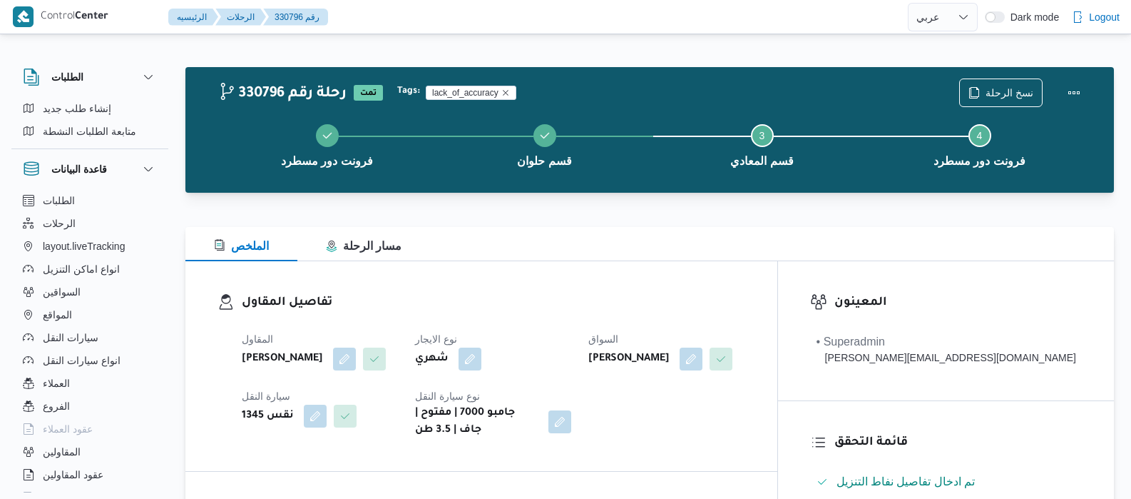
select select "ar"
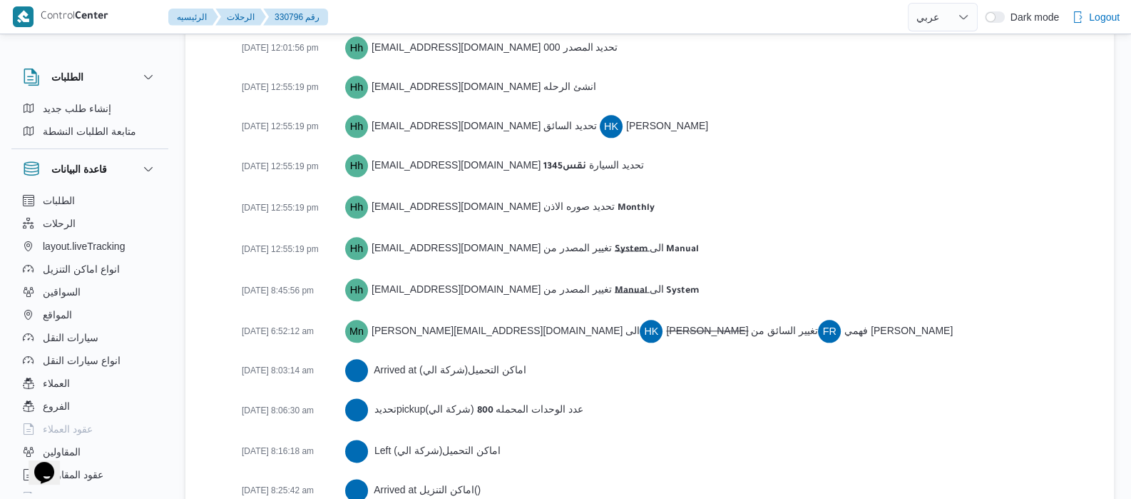
scroll to position [2314, 0]
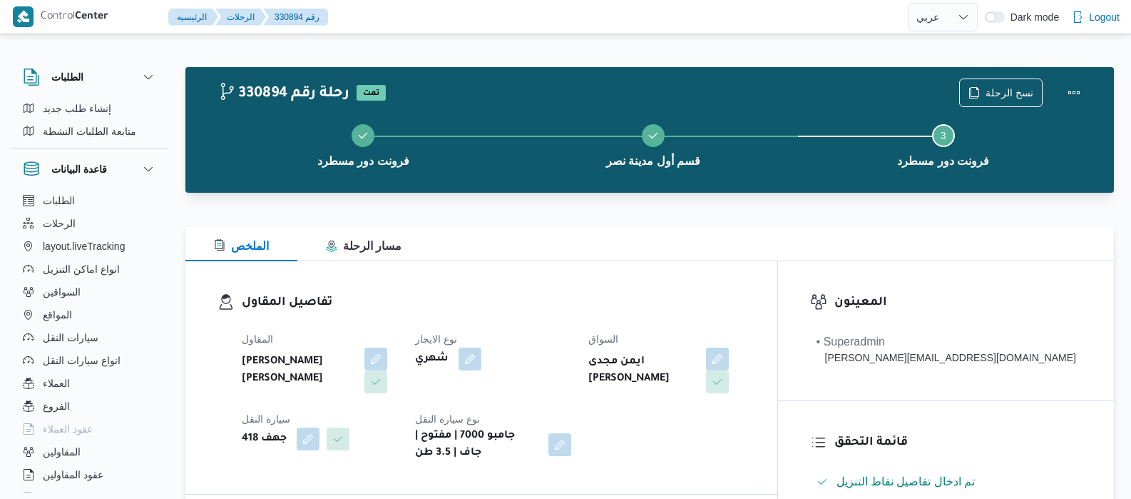
select select "ar"
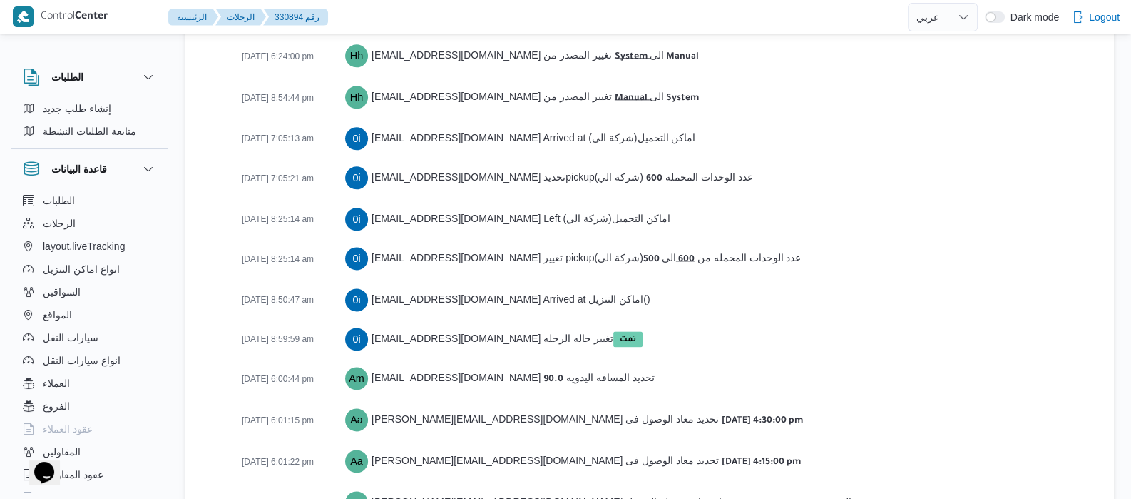
scroll to position [2385, 0]
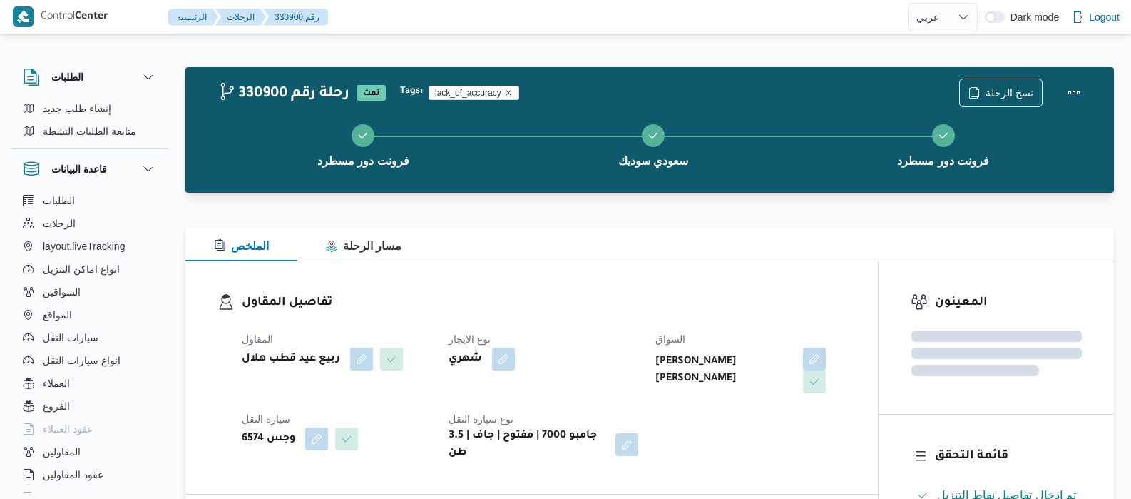
select select "ar"
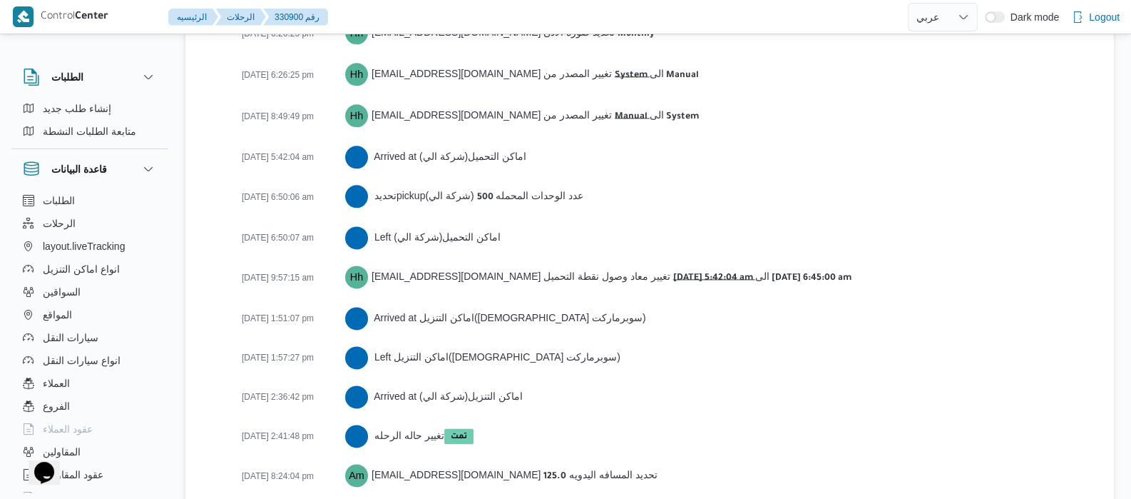
scroll to position [2544, 0]
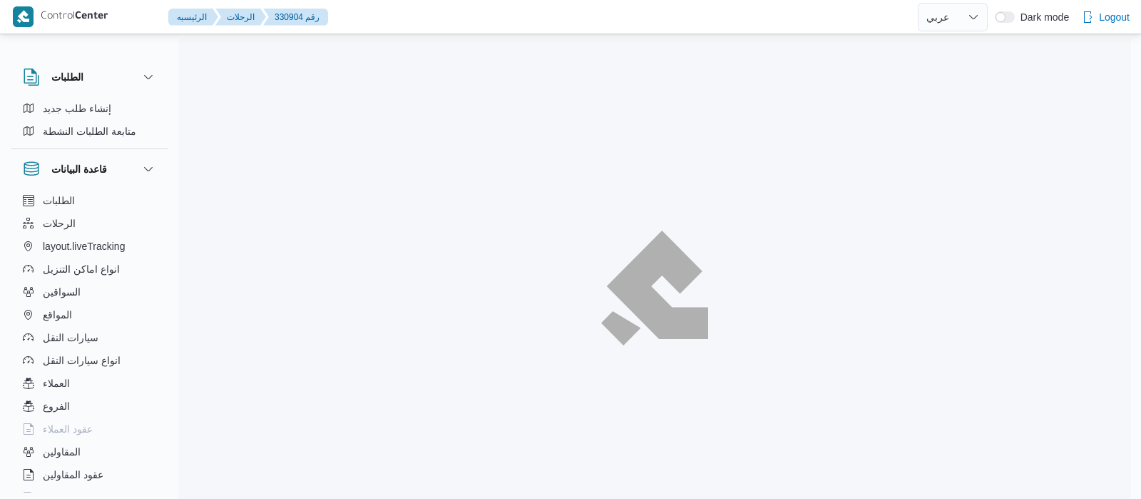
select select "ar"
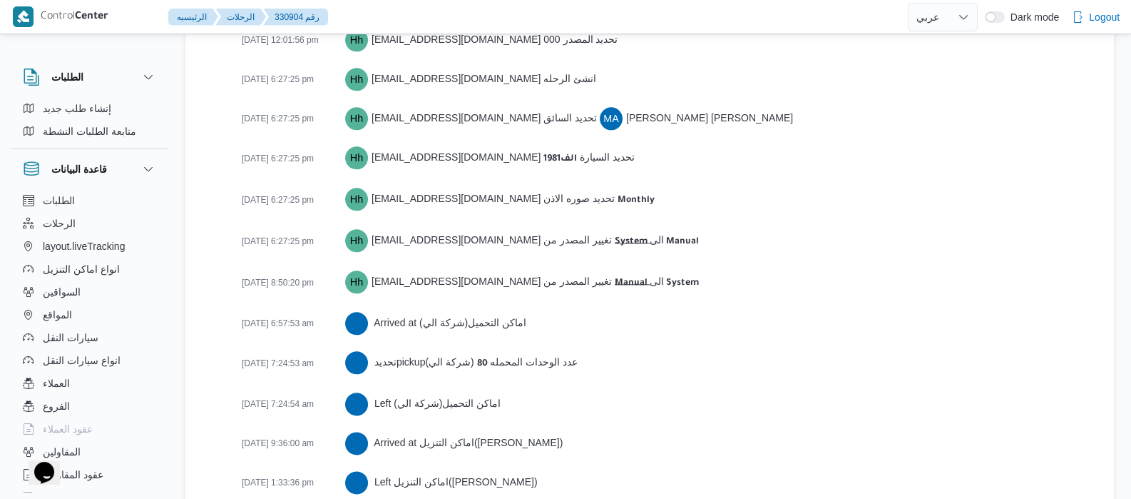
scroll to position [2385, 0]
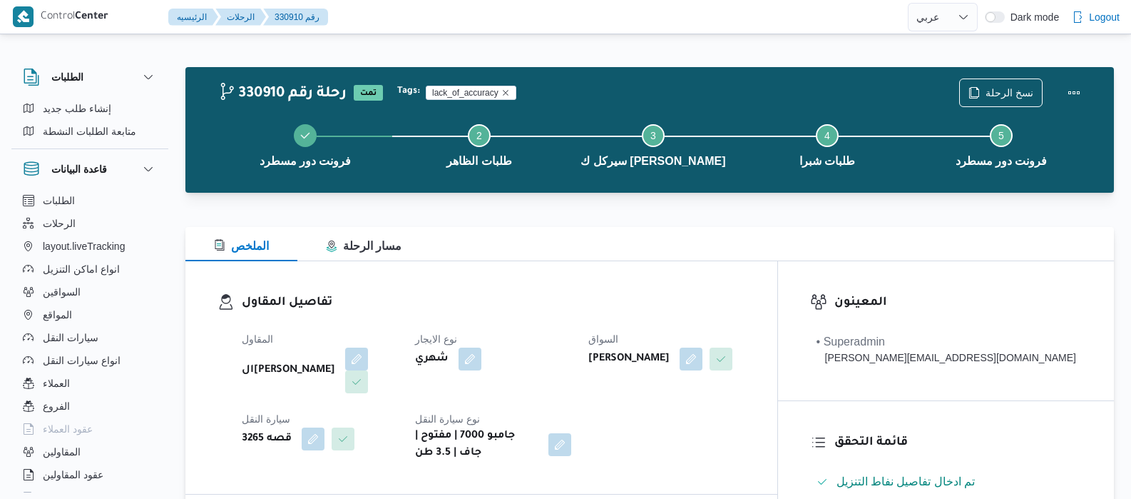
select select "ar"
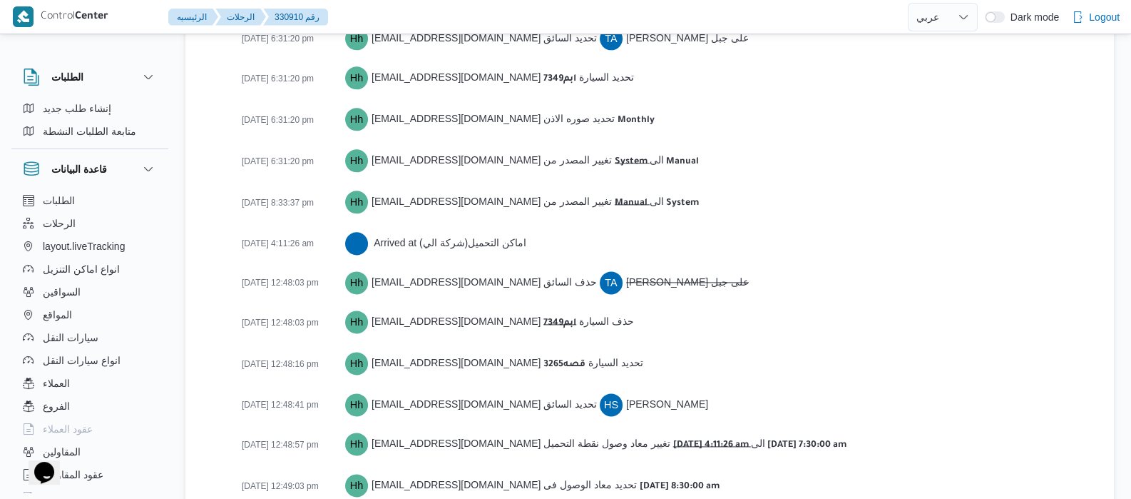
scroll to position [2313, 0]
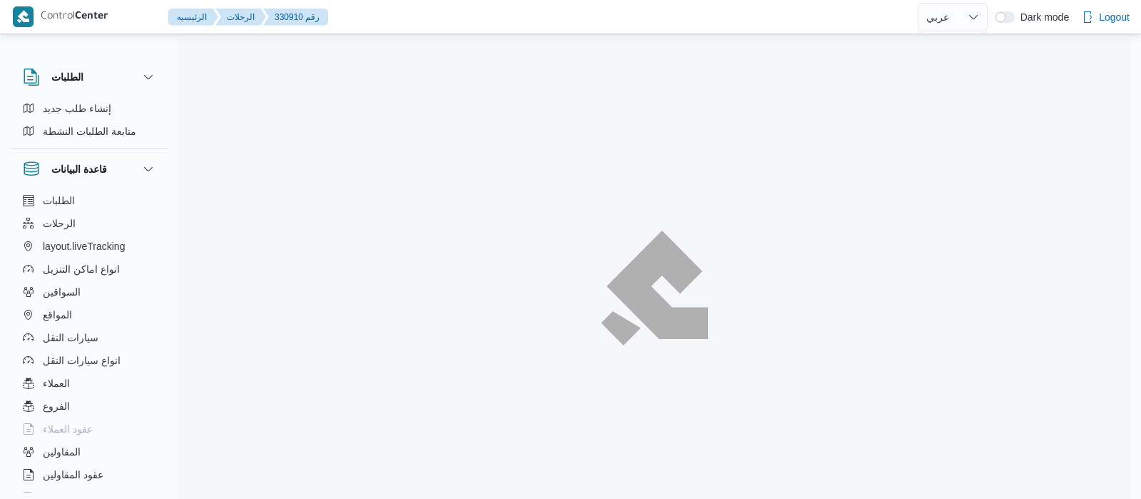
select select "ar"
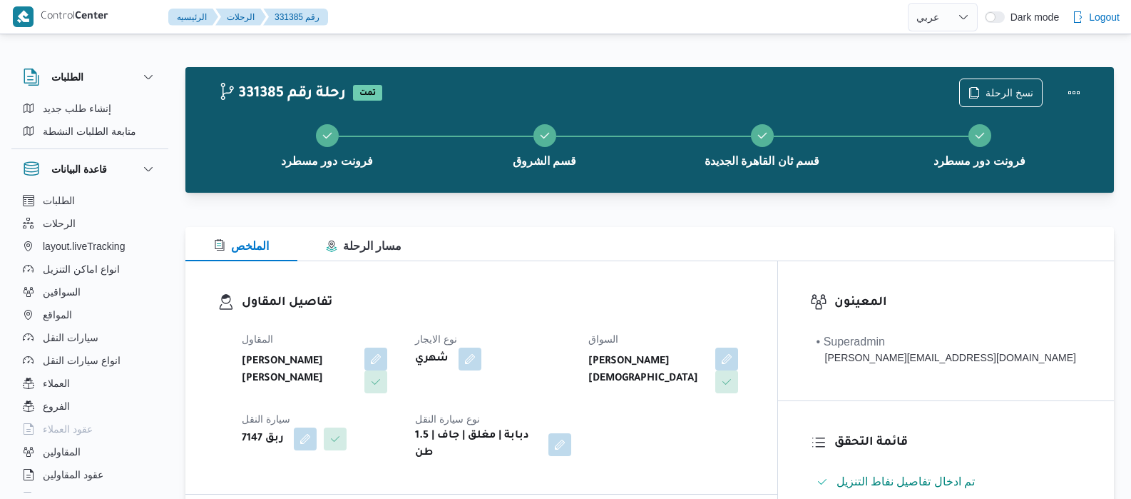
select select "ar"
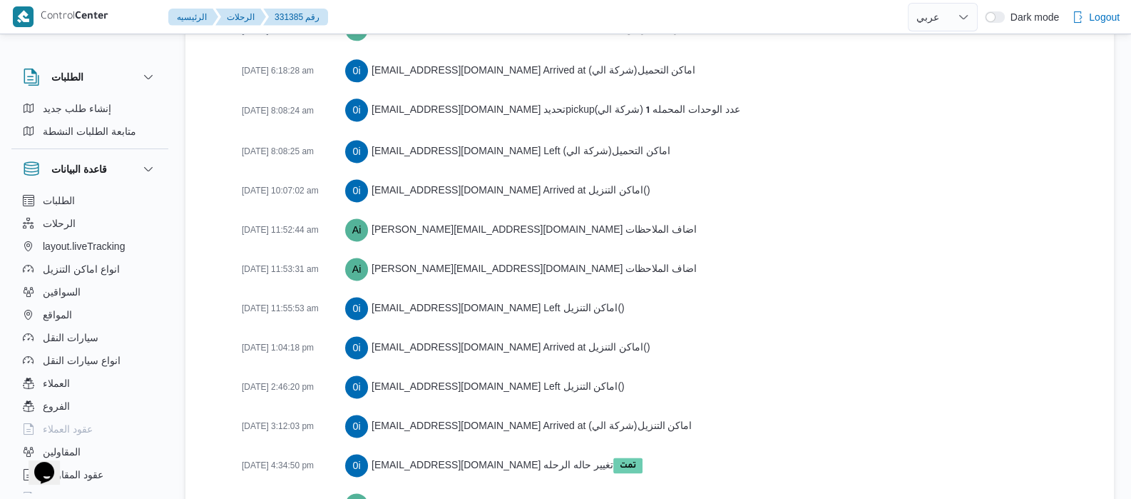
scroll to position [2488, 0]
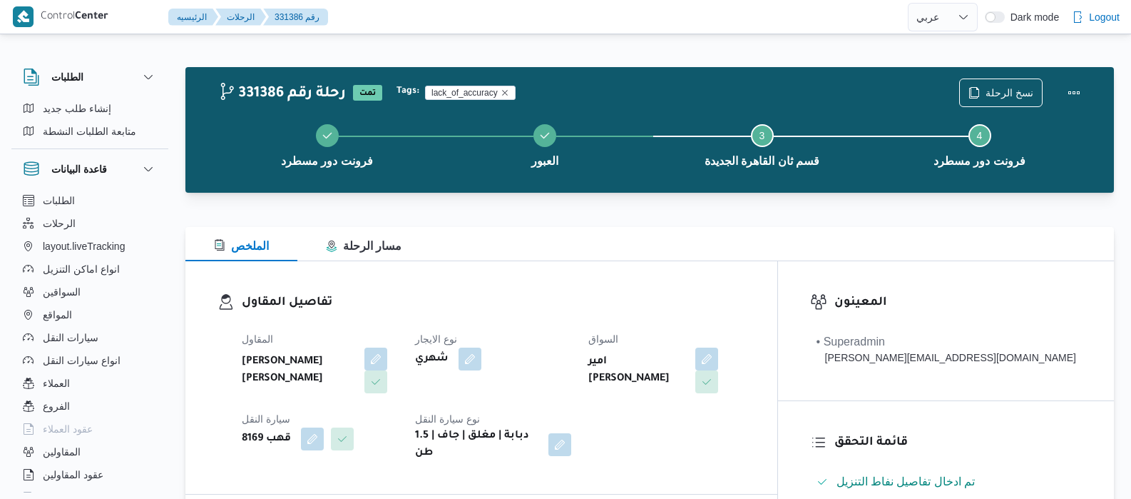
select select "ar"
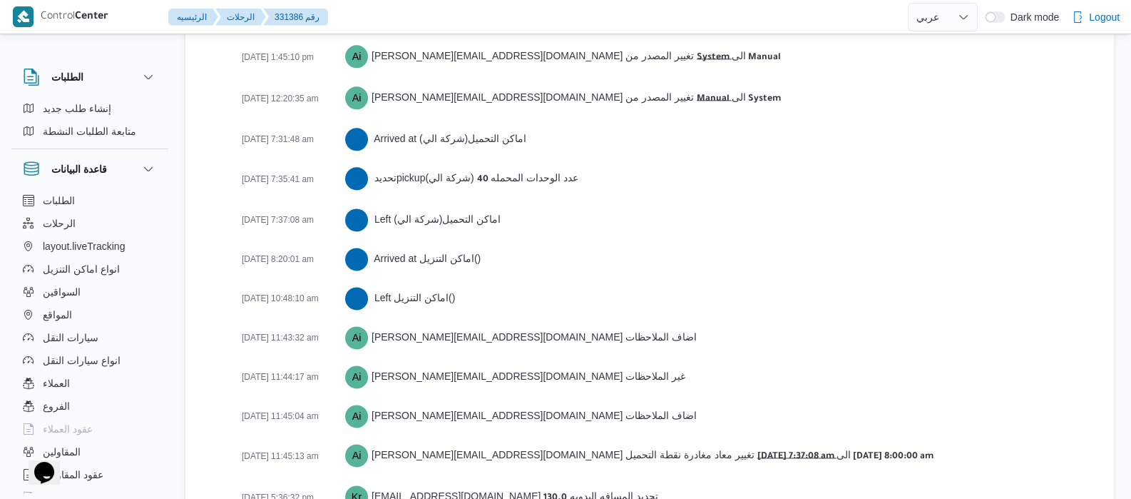
scroll to position [2222, 0]
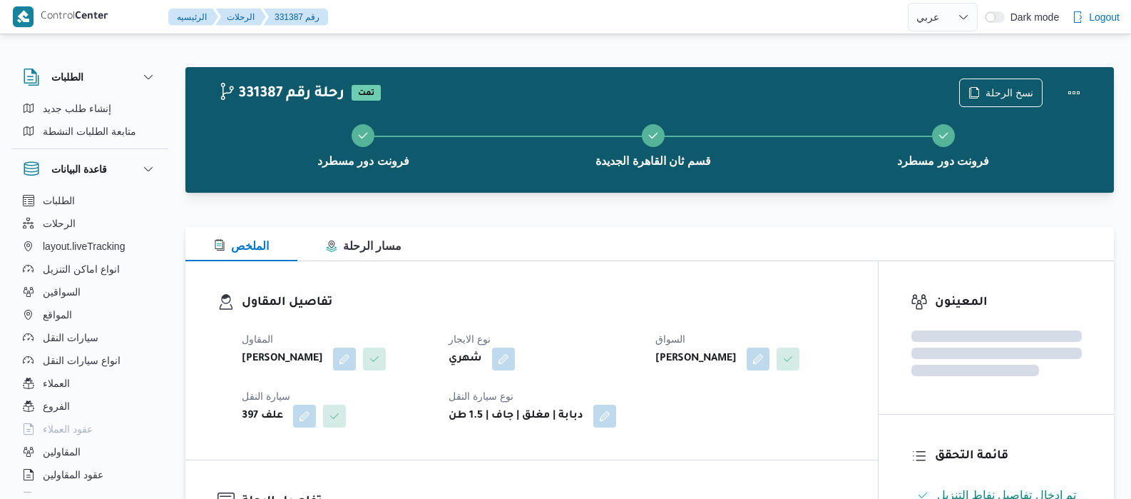
select select "ar"
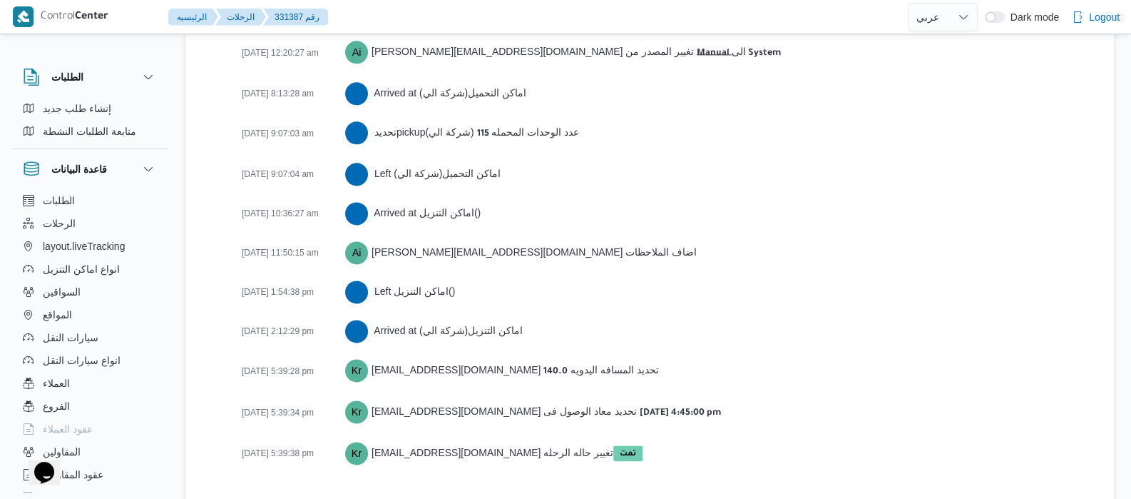
scroll to position [2391, 0]
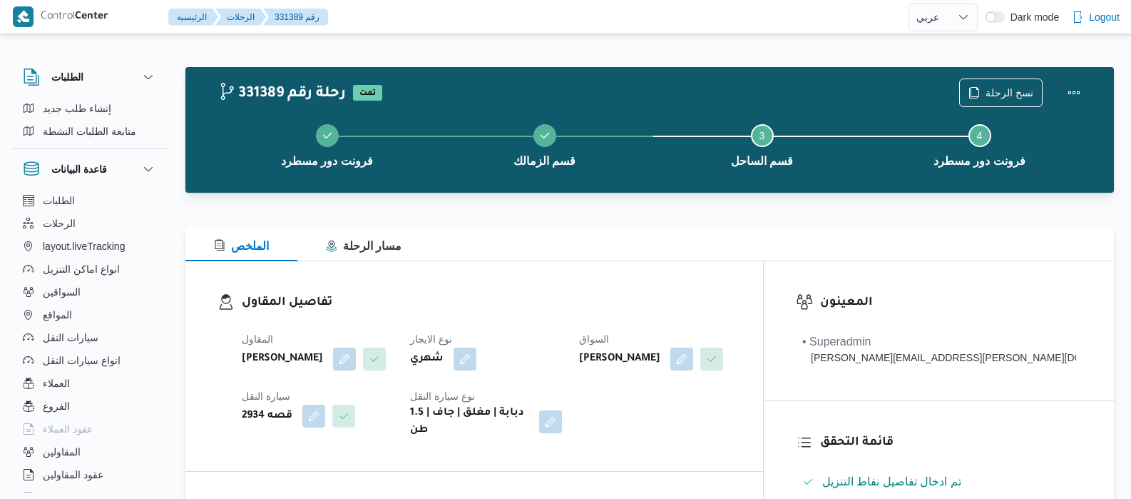
select select "ar"
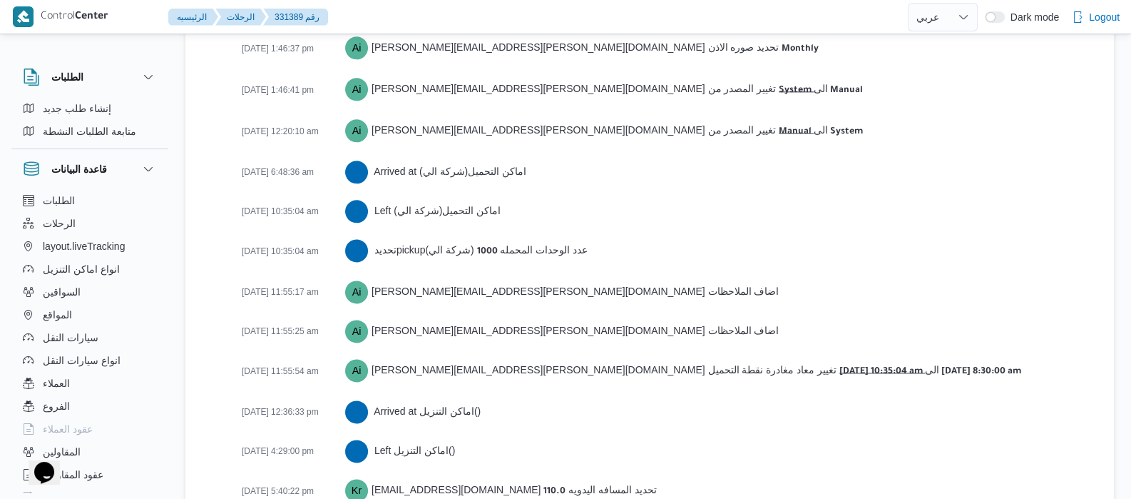
scroll to position [2450, 0]
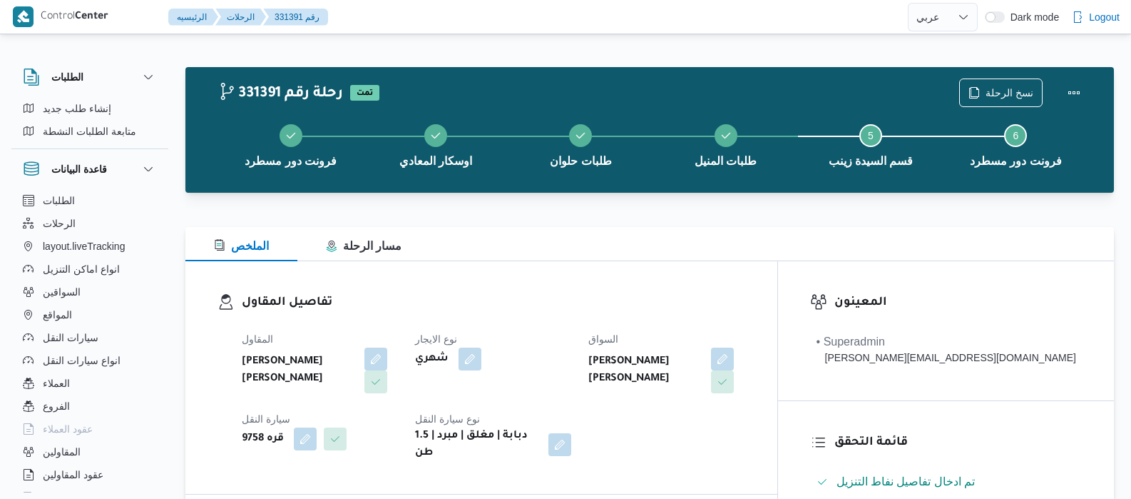
select select "ar"
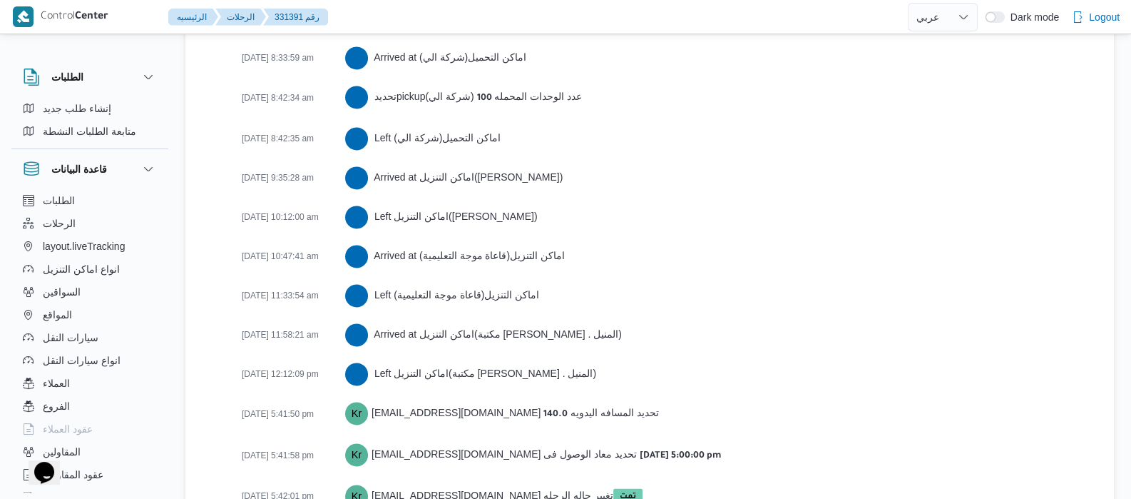
scroll to position [2581, 0]
